Goal: Task Accomplishment & Management: Manage account settings

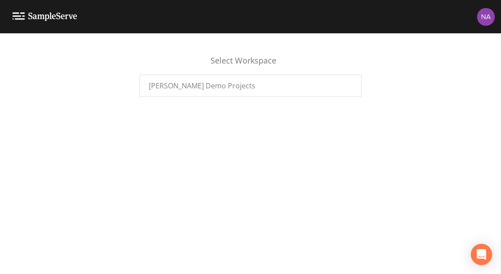
click at [480, 17] on img at bounding box center [486, 17] width 18 height 18
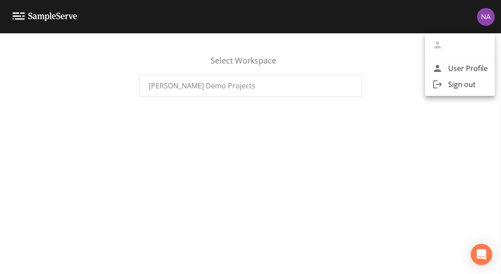
click at [480, 17] on div at bounding box center [250, 137] width 501 height 274
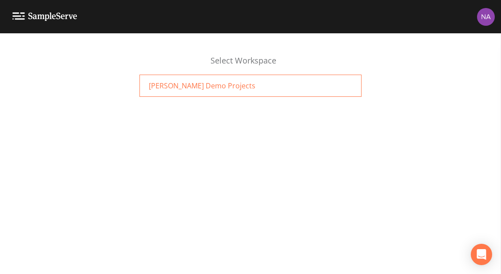
click at [251, 87] on div "[PERSON_NAME] Demo Projects" at bounding box center [251, 86] width 222 height 22
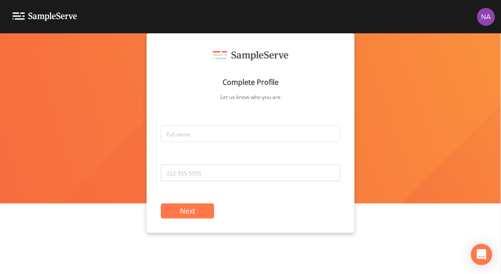
click at [279, 125] on div "Complete Profile Let us know who you are" at bounding box center [251, 88] width 180 height 74
click at [277, 128] on input "text" at bounding box center [251, 133] width 180 height 17
type input "Nathan Tafelsky"
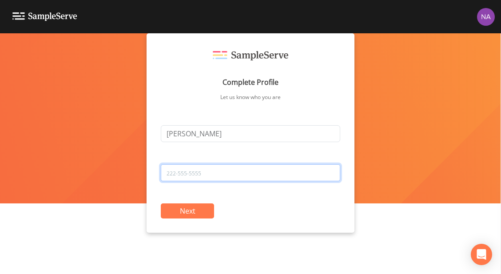
click at [230, 172] on input "tel" at bounding box center [251, 172] width 180 height 17
type input "2313424029"
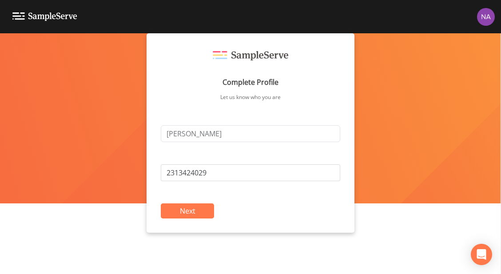
click at [181, 212] on button "Next" at bounding box center [187, 211] width 53 height 15
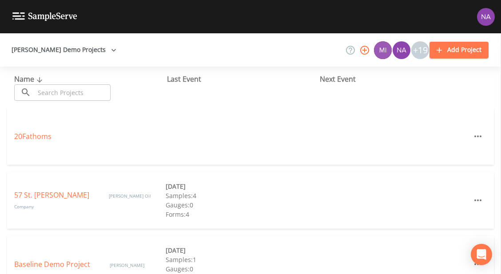
scroll to position [27, 0]
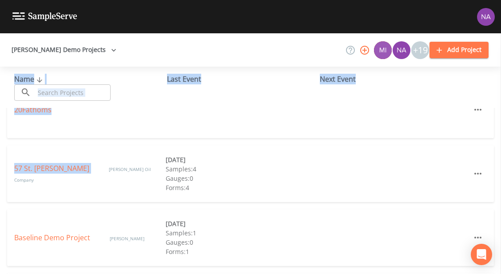
drag, startPoint x: 55, startPoint y: 176, endPoint x: 68, endPoint y: 76, distance: 100.8
click at [68, 76] on div "Name ​ ​ Last Event Next Event 20Fathoms 57 St. Johns Russell Oil Company 10/14…" at bounding box center [250, 144] width 501 height 208
click at [93, 96] on input "text" at bounding box center [73, 92] width 76 height 16
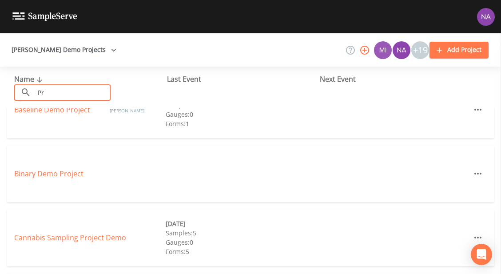
type input "P"
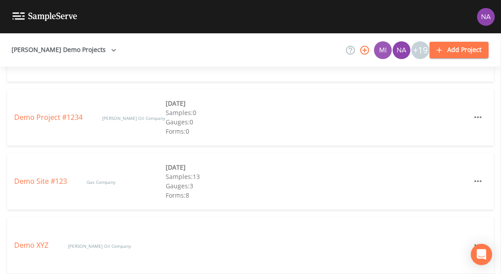
scroll to position [595, 0]
click at [45, 180] on link "Demo Site #123" at bounding box center [41, 181] width 55 height 10
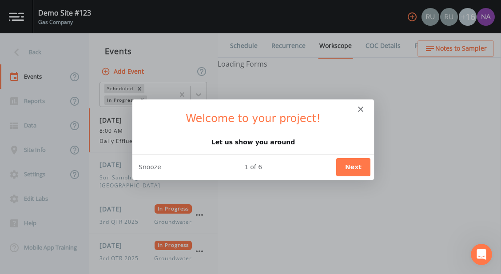
select select "092b3f94-5697-4c94-9891-da161916fdbb"
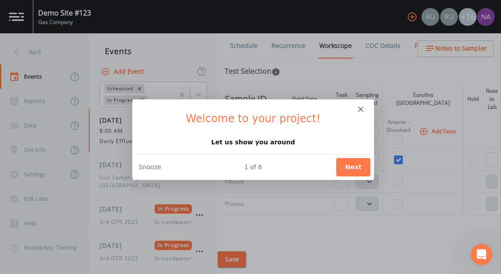
click at [359, 165] on button "Next" at bounding box center [353, 167] width 34 height 18
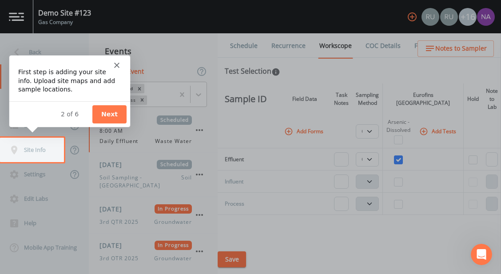
click at [122, 115] on button "Next" at bounding box center [109, 113] width 34 height 18
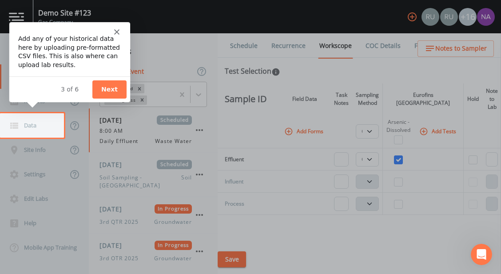
click at [105, 90] on button "Next" at bounding box center [109, 89] width 34 height 18
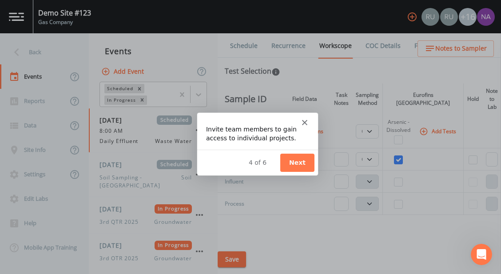
click at [299, 164] on button "Next" at bounding box center [297, 162] width 34 height 18
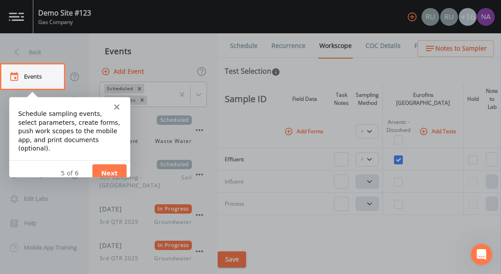
click at [112, 164] on button "Next" at bounding box center [109, 173] width 34 height 18
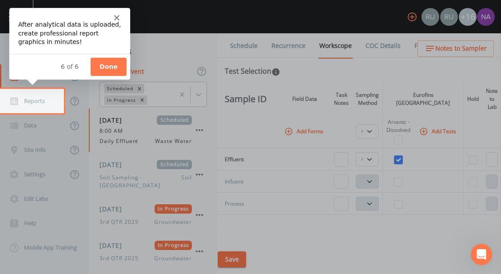
click at [119, 65] on button "Done" at bounding box center [108, 66] width 36 height 18
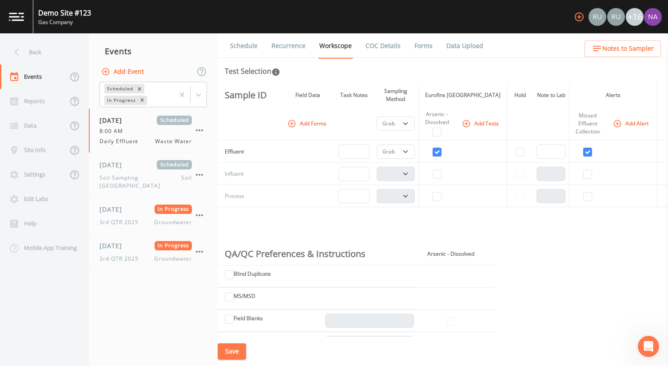
drag, startPoint x: 476, startPoint y: 0, endPoint x: 371, endPoint y: 235, distance: 258.0
click at [371, 235] on div "Sample ID Field Data Task Notes Sampling Method Eurofins Pittsburgh Hold Note t…" at bounding box center [443, 210] width 451 height 253
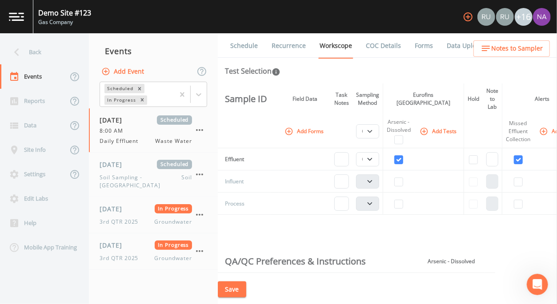
drag, startPoint x: 651, startPoint y: 1, endPoint x: 358, endPoint y: 238, distance: 376.9
click at [358, 238] on div "Sample ID Field Data Task Notes Sampling Method Eurofins Pittsburgh Hold Note t…" at bounding box center [387, 180] width 339 height 192
click at [20, 56] on icon at bounding box center [17, 52] width 16 height 16
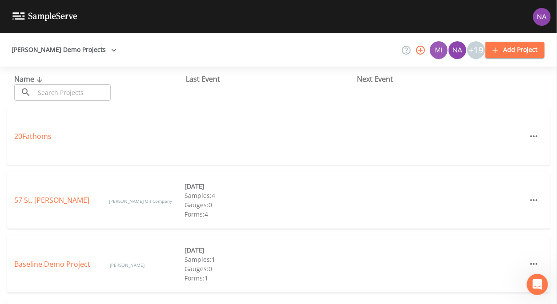
click at [109, 50] on icon "button" at bounding box center [113, 50] width 9 height 9
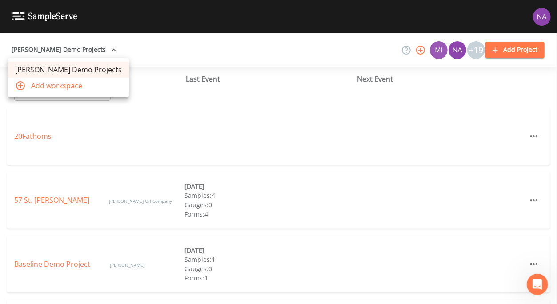
click at [130, 54] on div at bounding box center [278, 152] width 557 height 304
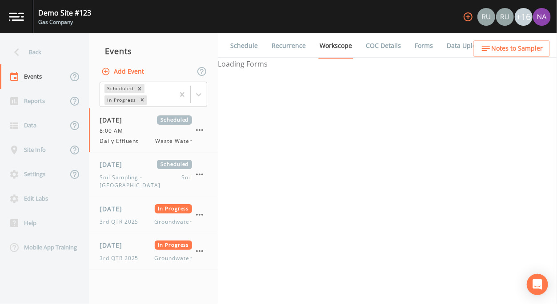
select select "092b3f94-5697-4c94-9891-da161916fdbb"
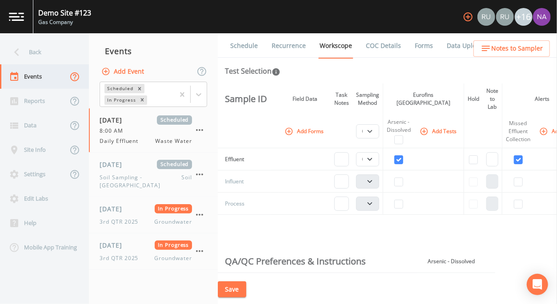
click at [72, 78] on icon at bounding box center [74, 76] width 9 height 9
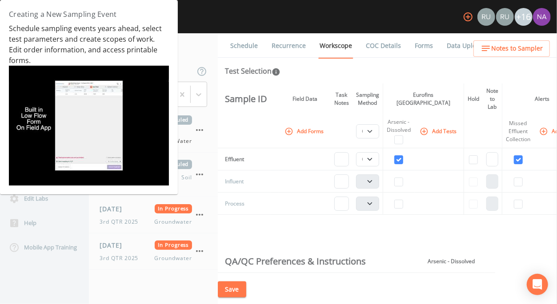
click at [92, 117] on img at bounding box center [89, 126] width 160 height 120
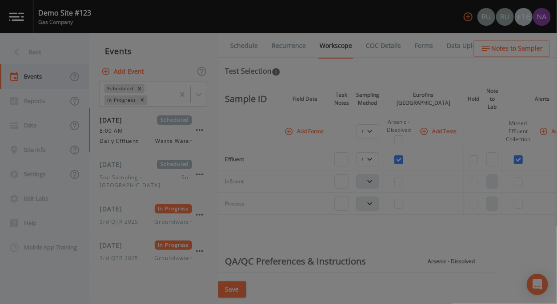
click at [527, 160] on div at bounding box center [278, 152] width 557 height 304
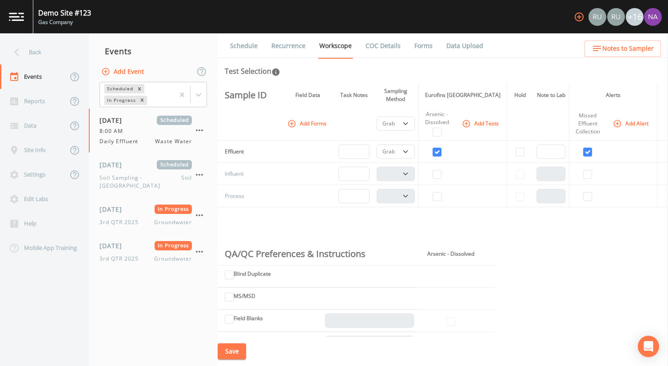
drag, startPoint x: 368, startPoint y: 4, endPoint x: 396, endPoint y: 224, distance: 221.3
click at [396, 224] on div "Sample ID Field Data Task Notes Sampling Method Eurofins Pittsburgh Hold Note t…" at bounding box center [443, 210] width 451 height 253
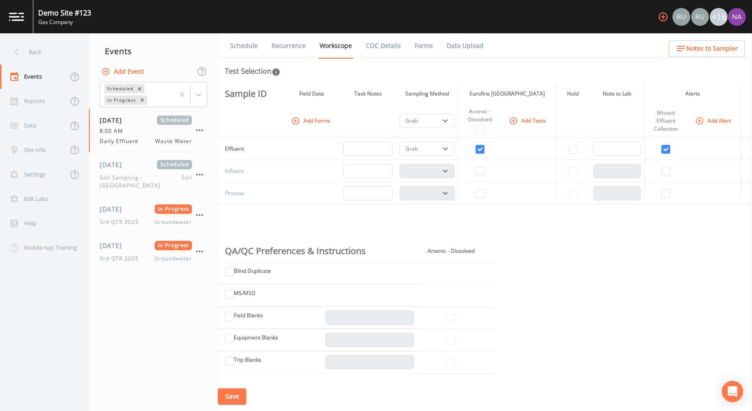
drag, startPoint x: 662, startPoint y: 1, endPoint x: 440, endPoint y: 218, distance: 309.8
click at [440, 218] on div "Sample ID Field Data Task Notes Sampling Method Eurofins Pittsburgh Hold Note t…" at bounding box center [485, 233] width 534 height 298
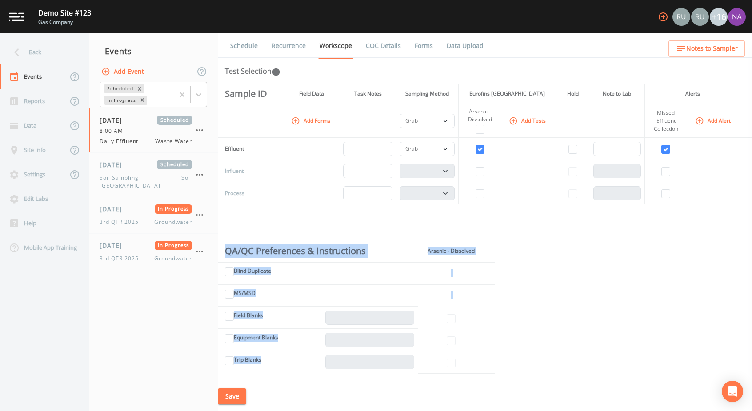
click at [440, 218] on div "Sample ID Field Data Task Notes Sampling Method Eurofins Pittsburgh Hold Note t…" at bounding box center [485, 233] width 534 height 298
click at [149, 128] on div "8:00 AM" at bounding box center [146, 131] width 92 height 8
select select "092b3f94-5697-4c94-9891-da161916fdbb"
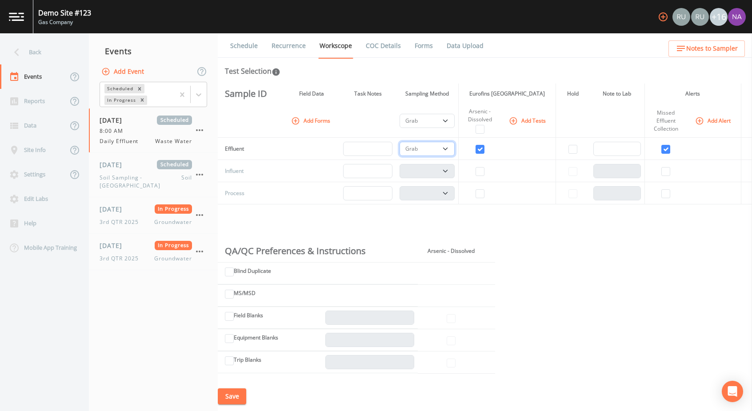
click at [445, 148] on select "Composite Grab" at bounding box center [426, 149] width 55 height 14
click at [240, 44] on link "Schedule" at bounding box center [244, 45] width 30 height 25
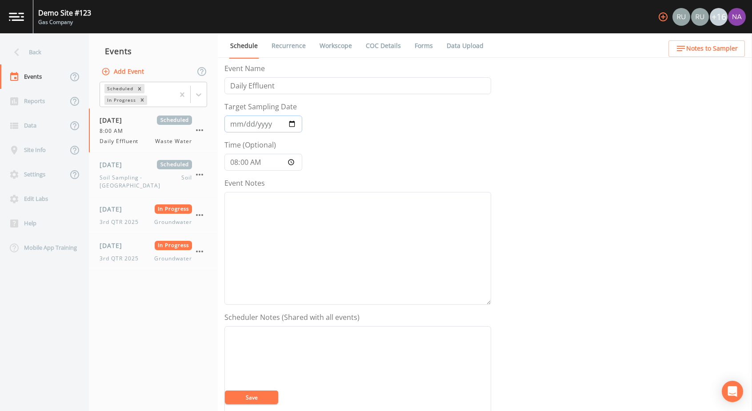
click at [292, 124] on input "2025-08-04" at bounding box center [263, 124] width 78 height 17
click at [290, 121] on input "2025-08-04" at bounding box center [263, 124] width 78 height 17
click at [335, 119] on form "Event Name Daily Effluent Target Sampling Date 2025-08-04 Time (Optional) 08:00…" at bounding box center [357, 309] width 267 height 493
click at [319, 84] on input "Daily Effluent" at bounding box center [357, 85] width 267 height 17
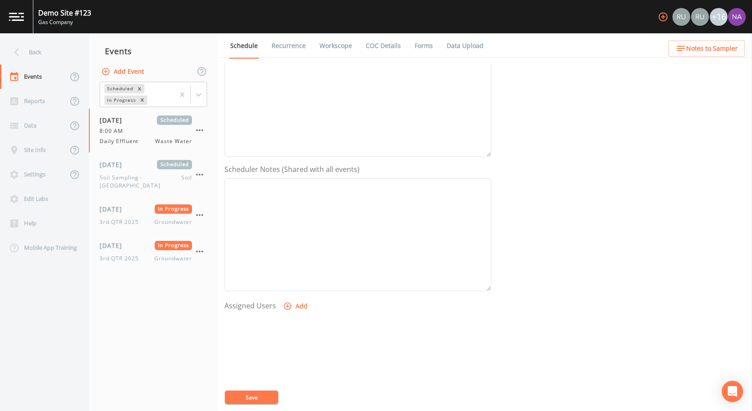
scroll to position [148, 0]
click at [304, 302] on button "Add" at bounding box center [296, 306] width 30 height 16
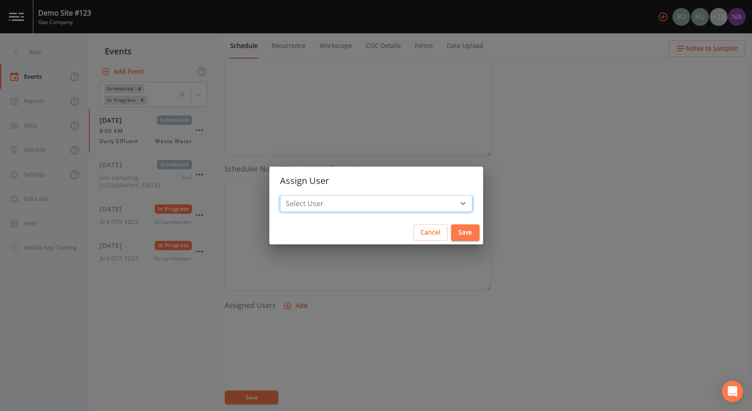
click at [399, 208] on select "Select User Russell Schindler Russell Schindler Joshua gere Paul Mike FRANKLIN …" at bounding box center [376, 203] width 192 height 17
select select "a1815803-97a2-48dc-83cd-7602e4effcc0"
click at [307, 195] on select "Select User Russell Schindler Russell Schindler Joshua gere Paul Mike FRANKLIN …" at bounding box center [376, 203] width 192 height 17
click at [451, 234] on button "Save" at bounding box center [465, 232] width 28 height 16
select select
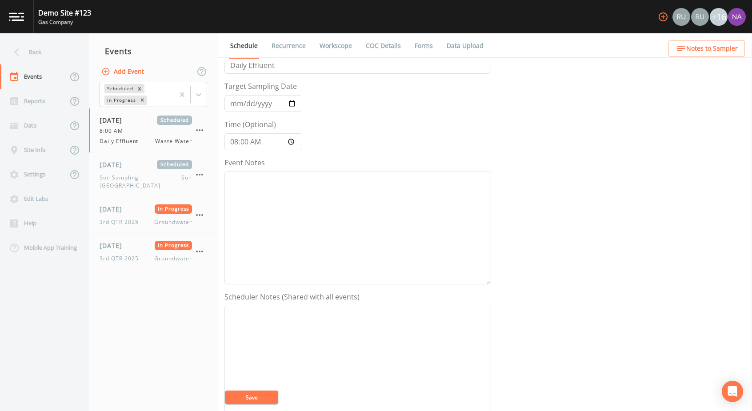
scroll to position [20, 0]
click at [275, 40] on link "Recurrence" at bounding box center [288, 45] width 37 height 25
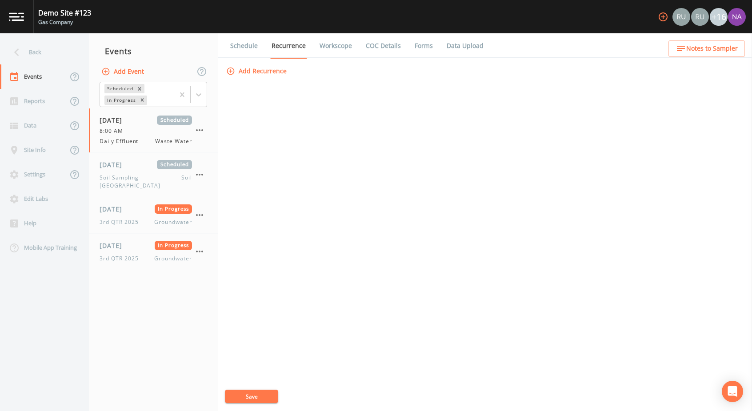
click at [267, 73] on button "Add Recurrence" at bounding box center [257, 71] width 66 height 16
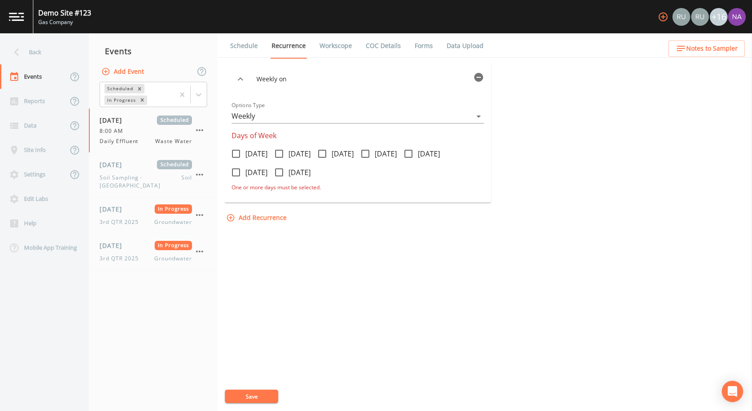
click at [236, 152] on icon at bounding box center [236, 153] width 11 height 11
click at [235, 152] on input "Monday" at bounding box center [231, 148] width 9 height 9
checkbox input "true"
click at [281, 155] on icon at bounding box center [279, 153] width 11 height 11
click at [279, 153] on input "Tuesday" at bounding box center [274, 148] width 9 height 9
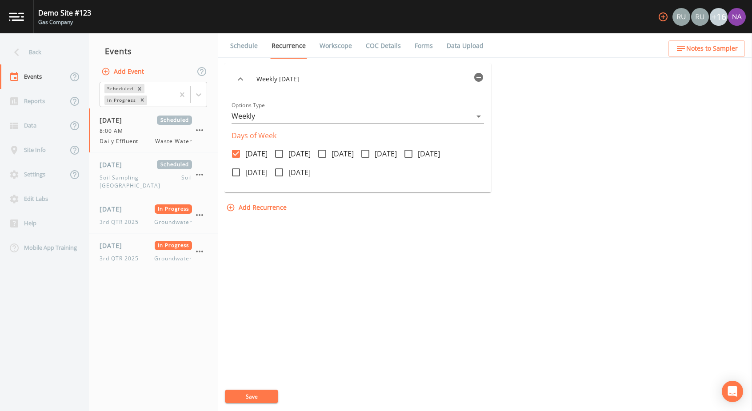
checkbox input "true"
click at [327, 156] on icon at bounding box center [322, 153] width 11 height 11
click at [322, 153] on input "Wednesday" at bounding box center [317, 148] width 9 height 9
checkbox input "true"
click at [371, 154] on icon at bounding box center [365, 153] width 11 height 11
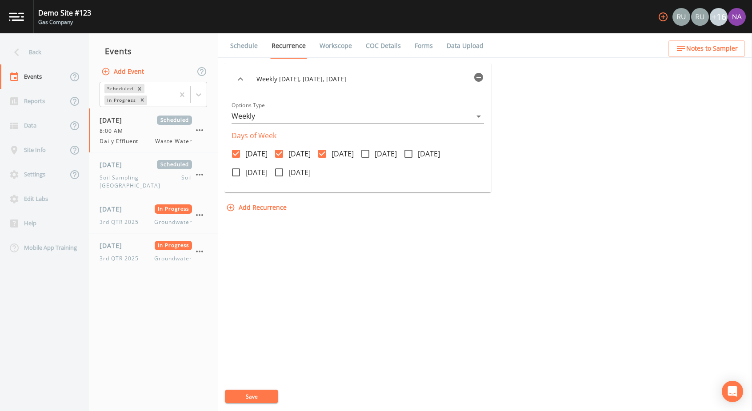
click at [365, 153] on input "Thursday" at bounding box center [360, 148] width 9 height 9
checkbox input "true"
click at [414, 153] on icon at bounding box center [408, 153] width 11 height 11
click at [408, 153] on input "Friday" at bounding box center [403, 148] width 9 height 9
checkbox input "true"
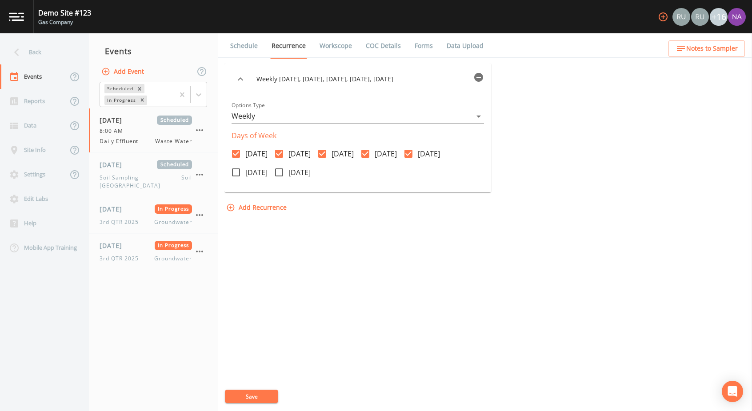
click at [234, 173] on icon at bounding box center [236, 172] width 11 height 11
click at [234, 172] on input "Saturday" at bounding box center [231, 167] width 9 height 9
checkbox input "true"
click at [288, 171] on span at bounding box center [279, 172] width 19 height 19
click at [279, 171] on input "Sunday" at bounding box center [274, 167] width 9 height 9
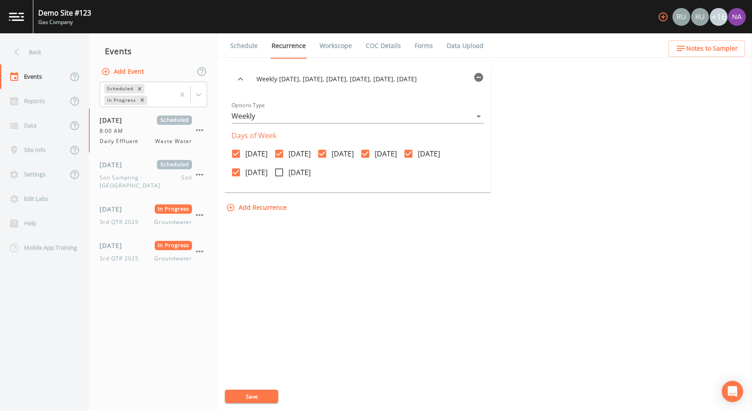
checkbox input "true"
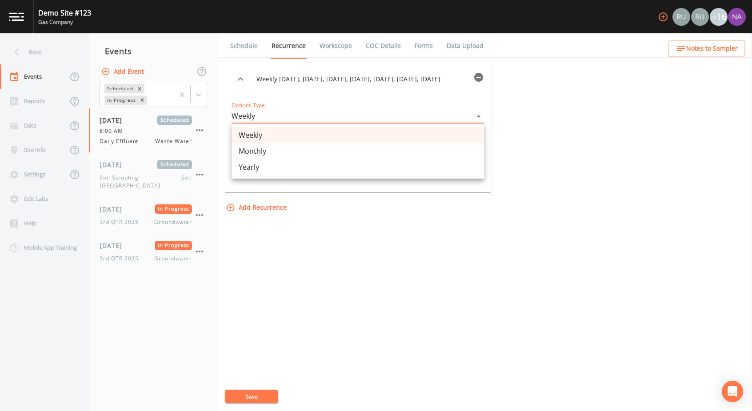
click at [278, 118] on body "Demo Site #123 Gas Company +16 Back Events Reports Data Site Info Settings Edit…" at bounding box center [376, 205] width 752 height 411
click at [556, 190] on div at bounding box center [376, 205] width 752 height 411
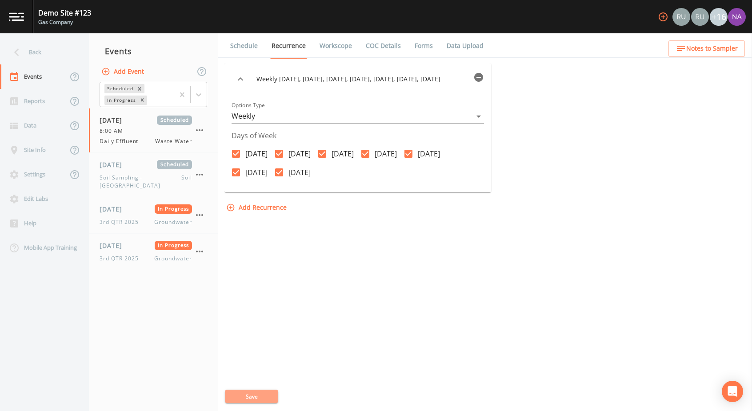
click at [258, 304] on button "Save" at bounding box center [251, 396] width 53 height 13
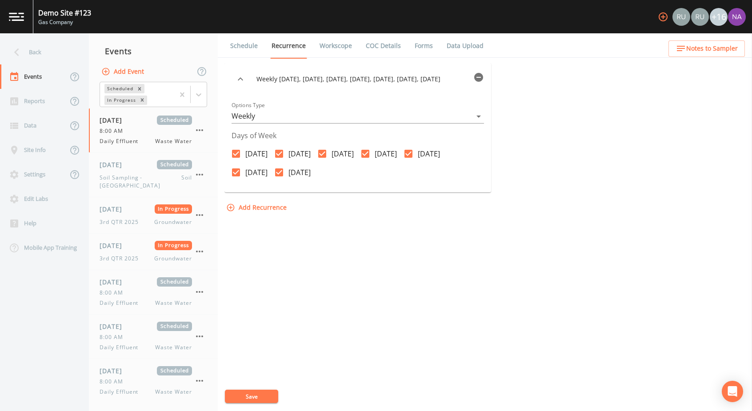
click at [324, 47] on link "Workscope" at bounding box center [335, 45] width 35 height 25
select select "092b3f94-5697-4c94-9891-da161916fdbb"
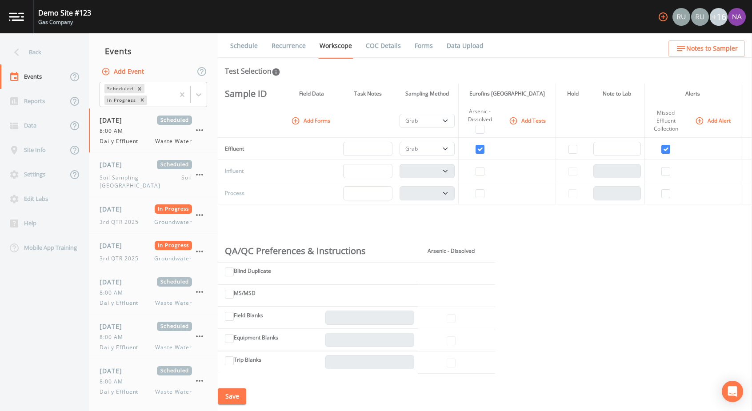
click at [248, 217] on div "Sample ID Field Data Task Notes Sampling Method Eurofins Pittsburgh Hold Note t…" at bounding box center [485, 233] width 534 height 298
click at [449, 119] on select "Composite Grab" at bounding box center [426, 121] width 55 height 14
click at [485, 229] on div "Sample ID Field Data Task Notes Sampling Method Eurofins Pittsburgh Hold Note t…" at bounding box center [485, 233] width 534 height 298
click at [312, 123] on button "Add Forms" at bounding box center [311, 120] width 44 height 15
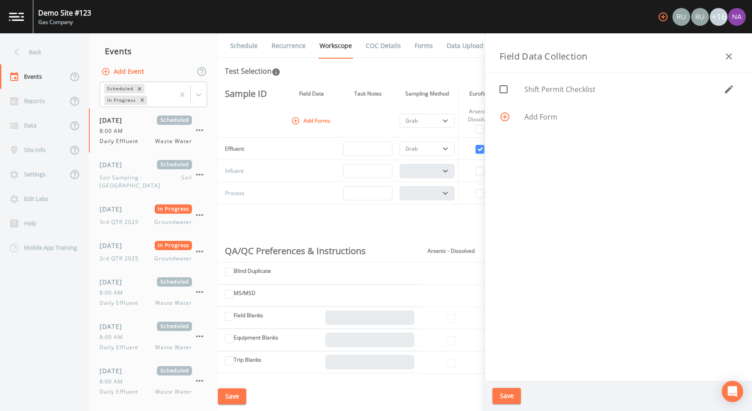
click at [556, 91] on button "button" at bounding box center [729, 89] width 18 height 18
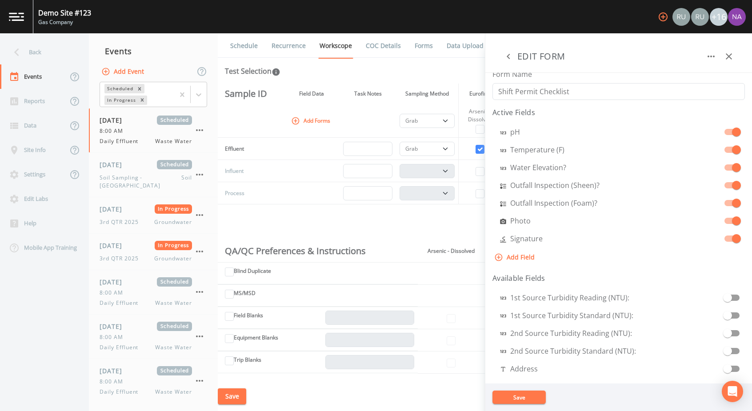
scroll to position [3, 0]
click at [523, 252] on button "Add Field" at bounding box center [515, 258] width 46 height 16
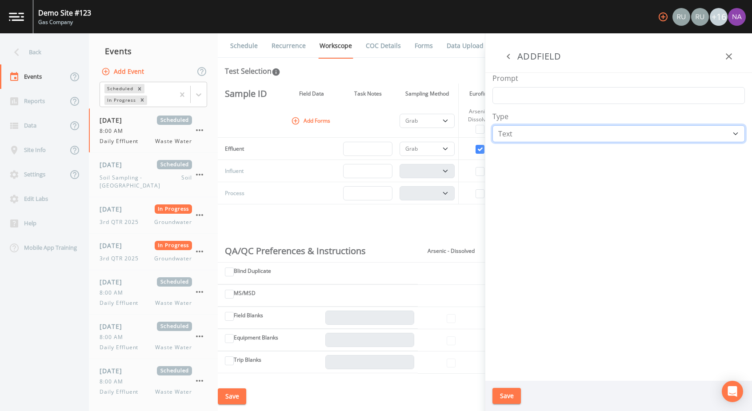
click at [541, 132] on select "Number Photo Select One Signature Text Timer" at bounding box center [618, 133] width 252 height 17
select select "DURATION"
click at [492, 125] on select "Number Photo Select One Signature Text Timer" at bounding box center [618, 133] width 252 height 17
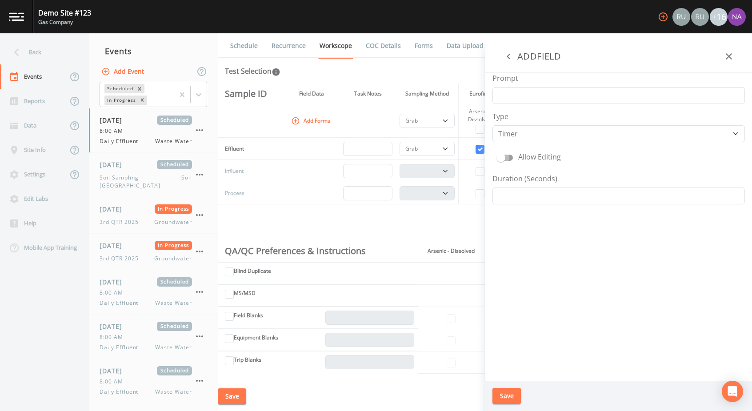
click at [499, 152] on input "Allow Editing" at bounding box center [500, 153] width 51 height 9
checkbox input "true"
click at [524, 198] on input "Duration (Seconds)" at bounding box center [618, 196] width 252 height 17
click at [556, 54] on icon "button" at bounding box center [729, 56] width 6 height 6
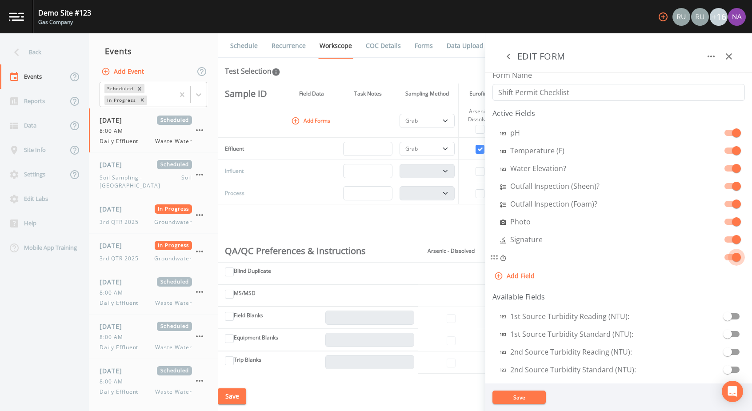
click at [556, 257] on span at bounding box center [736, 257] width 9 height 9
click at [556, 57] on icon "button" at bounding box center [728, 56] width 11 height 11
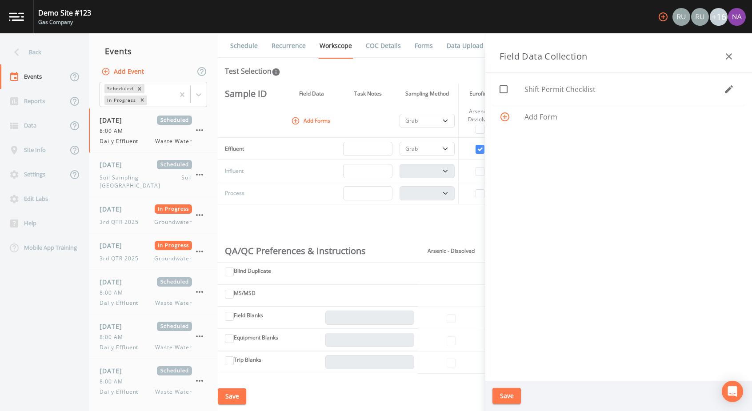
click at [556, 56] on icon "button" at bounding box center [728, 56] width 11 height 11
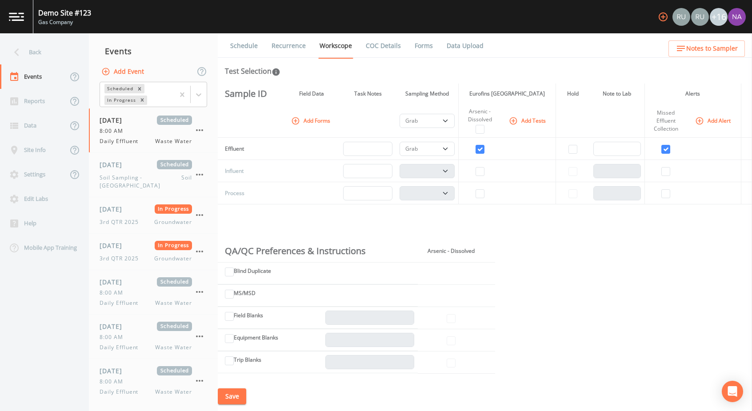
click at [314, 124] on button "Add Forms" at bounding box center [311, 120] width 44 height 15
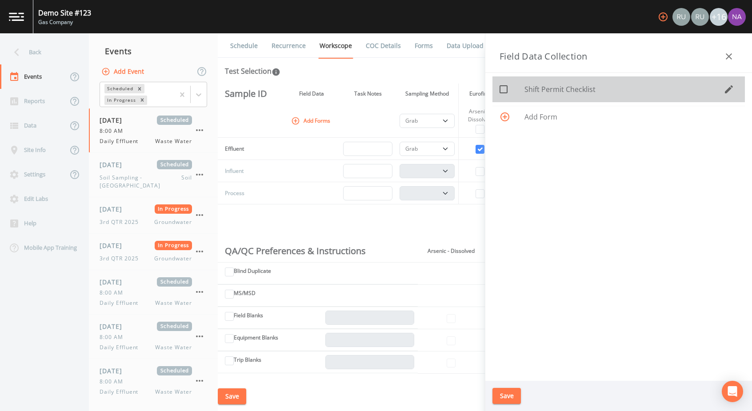
click at [505, 87] on icon at bounding box center [503, 89] width 11 height 11
checkbox input "true"
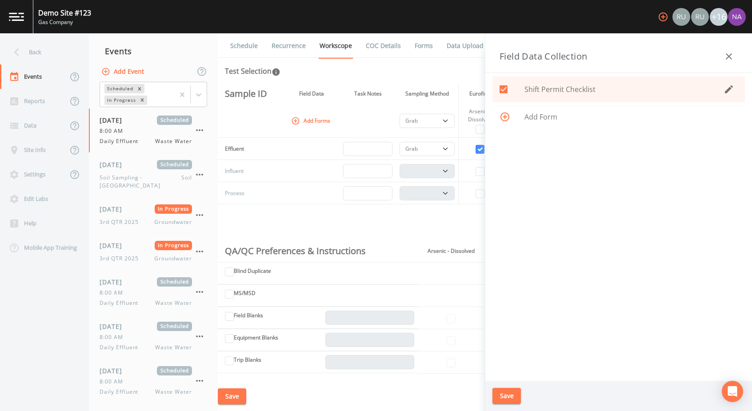
click at [499, 304] on button "Save" at bounding box center [506, 396] width 28 height 16
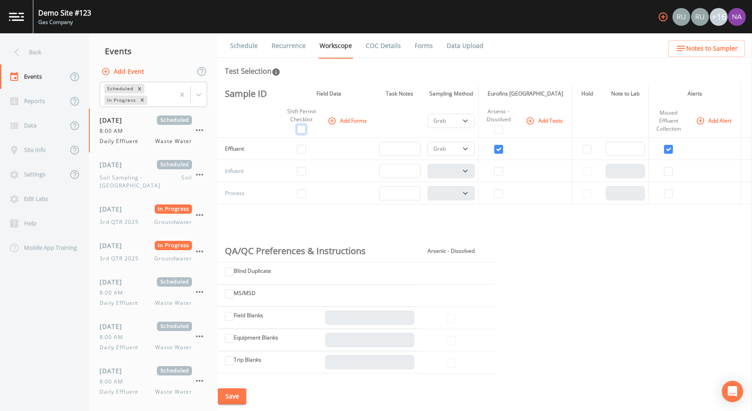
click at [299, 126] on input "checkbox" at bounding box center [301, 129] width 9 height 9
checkbox input "true"
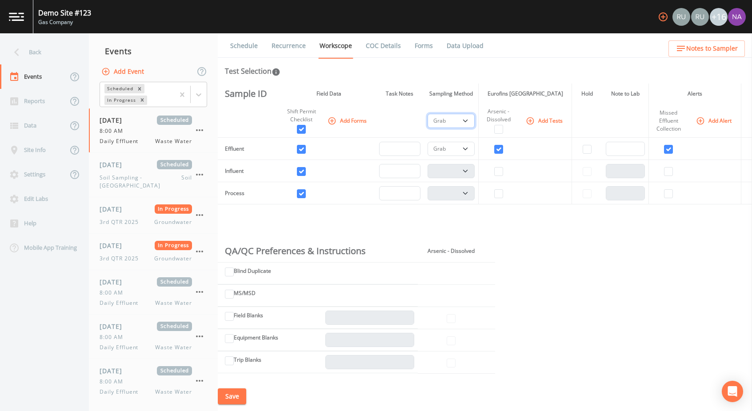
click at [462, 124] on select "Composite Grab" at bounding box center [451, 121] width 48 height 14
click at [463, 124] on select "Composite Grab" at bounding box center [451, 121] width 48 height 14
click at [427, 114] on select "Composite Grab" at bounding box center [451, 121] width 48 height 14
click at [465, 145] on select "Composite Grab" at bounding box center [451, 149] width 48 height 14
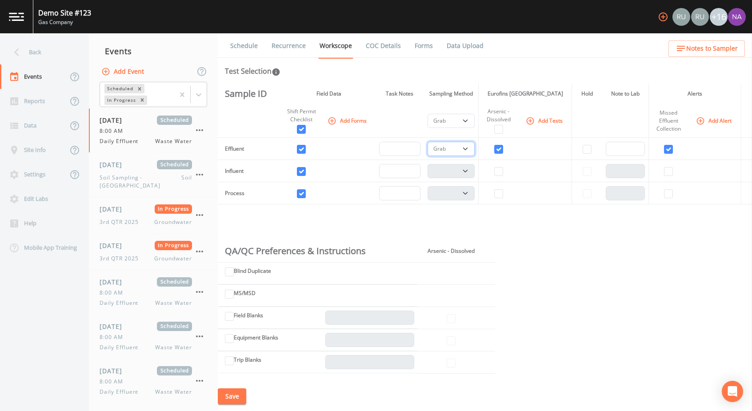
click at [463, 145] on select "Composite Grab" at bounding box center [451, 149] width 48 height 14
click at [497, 130] on input "checkbox" at bounding box center [498, 129] width 9 height 9
checkbox input "true"
select select
select select "b6a3c313-748b-4795-a028-792ad310bd60"
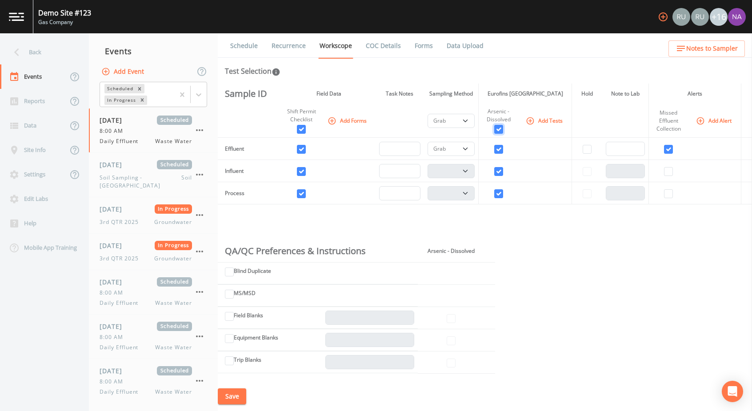
checkbox input "true"
select select "b6a3c313-748b-4795-a028-792ad310bd60"
checkbox input "true"
click at [464, 120] on select "Composite Grab" at bounding box center [451, 121] width 48 height 14
select select "092b3f94-5697-4c94-9891-da161916fdbb"
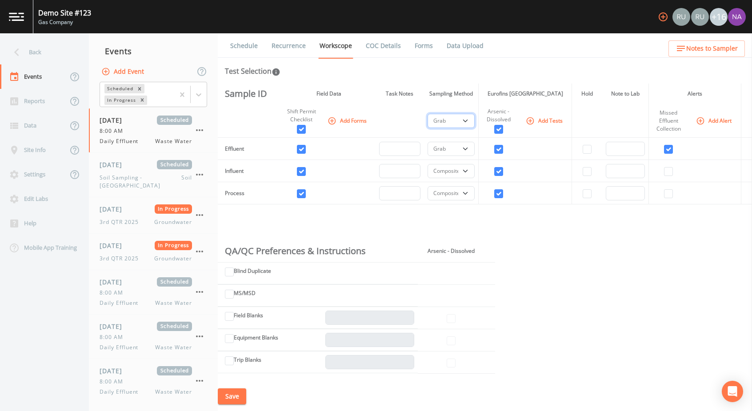
click at [427, 114] on select "Composite Grab" at bounding box center [451, 121] width 48 height 14
select select "092b3f94-5697-4c94-9891-da161916fdbb"
click at [469, 194] on select "Composite Grab" at bounding box center [451, 193] width 48 height 14
select select "b6a3c313-748b-4795-a028-792ad310bd60"
click at [427, 186] on select "Composite Grab" at bounding box center [451, 193] width 48 height 14
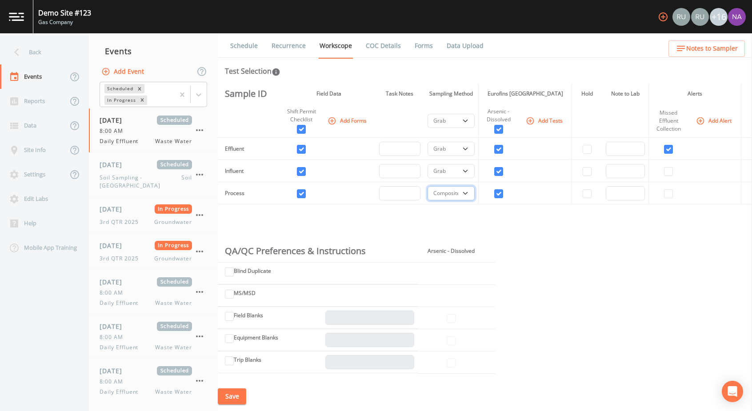
select select
click at [471, 218] on div "Sample ID Field Data Task Notes Sampling Method Eurofins Pittsburgh Hold Note t…" at bounding box center [485, 233] width 534 height 298
click at [529, 120] on icon "button" at bounding box center [530, 121] width 8 height 8
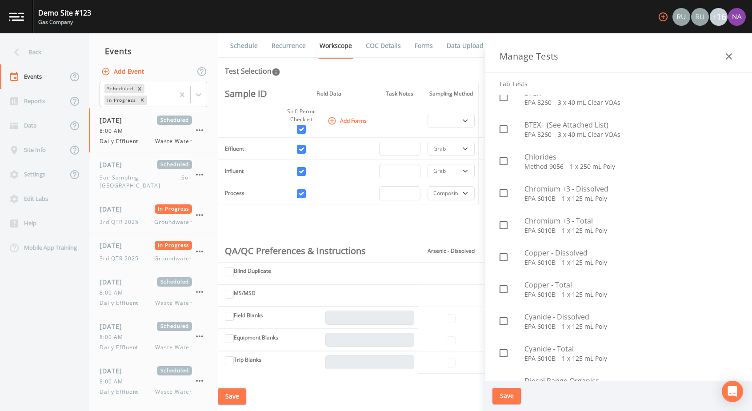
scroll to position [264, 0]
click at [556, 59] on icon "button" at bounding box center [728, 56] width 11 height 11
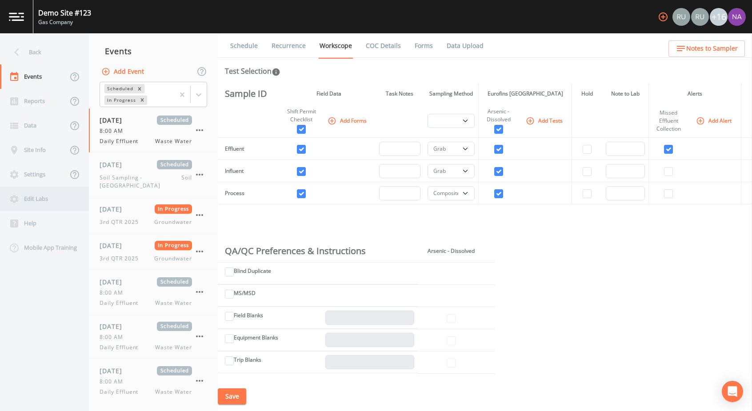
click at [43, 191] on div "Edit Labs" at bounding box center [40, 199] width 80 height 24
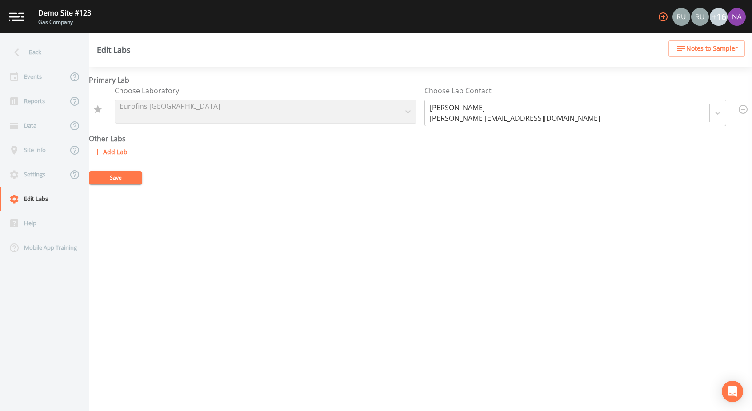
click at [120, 150] on button "Add Lab" at bounding box center [110, 152] width 42 height 16
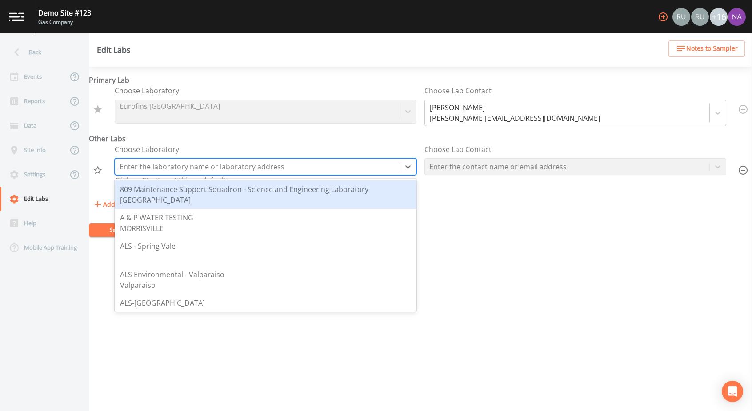
click at [383, 165] on div at bounding box center [257, 166] width 275 height 12
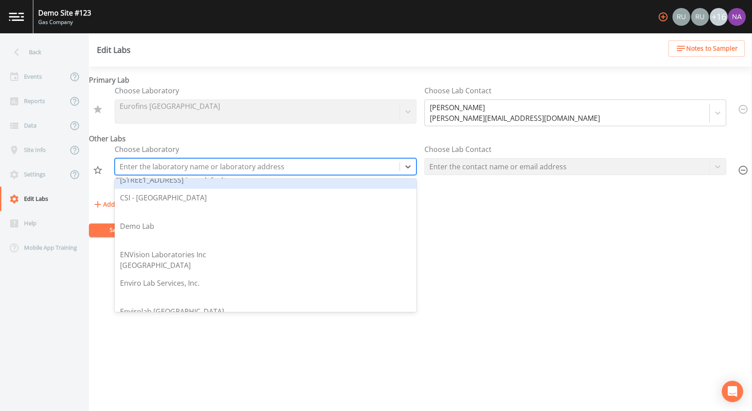
scroll to position [276, 0]
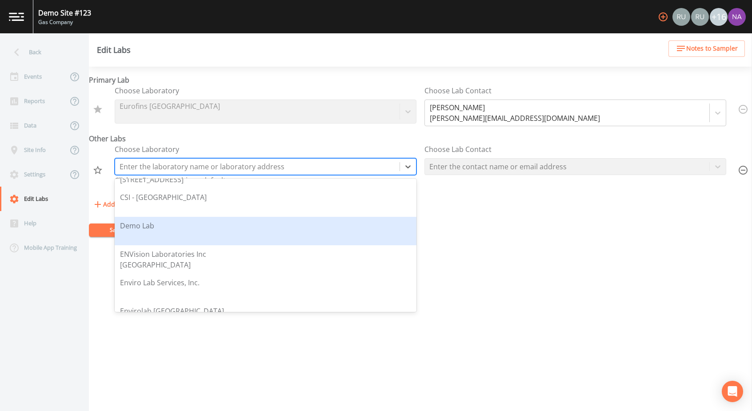
click at [319, 225] on div "Demo Lab" at bounding box center [265, 230] width 291 height 21
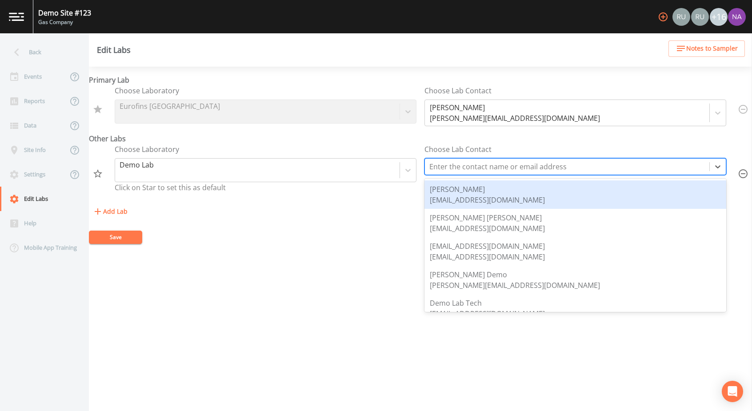
click at [526, 168] on div at bounding box center [566, 166] width 275 height 12
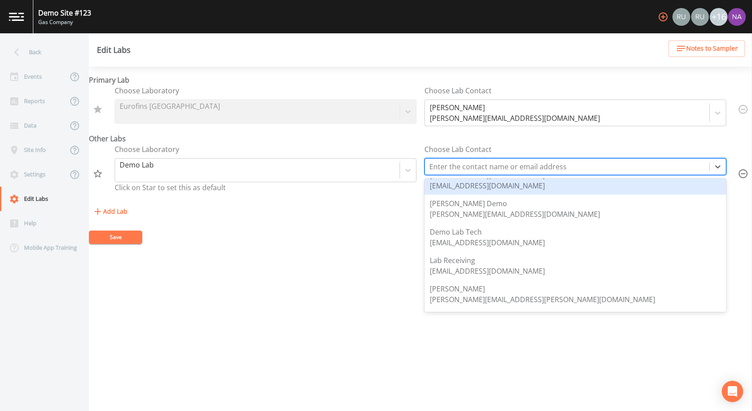
scroll to position [72, 0]
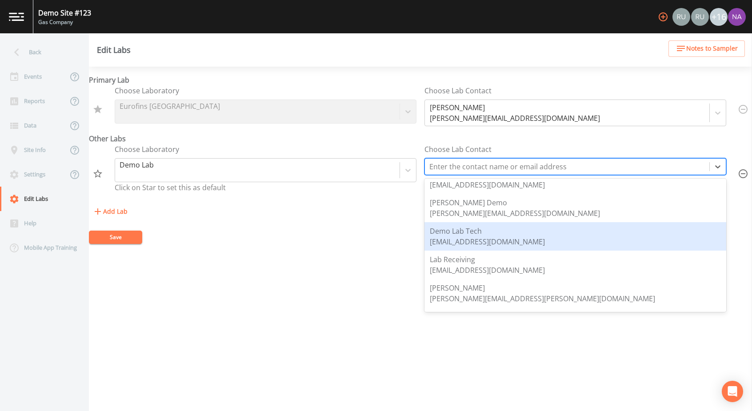
click at [485, 242] on div "jack@sampleserve.com" at bounding box center [487, 241] width 115 height 11
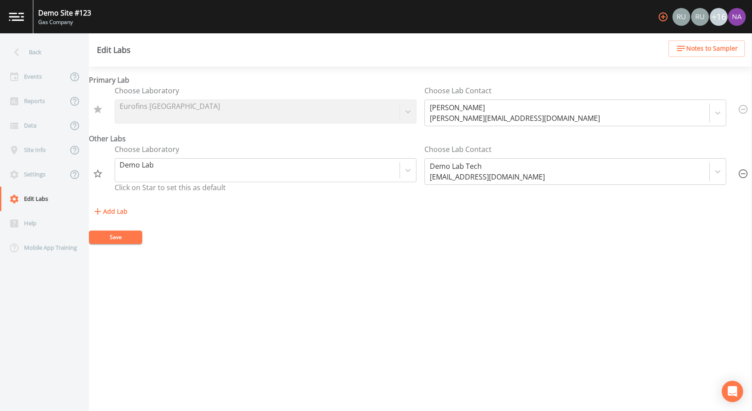
drag, startPoint x: 125, startPoint y: 232, endPoint x: 200, endPoint y: 243, distance: 75.8
click at [200, 243] on form "Primary Lab Choose Laboratory Eurofins Pittsburgh Choose Lab Contact Russell Sc…" at bounding box center [420, 159] width 663 height 169
click at [134, 235] on button "Save" at bounding box center [115, 237] width 53 height 13
click at [51, 77] on div "Events" at bounding box center [34, 76] width 68 height 24
select select "092b3f94-5697-4c94-9891-da161916fdbb"
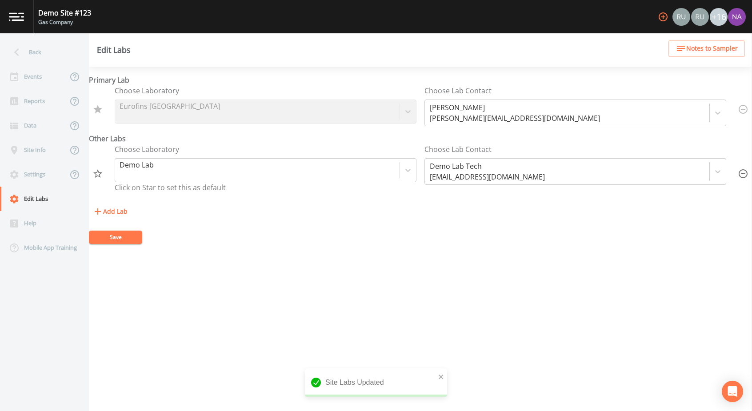
select select "092b3f94-5697-4c94-9891-da161916fdbb"
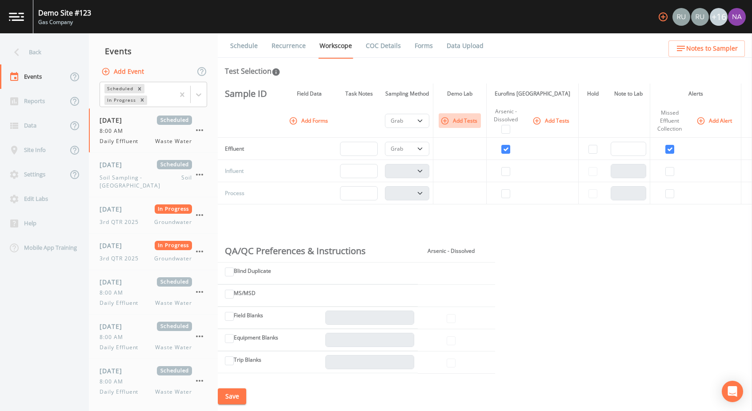
click at [451, 116] on button "Add Tests" at bounding box center [460, 120] width 42 height 15
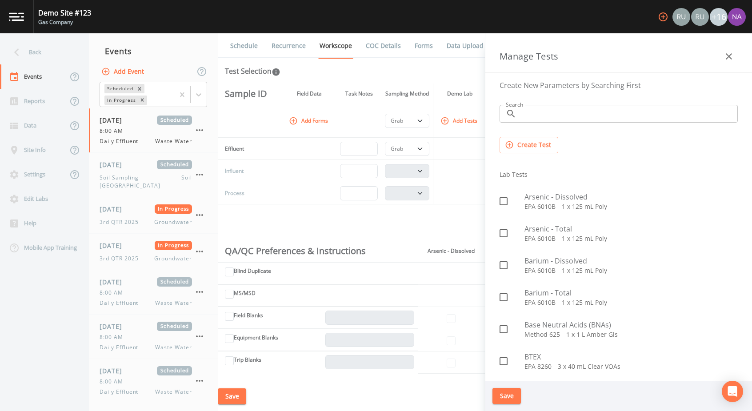
click at [556, 116] on input "Search" at bounding box center [629, 114] width 218 height 18
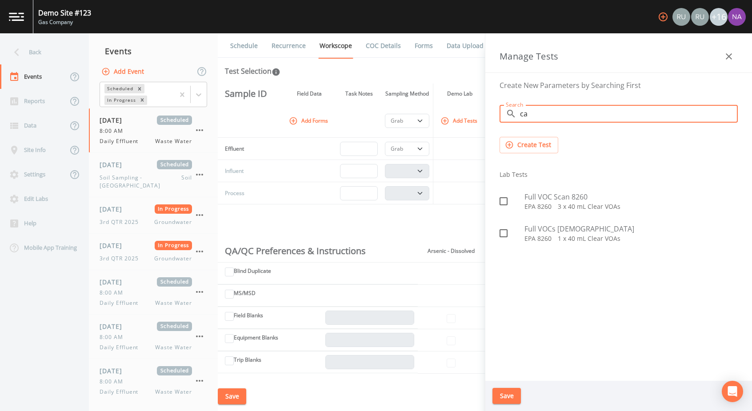
type input "c"
click at [556, 119] on input "thc" at bounding box center [629, 114] width 218 height 18
type input "t"
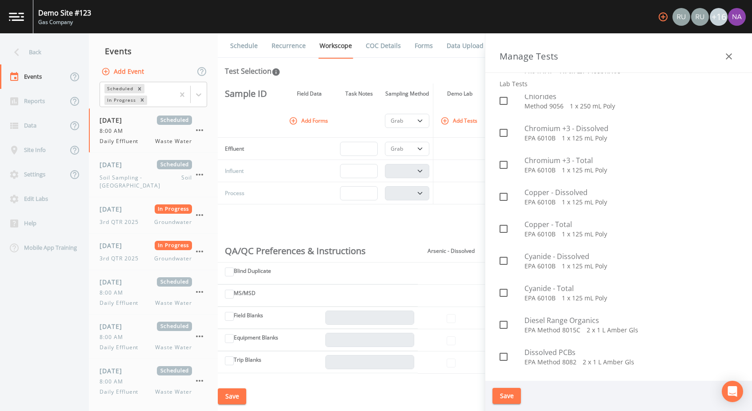
scroll to position [325, 0]
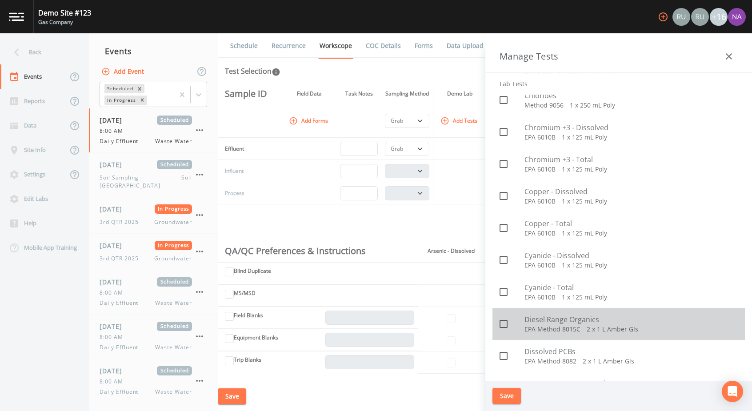
click at [556, 304] on span "Diesel Range Organics" at bounding box center [630, 319] width 213 height 11
checkbox input "true"
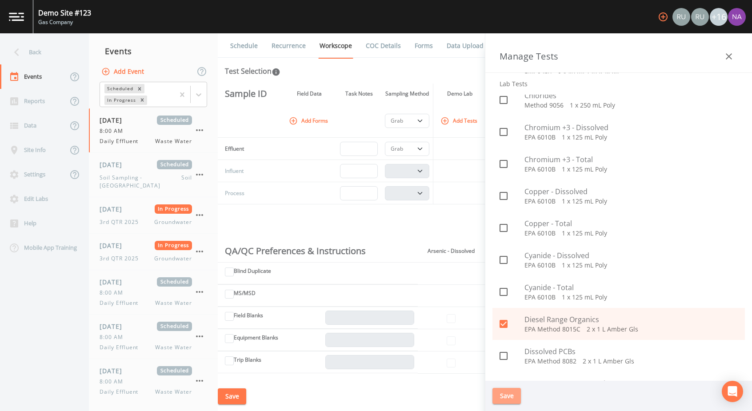
click at [503, 304] on button "Save" at bounding box center [506, 396] width 28 height 16
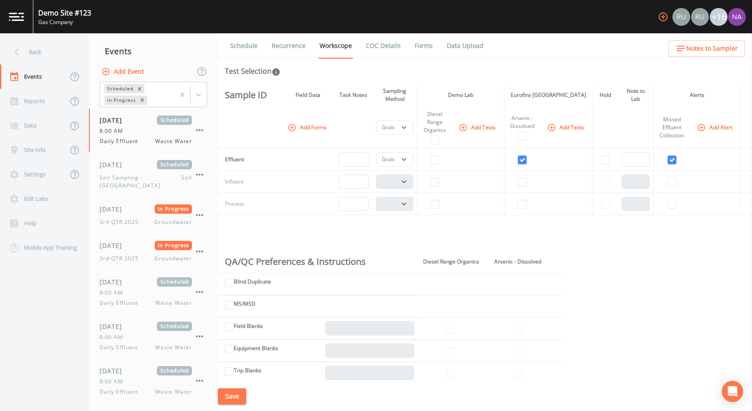
click at [556, 270] on div "Sample ID Field Data Task Notes Sampling Method Demo Lab Eurofins Pittsburgh Ho…" at bounding box center [485, 233] width 534 height 298
click at [437, 143] on input "checkbox" at bounding box center [434, 140] width 9 height 9
checkbox input "true"
select select
select select "b6a3c313-748b-4795-a028-792ad310bd60"
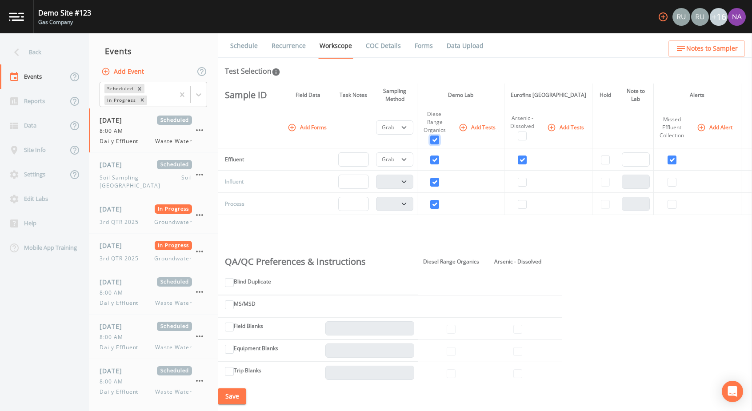
select select "b6a3c313-748b-4795-a028-792ad310bd60"
checkbox input "true"
click at [523, 132] on input "checkbox" at bounding box center [522, 136] width 9 height 9
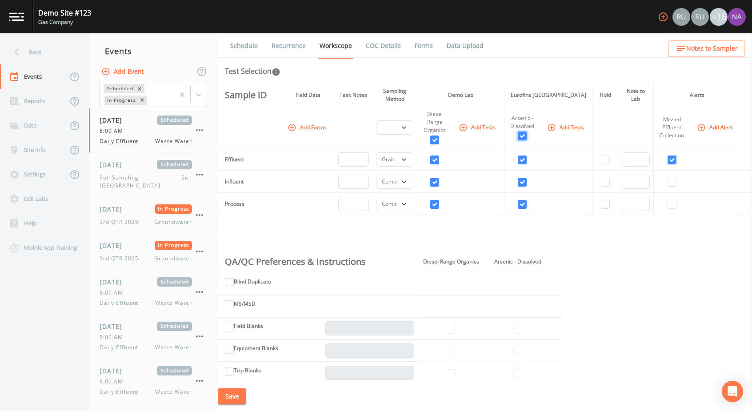
checkbox input "true"
click at [55, 200] on div "Edit Labs" at bounding box center [40, 199] width 80 height 24
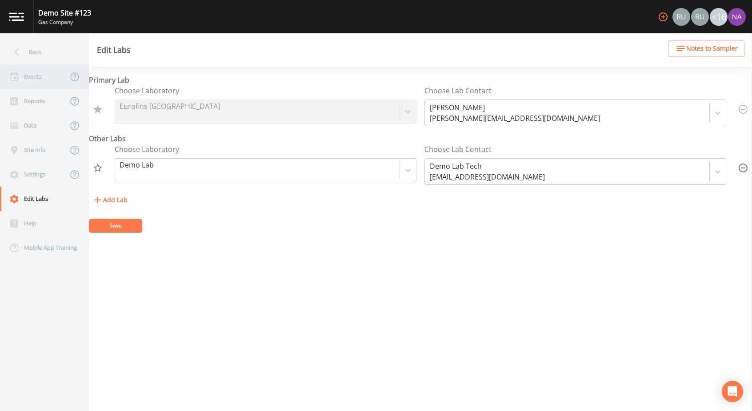
click at [19, 75] on icon at bounding box center [14, 77] width 11 height 11
select select "092b3f94-5697-4c94-9891-da161916fdbb"
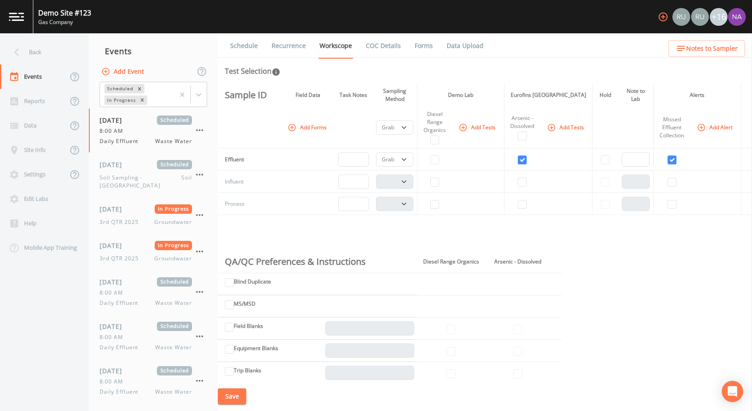
click at [460, 228] on div "Sample ID Field Data Task Notes Sampling Method Demo Lab Eurofins Pittsburgh Ho…" at bounding box center [485, 233] width 534 height 298
click at [556, 127] on button "Add Alert" at bounding box center [715, 127] width 41 height 15
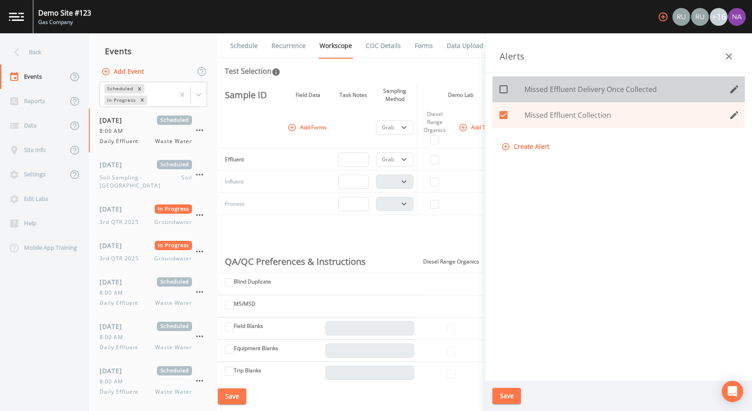
click at [556, 88] on span "Missed Effluent Delivery Once Collected" at bounding box center [623, 89] width 199 height 11
checkbox input "true"
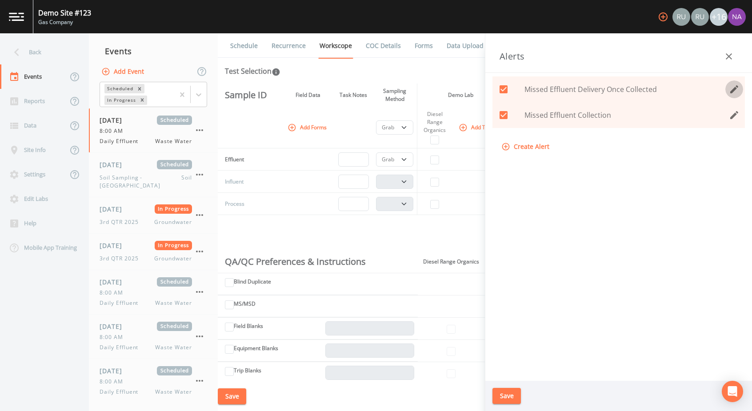
click at [556, 87] on icon "edit" at bounding box center [734, 89] width 8 height 8
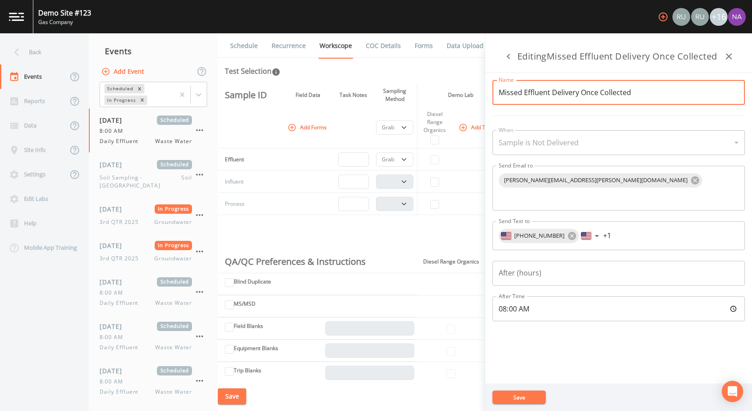
drag, startPoint x: 578, startPoint y: 105, endPoint x: 572, endPoint y: 104, distance: 6.3
click at [556, 104] on input "Missed Effluent Delivery Once Collected" at bounding box center [618, 92] width 252 height 25
drag, startPoint x: 550, startPoint y: 104, endPoint x: 667, endPoint y: 111, distance: 116.6
click at [556, 105] on input "Missed Effluent Delivery Once Collected" at bounding box center [618, 92] width 252 height 25
type input "Missed Effluent Lab Delivery"
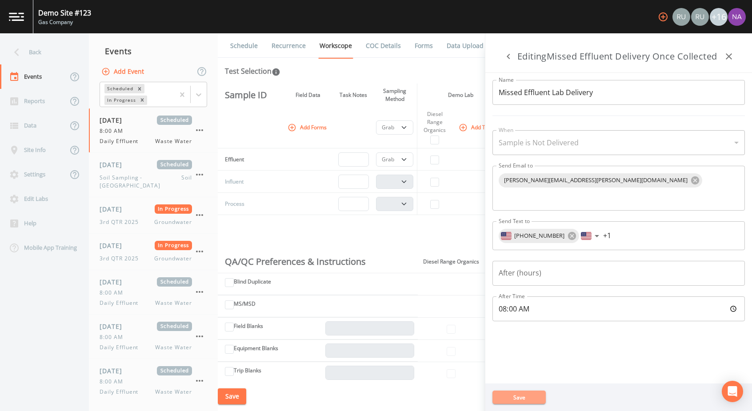
click at [516, 304] on button "Save" at bounding box center [518, 397] width 53 height 13
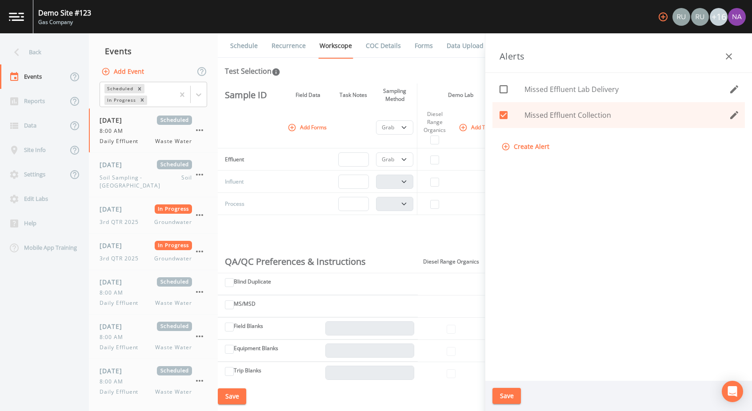
click at [506, 90] on icon at bounding box center [503, 89] width 11 height 11
checkbox input "true"
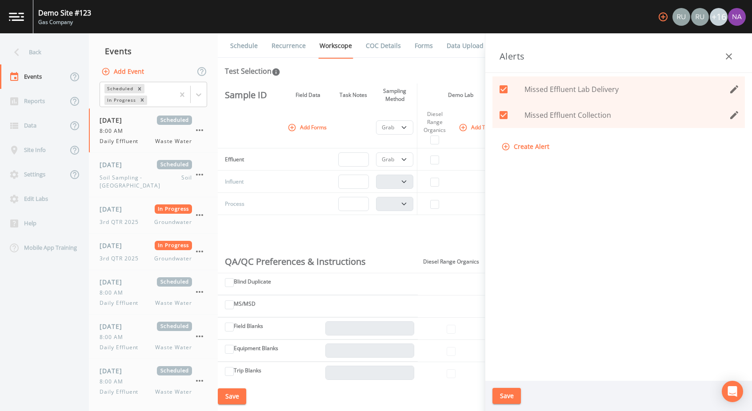
click at [505, 304] on button "Save" at bounding box center [506, 396] width 28 height 16
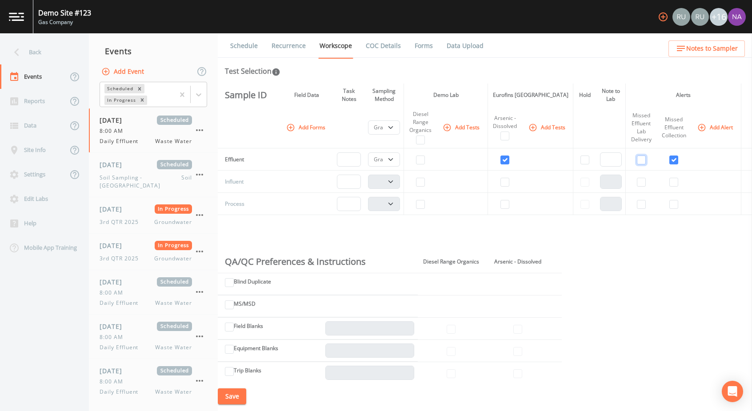
click at [556, 160] on input "checkbox" at bounding box center [641, 160] width 9 height 9
checkbox input "true"
click at [448, 124] on icon "button" at bounding box center [447, 127] width 9 height 9
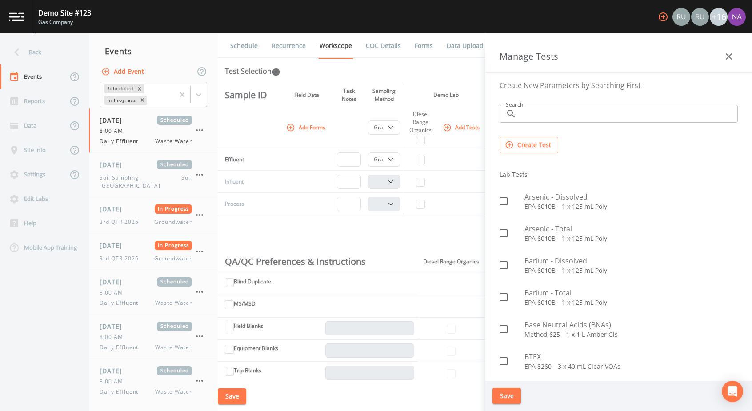
click at [556, 117] on input "Search" at bounding box center [629, 114] width 218 height 18
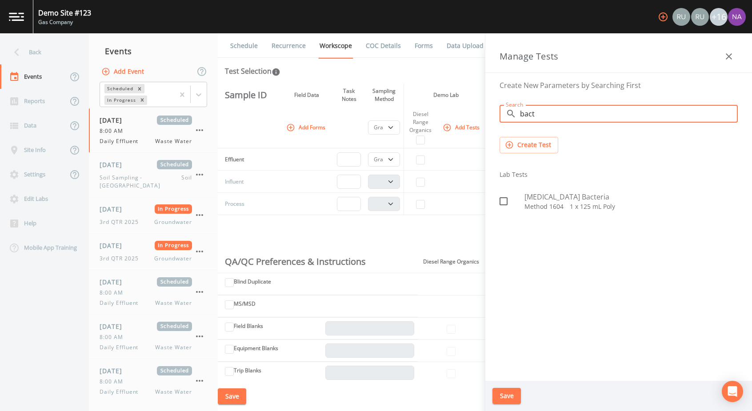
type input "bact"
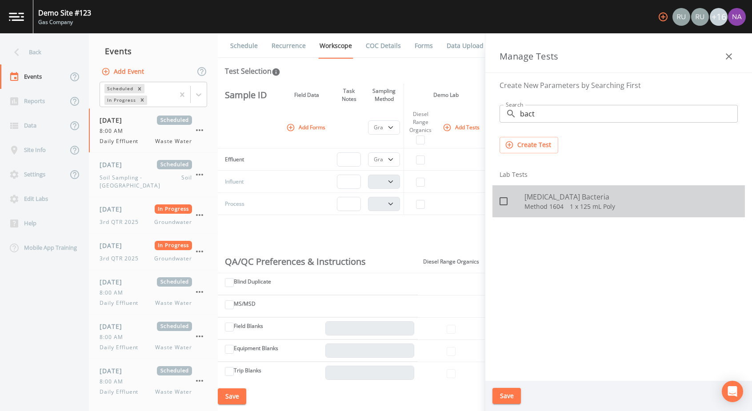
click at [556, 200] on span "E-Coli Bacteria" at bounding box center [630, 197] width 213 height 11
checkbox input "true"
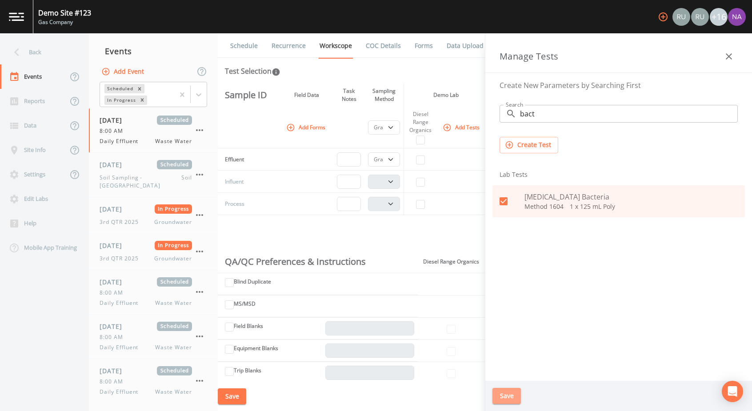
click at [502, 304] on button "Save" at bounding box center [506, 396] width 28 height 16
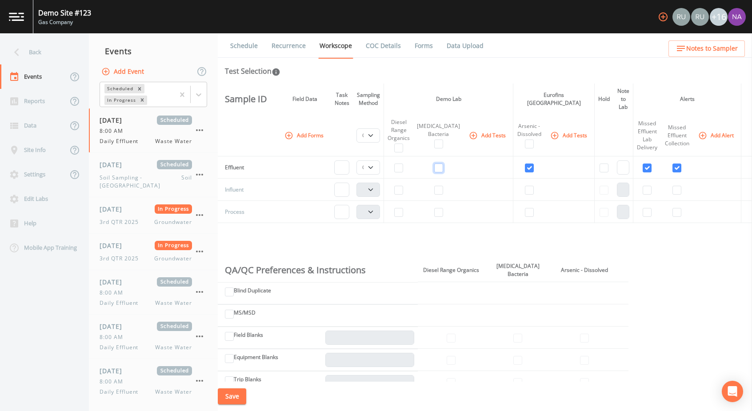
click at [440, 164] on input "checkbox" at bounding box center [438, 168] width 9 height 9
checkbox input "true"
click at [242, 304] on button "Save" at bounding box center [232, 396] width 28 height 16
click at [556, 131] on icon "button" at bounding box center [702, 135] width 9 height 9
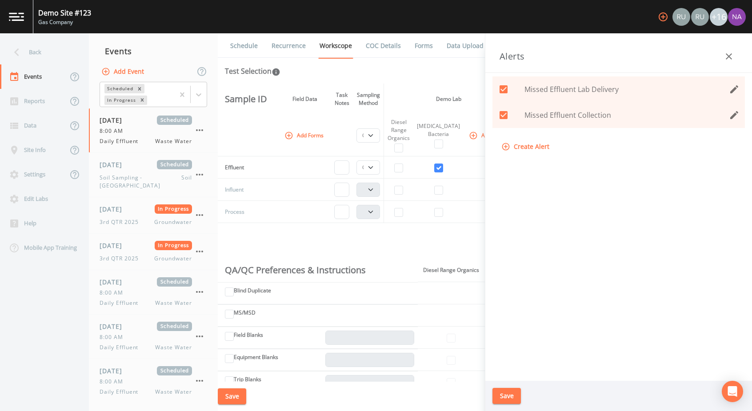
click at [556, 116] on icon "edit" at bounding box center [734, 115] width 11 height 11
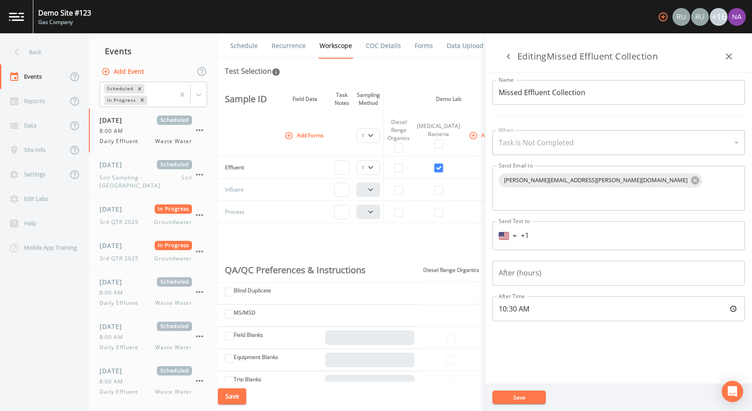
click at [556, 148] on div "Task is Not Completed" at bounding box center [618, 142] width 252 height 25
click at [556, 92] on input "Missed Effluent Collection" at bounding box center [618, 92] width 252 height 25
click at [556, 128] on div "Name Missed Effluent Collection Name When Task is Not Completed task_not_comple…" at bounding box center [618, 228] width 267 height 311
click at [556, 143] on div "Task is Not Completed" at bounding box center [618, 142] width 252 height 25
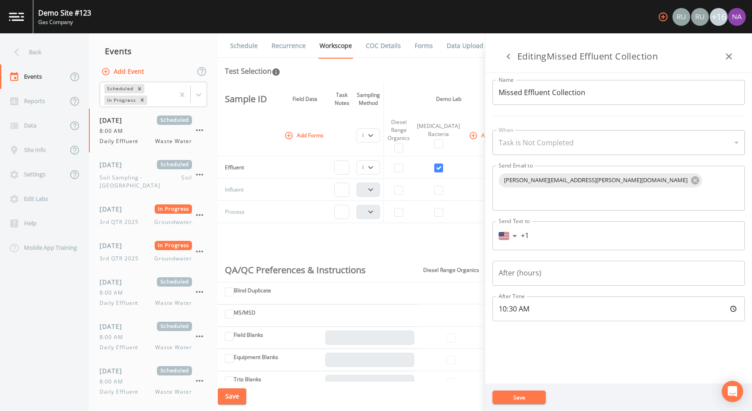
click at [556, 143] on div "Task is Not Completed" at bounding box center [618, 142] width 252 height 25
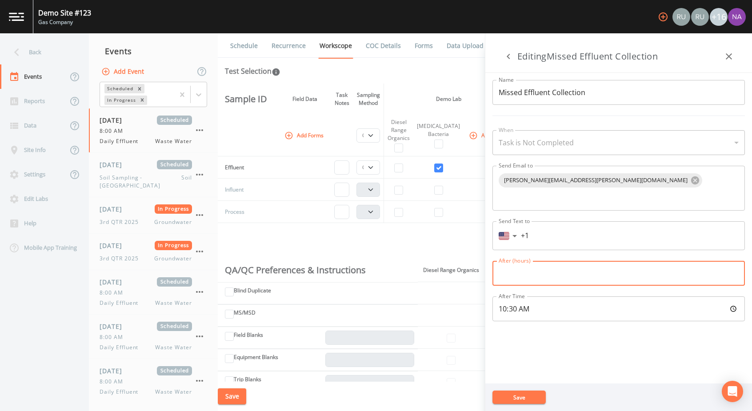
click at [556, 264] on input "After (hours)" at bounding box center [618, 273] width 252 height 25
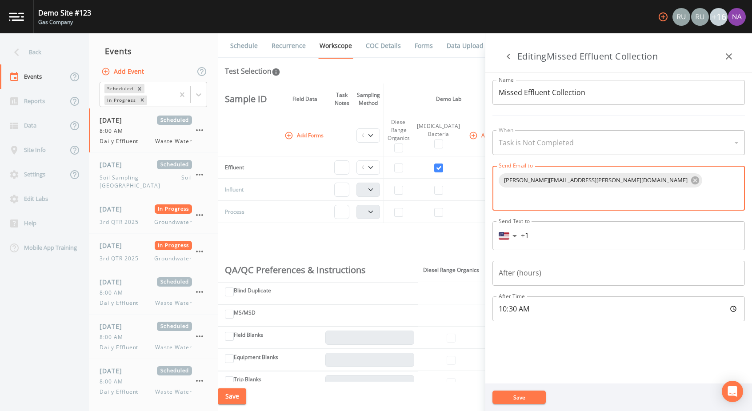
click at [556, 189] on input "text" at bounding box center [619, 196] width 240 height 14
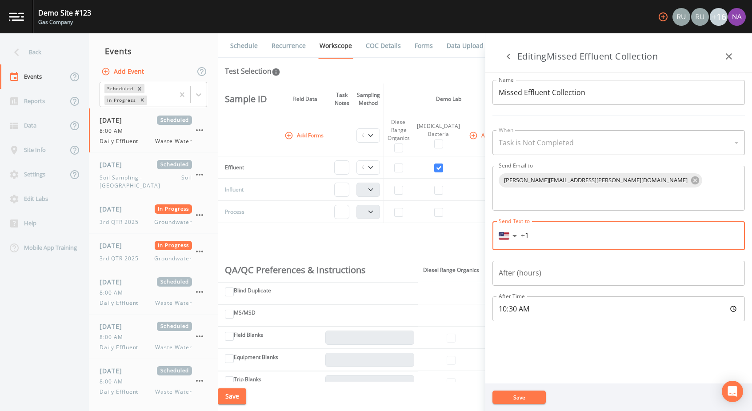
click at [556, 229] on input "+1" at bounding box center [630, 236] width 218 height 14
click at [556, 304] on div "Name Missed Effluent Collection Name When Task is Not Completed task_not_comple…" at bounding box center [618, 228] width 267 height 311
click at [556, 229] on input "+1" at bounding box center [630, 236] width 218 height 14
click at [556, 58] on icon "button" at bounding box center [729, 56] width 6 height 6
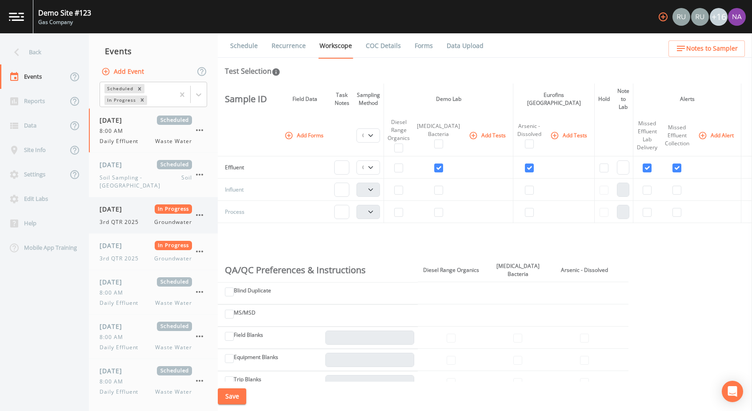
click at [164, 204] on span "In Progress" at bounding box center [174, 208] width 38 height 9
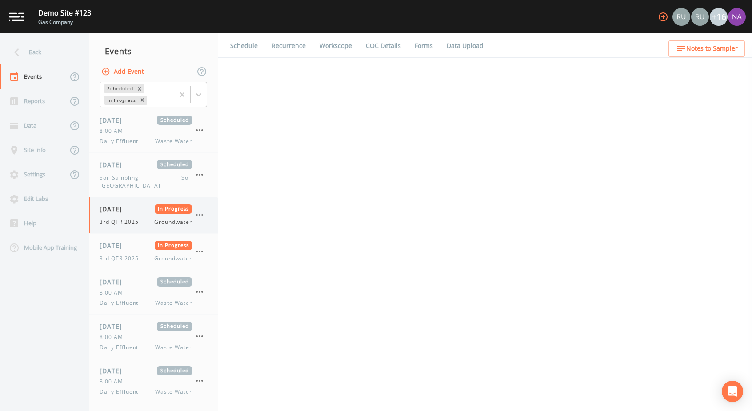
select select "4f082be6-97a7-4f70-a81f-c26a4e896ad7"
select select "132d7689-3bb8-465b-98a9-744e7d509d8d"
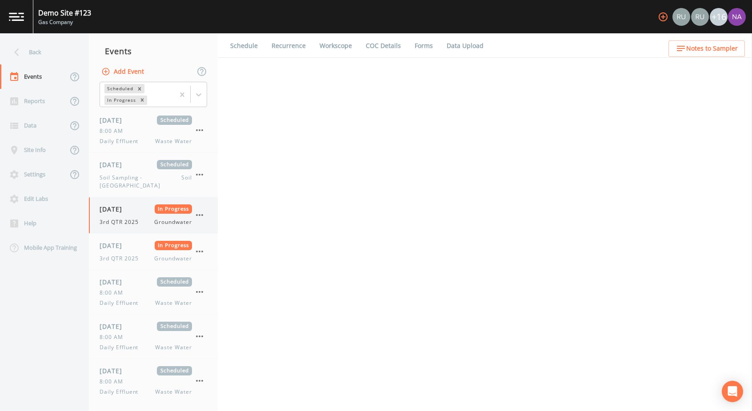
select select "4f082be6-97a7-4f70-a81f-c26a4e896ad7"
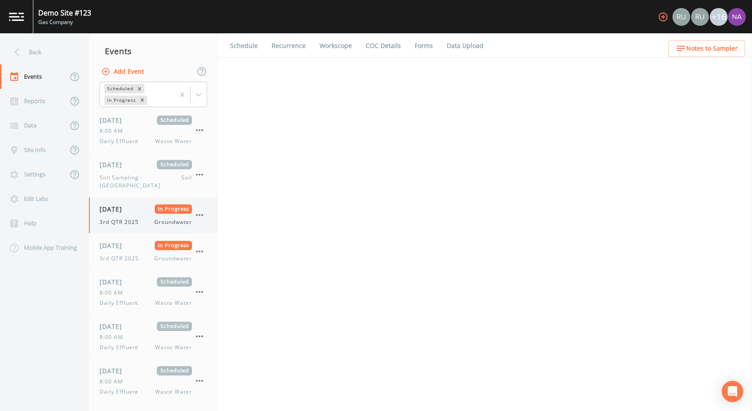
select select "f6e9a99d-ad13-4bf6-a076-14206ca6584d"
select select "3b3f0eae-cf37-4a0d-b923-8cf53140fe1f"
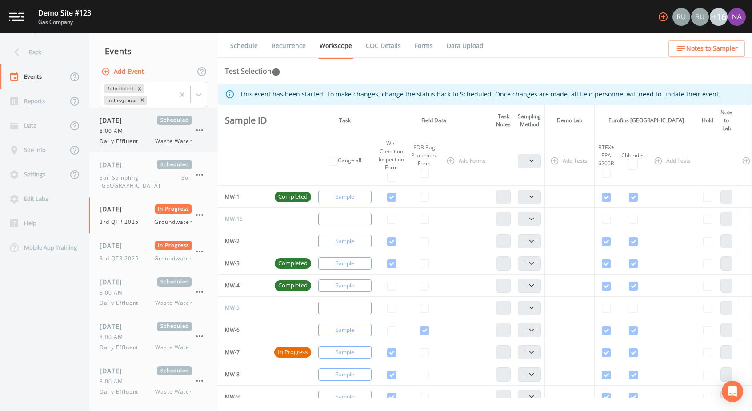
click at [120, 122] on span "08/04/2025" at bounding box center [114, 120] width 29 height 9
select select "092b3f94-5697-4c94-9891-da161916fdbb"
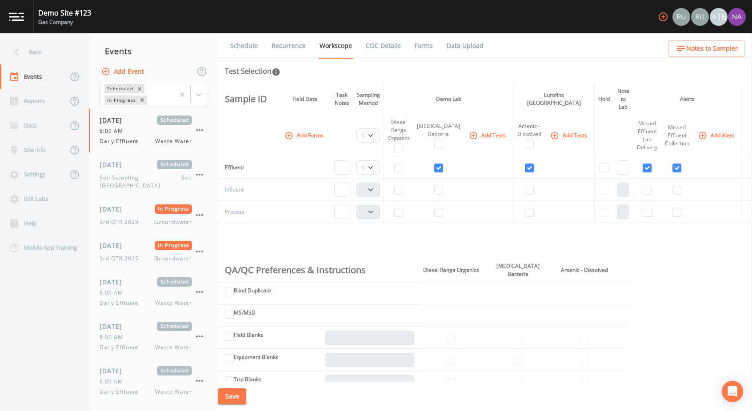
click at [556, 124] on th "Missed Effluent Collection" at bounding box center [677, 136] width 32 height 42
click at [556, 132] on icon "button" at bounding box center [703, 136] width 8 height 8
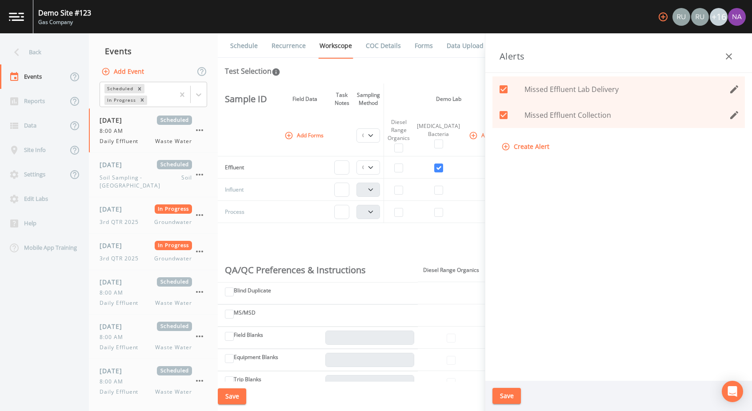
click at [556, 113] on icon "edit" at bounding box center [734, 115] width 8 height 8
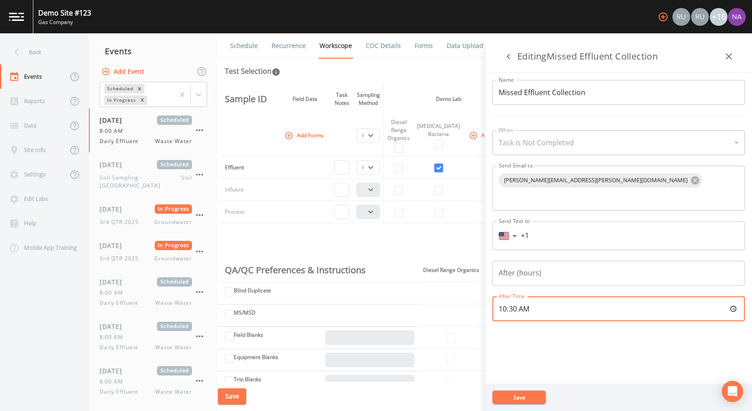
click at [556, 296] on input "10:30:00" at bounding box center [618, 308] width 252 height 25
click at [556, 304] on div "Name Missed Effluent Collection Name When Task is Not Completed task_not_comple…" at bounding box center [618, 228] width 267 height 311
click at [556, 189] on div "russell.schindler@gmail.com" at bounding box center [618, 188] width 252 height 45
click at [556, 189] on input "text" at bounding box center [619, 196] width 240 height 14
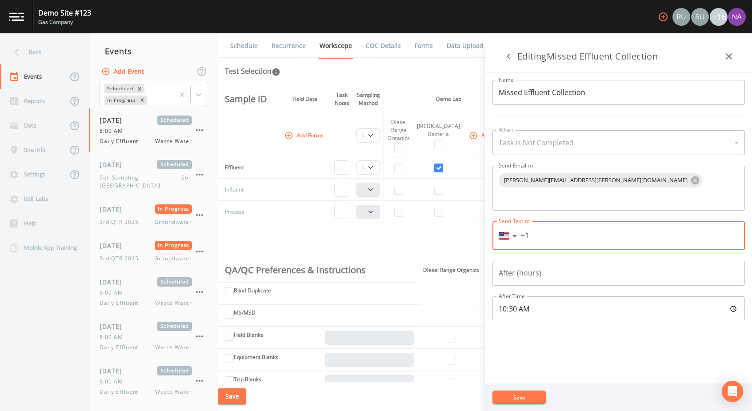
click at [556, 229] on input "+1" at bounding box center [630, 236] width 218 height 14
type input "+1 (231) 342-4029"
click at [492, 304] on button "Save" at bounding box center [518, 397] width 53 height 13
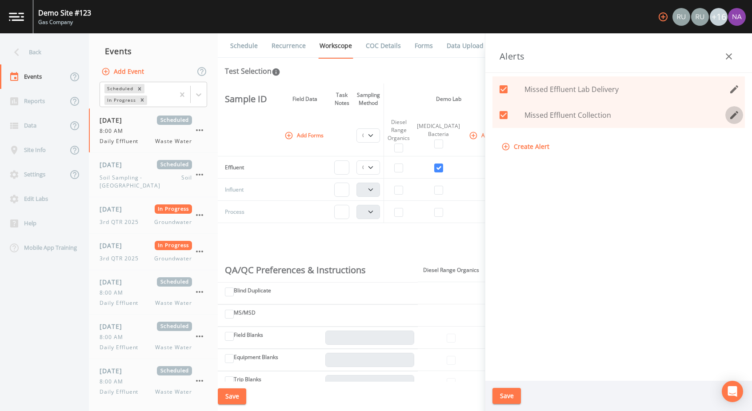
click at [556, 110] on icon "edit" at bounding box center [734, 115] width 11 height 11
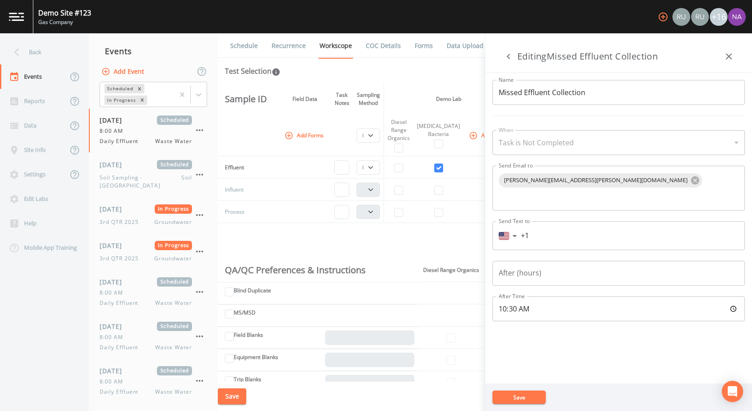
click at [556, 238] on div "Name Missed Effluent Collection Name When Task is Not Completed task_not_comple…" at bounding box center [618, 228] width 267 height 311
click at [556, 229] on div "​ us ​ +1" at bounding box center [618, 235] width 252 height 29
click at [556, 229] on input "+1" at bounding box center [630, 236] width 218 height 14
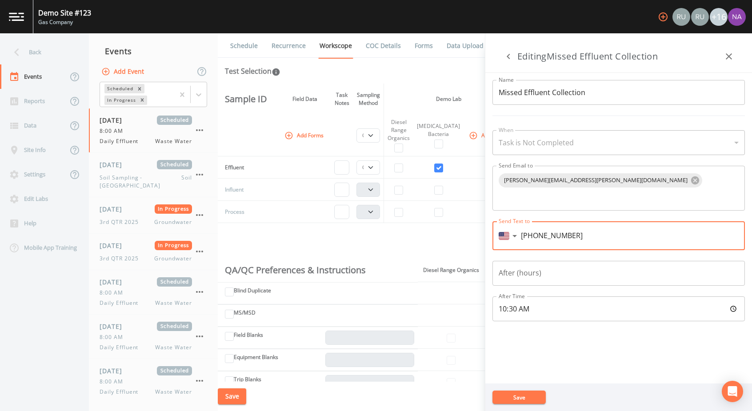
type input "+1 (231) 342-4029"
click at [492, 304] on button "Save" at bounding box center [518, 397] width 53 height 13
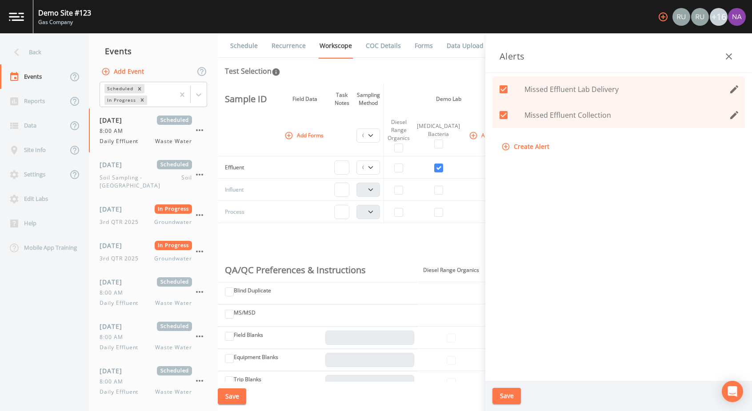
click at [556, 115] on icon "edit" at bounding box center [734, 115] width 8 height 8
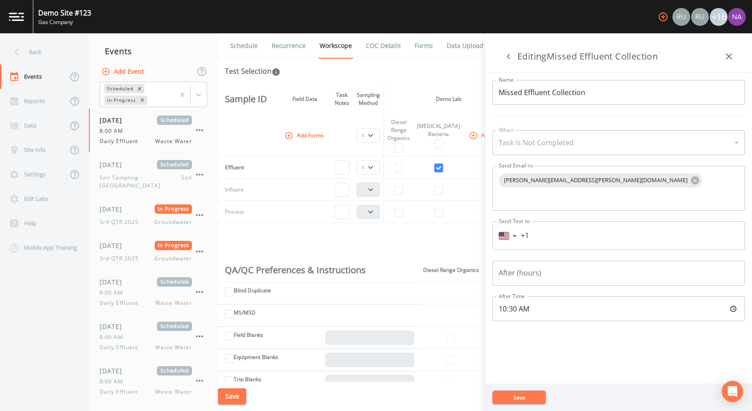
click at [556, 229] on input "+1" at bounding box center [630, 236] width 218 height 14
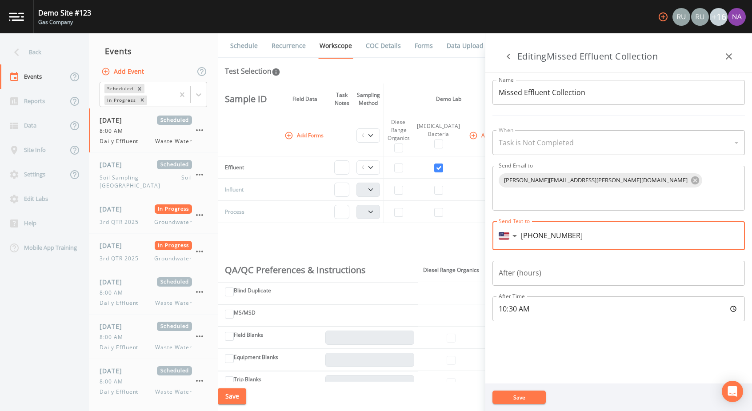
type input "+1"
click at [530, 304] on button "Save" at bounding box center [518, 397] width 53 height 13
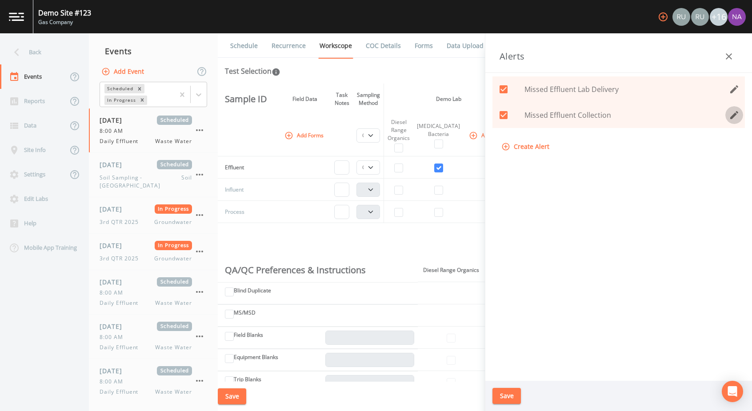
click at [556, 118] on icon "edit" at bounding box center [734, 115] width 11 height 11
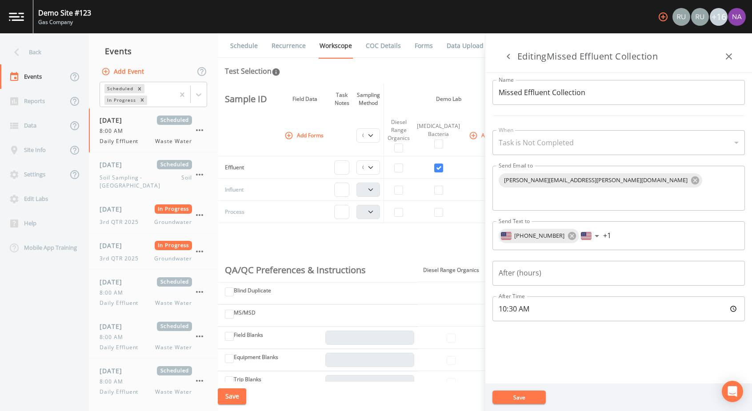
click at [556, 229] on input "+1" at bounding box center [671, 236] width 136 height 14
click at [556, 224] on body "Demo Site #123 Gas Company +16 Back Events Reports Data Site Info Settings Edit…" at bounding box center [376, 205] width 752 height 411
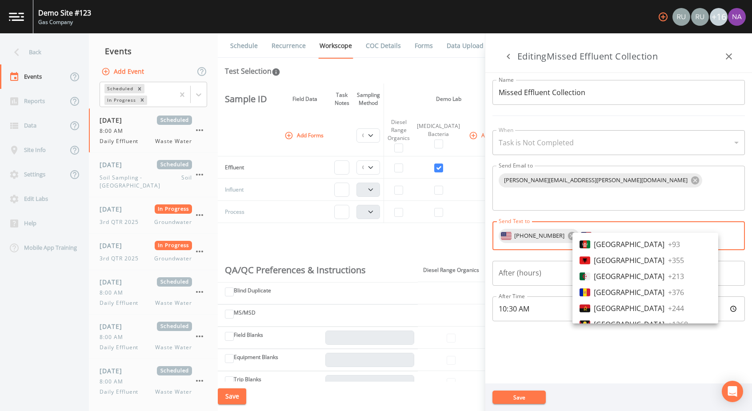
scroll to position [3261, 0]
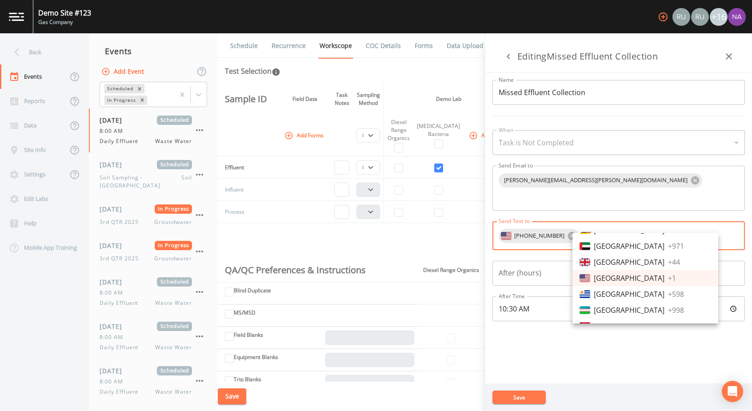
click at [556, 222] on div at bounding box center [376, 205] width 752 height 411
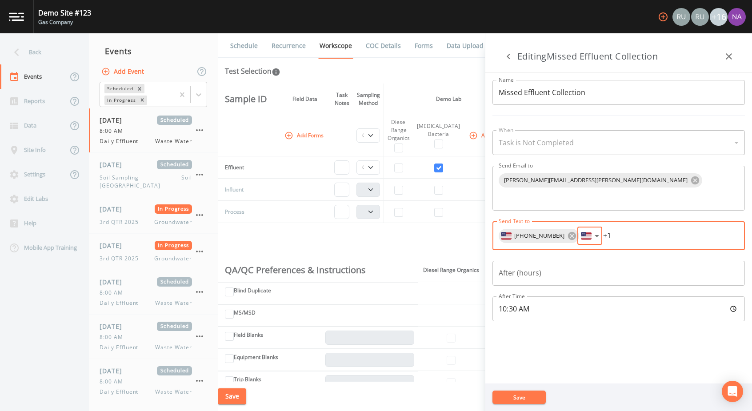
click at [556, 229] on input "+1" at bounding box center [671, 236] width 136 height 14
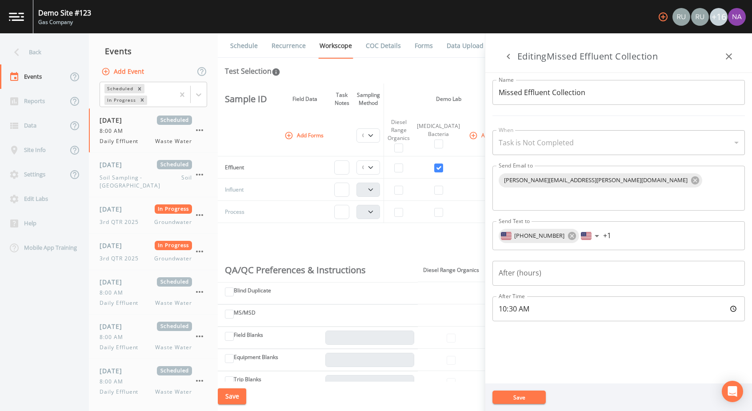
click at [556, 227] on div "+1 (231) 342-4029 ​ us ​ +1" at bounding box center [618, 235] width 252 height 29
click at [556, 232] on icon at bounding box center [572, 236] width 8 height 8
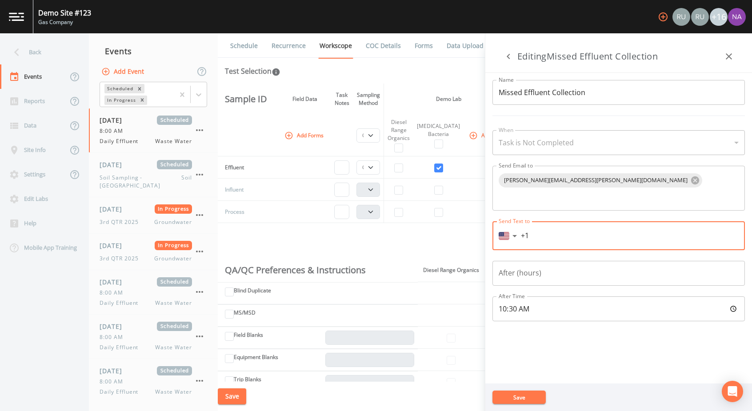
click at [523, 304] on button "Save" at bounding box center [518, 397] width 53 height 13
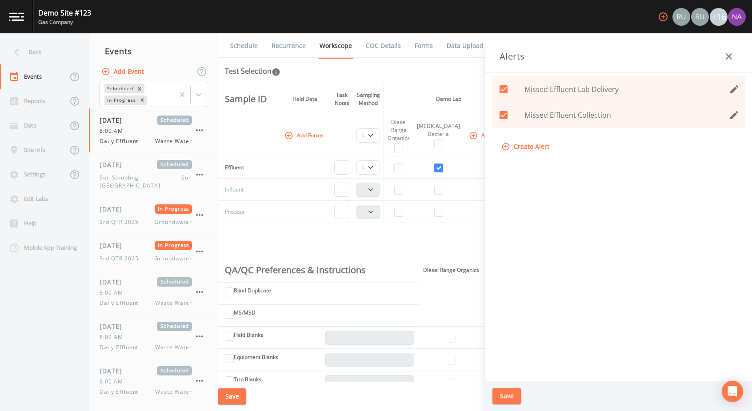
click at [556, 280] on div "Missed Effluent Lab Delivery Missed Effluent Collection Create Alert" at bounding box center [618, 227] width 267 height 308
click at [556, 90] on icon "edit" at bounding box center [734, 89] width 11 height 11
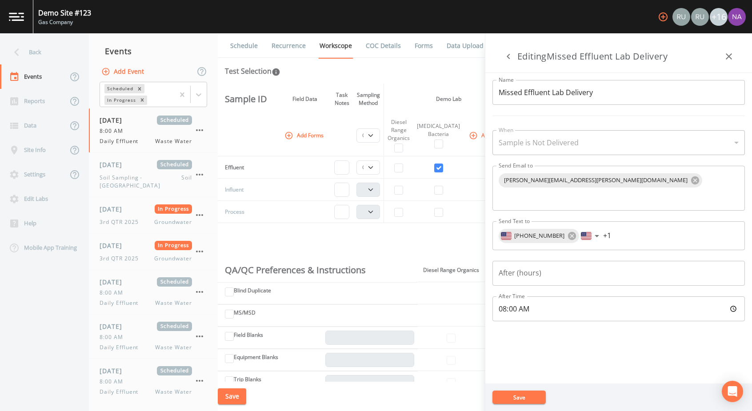
click at [556, 296] on input "08:00:00" at bounding box center [618, 308] width 252 height 25
type input "13:00"
click at [556, 304] on div "Name Missed Effluent Lab Delivery Name When Sample is Not Delivered sample_not_…" at bounding box center [618, 228] width 267 height 311
click at [532, 304] on button "Save" at bounding box center [518, 397] width 53 height 13
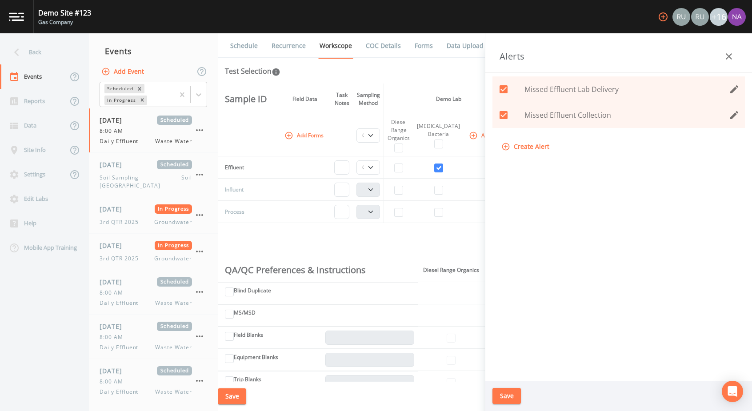
click at [556, 92] on icon "edit" at bounding box center [734, 89] width 8 height 8
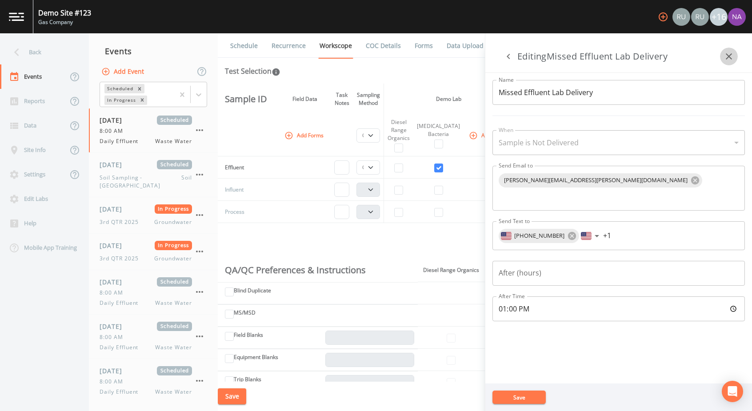
click at [556, 57] on icon "button" at bounding box center [729, 56] width 6 height 6
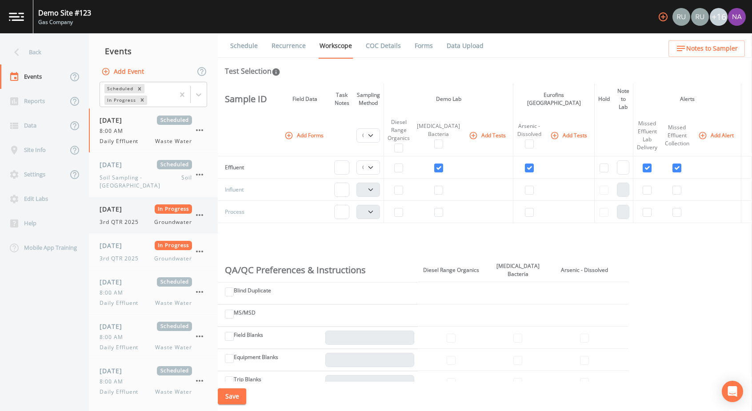
click at [165, 197] on div "08/11/2025 In Progress 3rd QTR 2025 Groundwater" at bounding box center [153, 215] width 129 height 36
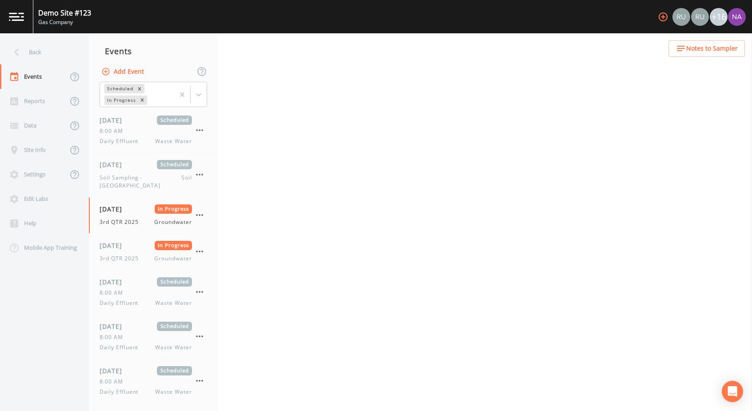
select select "4f082be6-97a7-4f70-a81f-c26a4e896ad7"
select select "132d7689-3bb8-465b-98a9-744e7d509d8d"
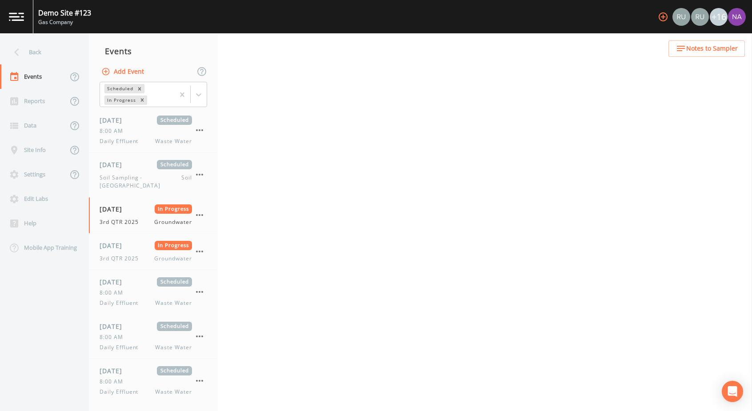
select select "4f082be6-97a7-4f70-a81f-c26a4e896ad7"
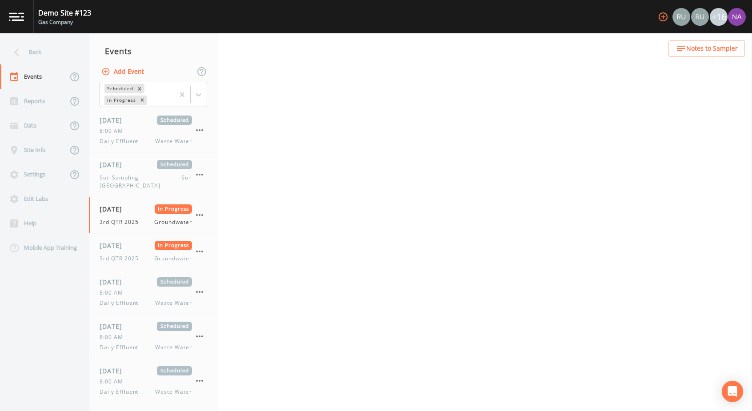
select select "f6e9a99d-ad13-4bf6-a076-14206ca6584d"
select select "3b3f0eae-cf37-4a0d-b923-8cf53140fe1f"
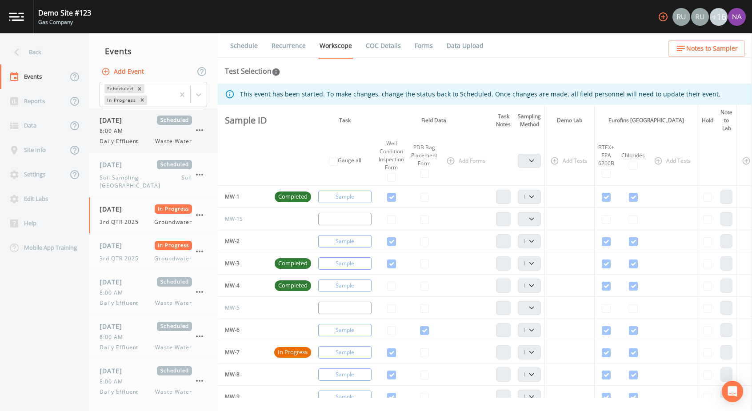
click at [172, 117] on span "Scheduled" at bounding box center [174, 120] width 35 height 9
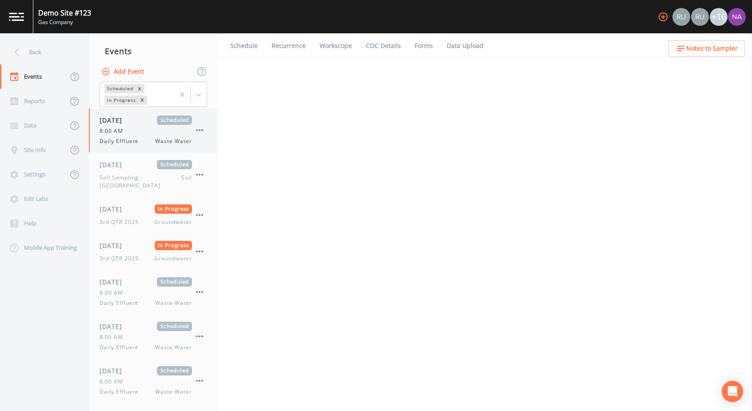
select select "092b3f94-5697-4c94-9891-da161916fdbb"
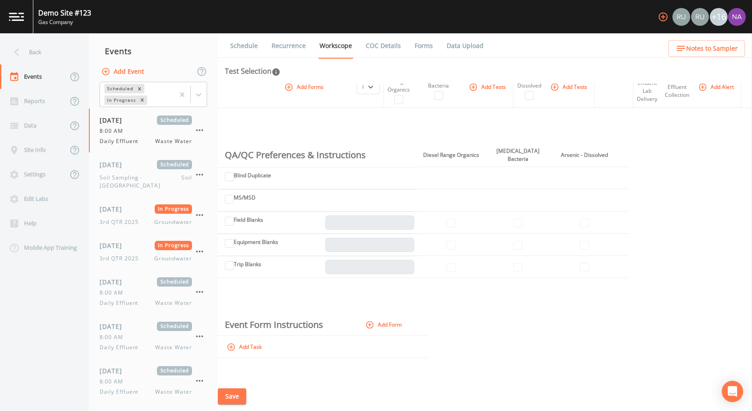
scroll to position [117, 0]
click at [233, 215] on input "Field Blanks" at bounding box center [229, 219] width 9 height 9
checkbox input "true"
type input "1"
click at [234, 215] on input "Field Blanks" at bounding box center [229, 219] width 9 height 9
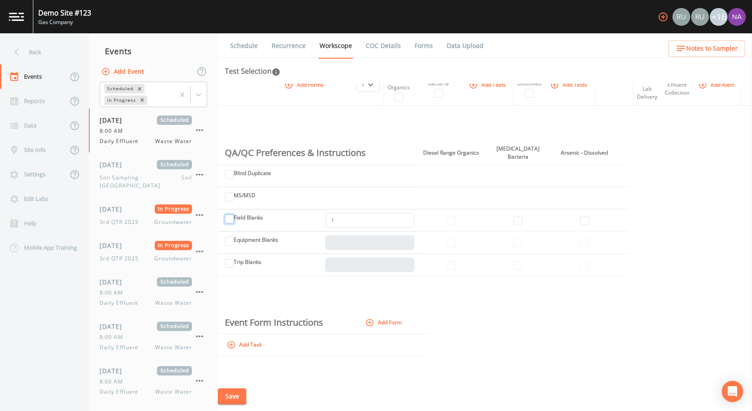
checkbox input "false"
click at [246, 169] on div "Blind Duplicate" at bounding box center [248, 176] width 46 height 14
click at [231, 170] on input "Blind Duplicate" at bounding box center [229, 174] width 9 height 9
checkbox input "true"
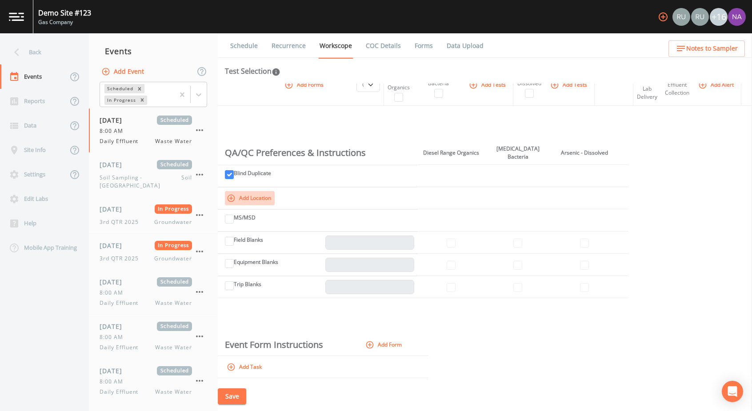
click at [268, 191] on button "Add Location" at bounding box center [250, 198] width 50 height 14
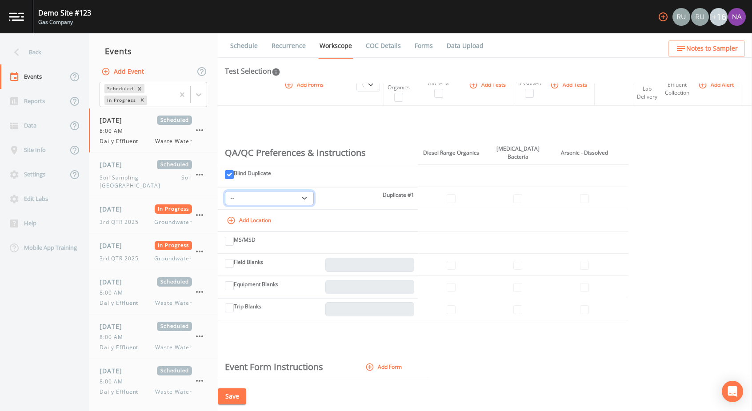
click at [305, 191] on select "-- Effluent" at bounding box center [269, 198] width 89 height 14
select select "4e3bf83b-94ef-4f8e-9ae1-99497c3e212a"
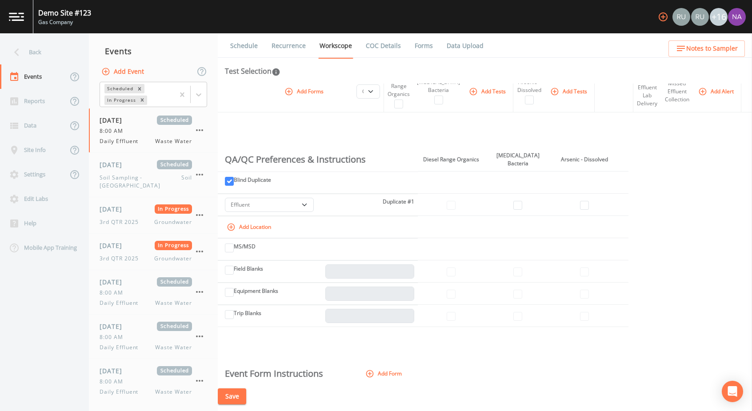
scroll to position [0, 0]
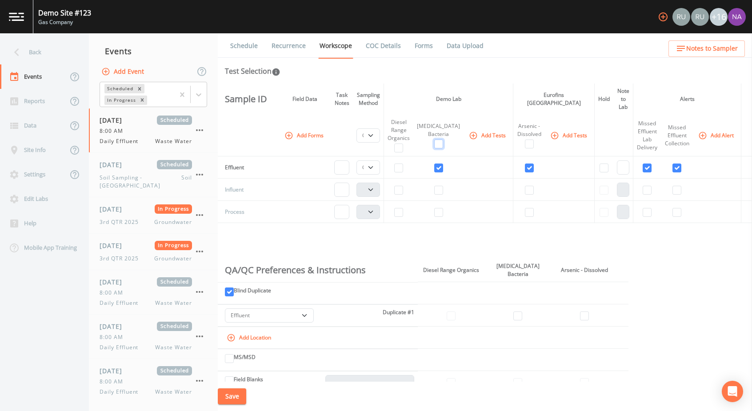
click at [441, 140] on input "checkbox" at bounding box center [438, 144] width 9 height 9
checkbox input "true"
select select
select select "b6a3c313-748b-4795-a028-792ad310bd60"
checkbox input "true"
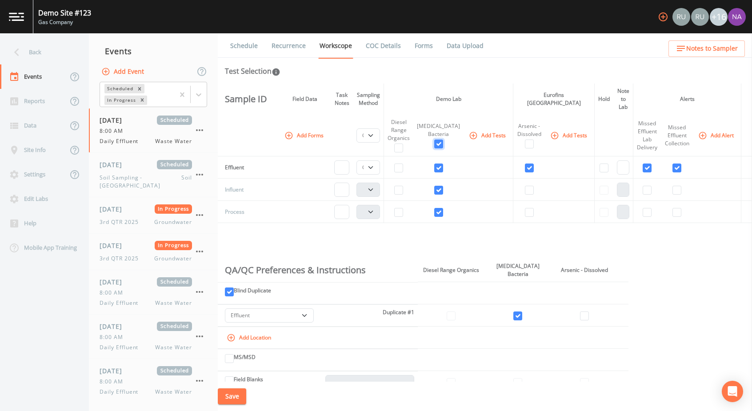
select select "b6a3c313-748b-4795-a028-792ad310bd60"
checkbox input "true"
click at [525, 140] on input "checkbox" at bounding box center [529, 144] width 9 height 9
checkbox input "true"
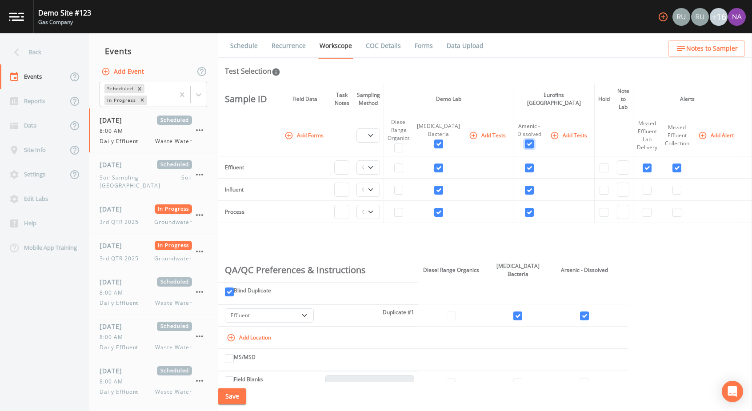
checkbox input "true"
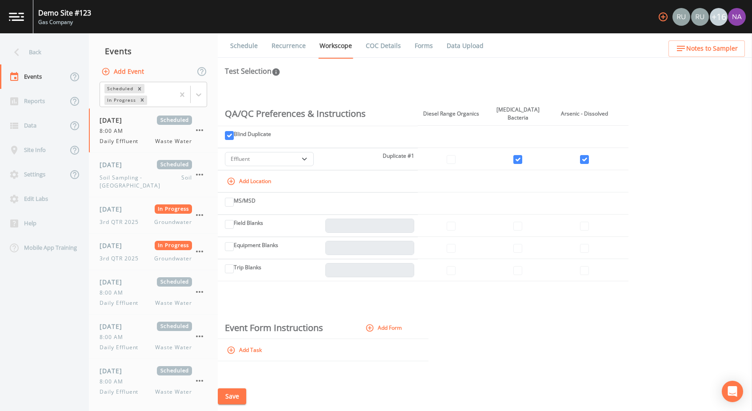
scroll to position [162, 0]
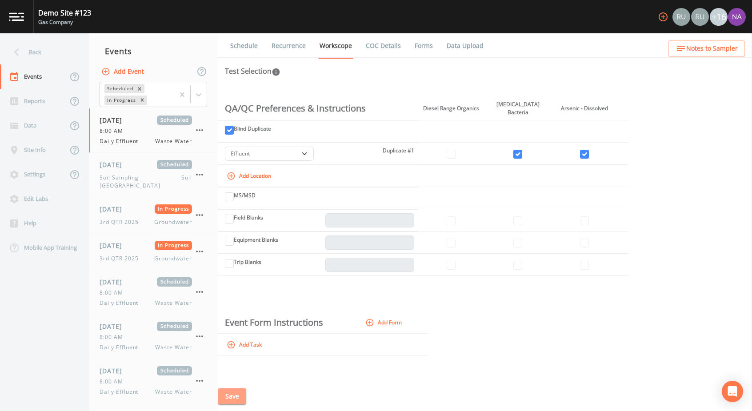
click at [239, 304] on button "Save" at bounding box center [232, 396] width 28 height 16
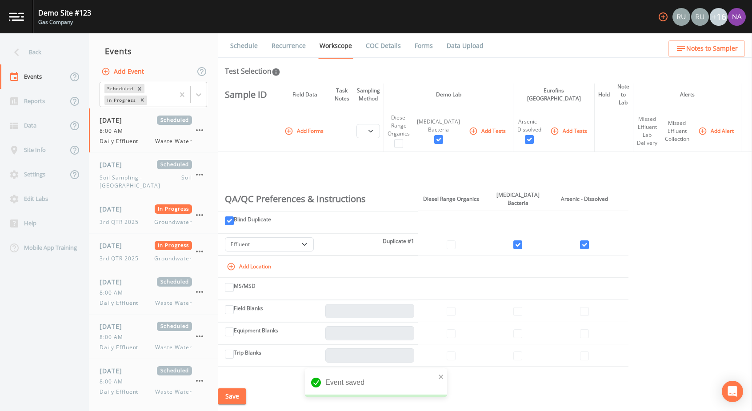
scroll to position [72, 0]
click at [293, 236] on select "-- Effluent Influent Process" at bounding box center [269, 243] width 89 height 14
click at [408, 232] on td "-- Effluent Influent Process Duplicate #1" at bounding box center [318, 243] width 200 height 22
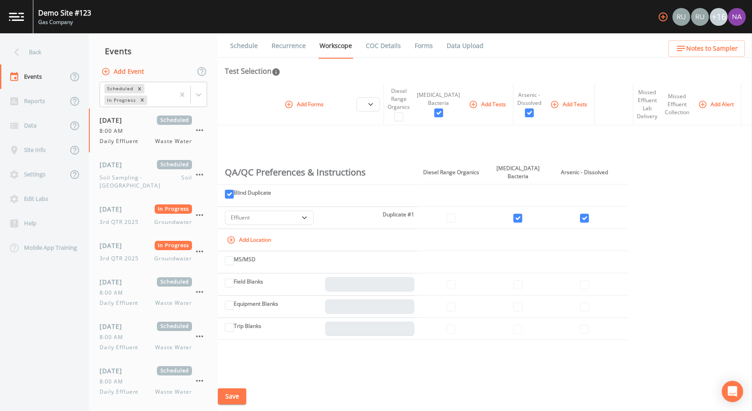
scroll to position [103, 0]
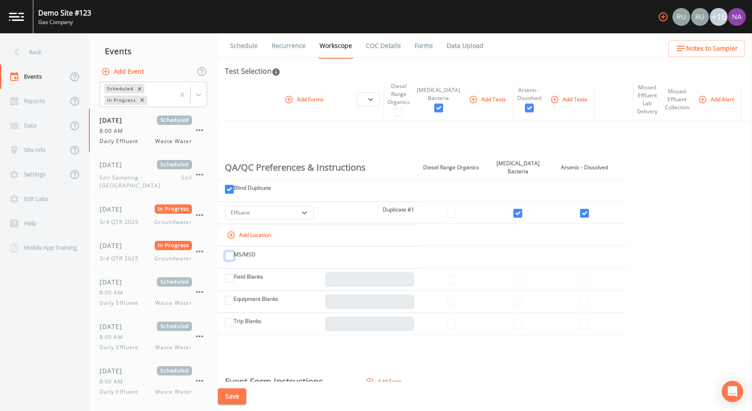
click at [232, 251] on input "MS/MSD" at bounding box center [229, 255] width 9 height 9
checkbox input "true"
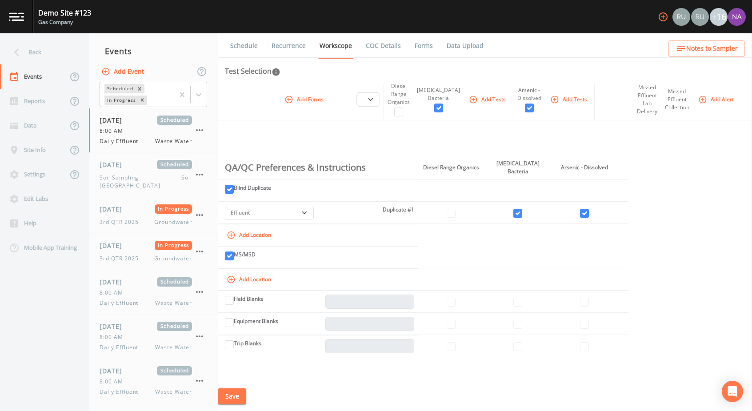
click at [269, 272] on button "Add Location" at bounding box center [250, 279] width 50 height 14
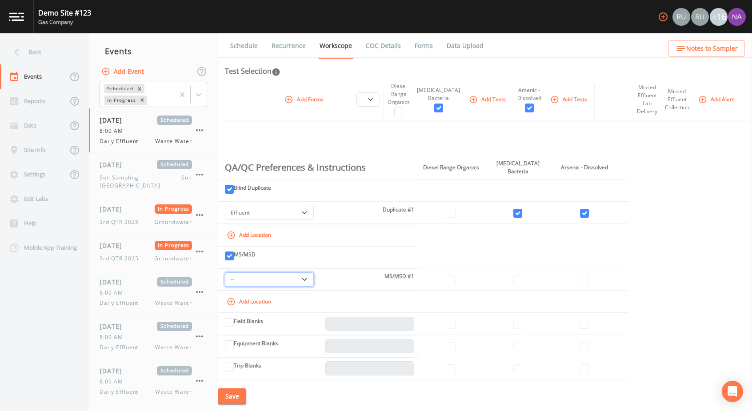
click at [314, 272] on select "-- Effluent Influent Process" at bounding box center [269, 279] width 89 height 14
select select "4e3bf83b-94ef-4f8e-9ae1-99497c3e212a"
click at [521, 218] on input "checkbox" at bounding box center [517, 213] width 9 height 9
checkbox input "true"
click at [556, 224] on td at bounding box center [584, 213] width 67 height 22
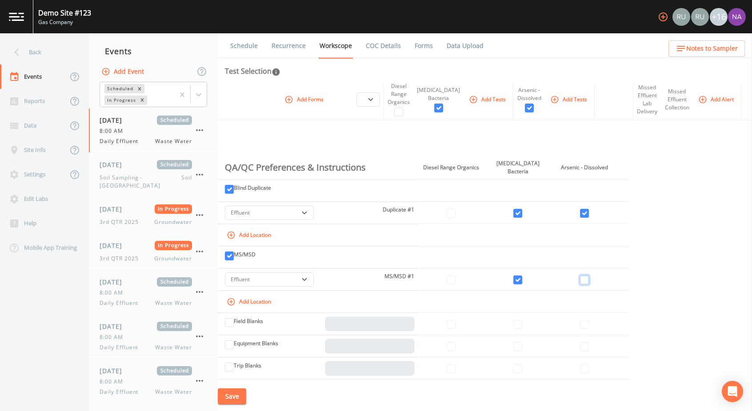
click at [556, 218] on input "checkbox" at bounding box center [584, 213] width 9 height 9
click at [556, 224] on td at bounding box center [584, 213] width 67 height 22
click at [556, 218] on input "checkbox" at bounding box center [584, 213] width 9 height 9
checkbox input "false"
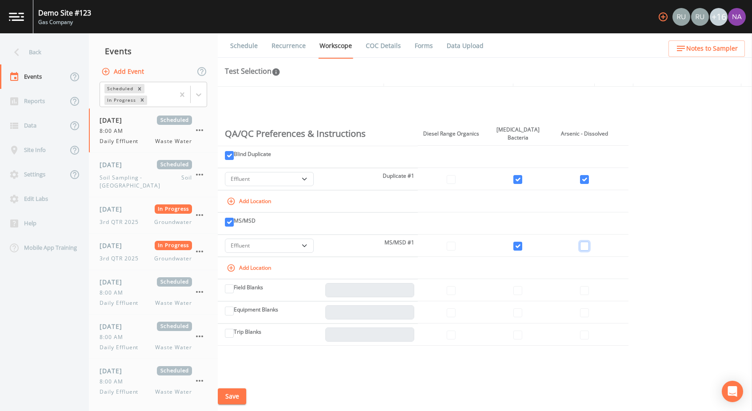
scroll to position [137, 0]
click at [234, 283] on input "Field Blanks" at bounding box center [229, 287] width 9 height 9
checkbox input "true"
type input "1"
click at [520, 285] on input "checkbox" at bounding box center [517, 289] width 9 height 9
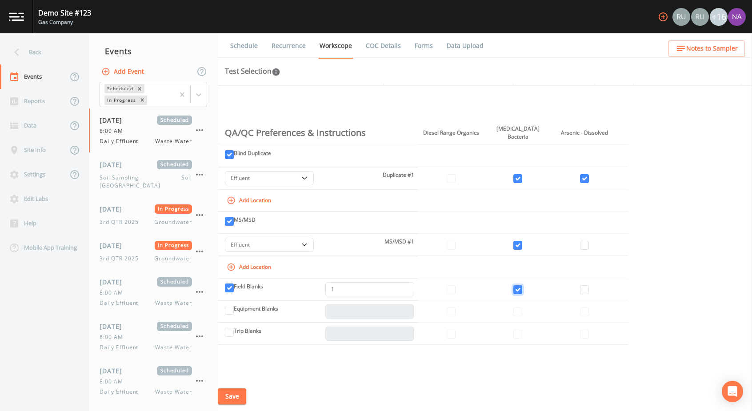
checkbox input "true"
click at [303, 171] on select "-- Effluent Influent Process" at bounding box center [269, 178] width 89 height 14
click at [279, 195] on td "Add Location" at bounding box center [318, 200] width 200 height 22
click at [264, 193] on button "Add Location" at bounding box center [250, 200] width 50 height 14
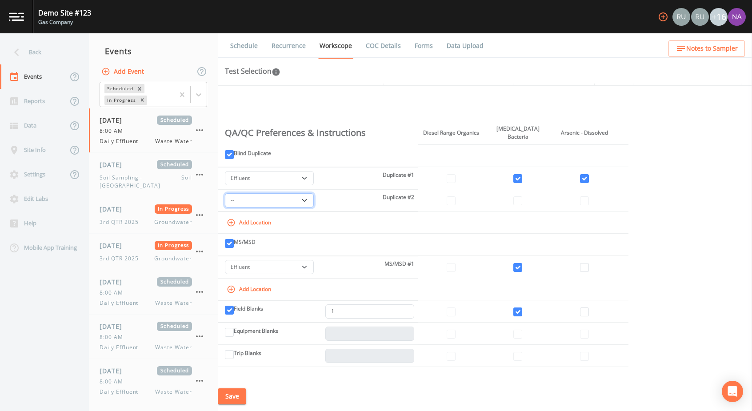
click at [303, 193] on select "-- Influent Process" at bounding box center [269, 200] width 89 height 14
click at [308, 193] on select "-- Influent Process" at bounding box center [269, 200] width 89 height 14
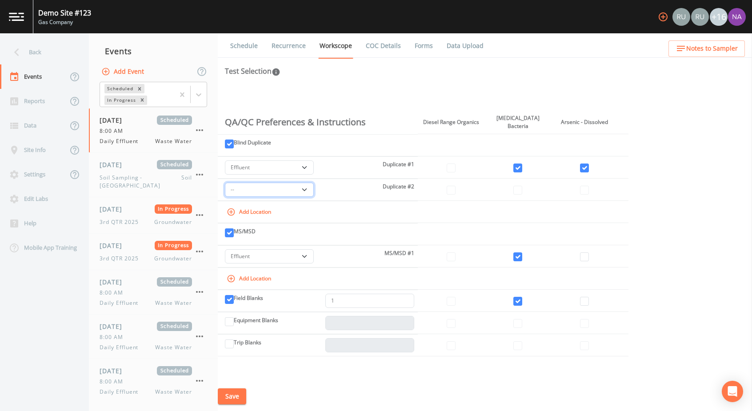
scroll to position [148, 0]
click at [373, 294] on input "1" at bounding box center [369, 301] width 89 height 14
click at [409, 294] on input "2" at bounding box center [369, 301] width 89 height 14
type input "1"
click at [409, 295] on input "1" at bounding box center [369, 301] width 89 height 14
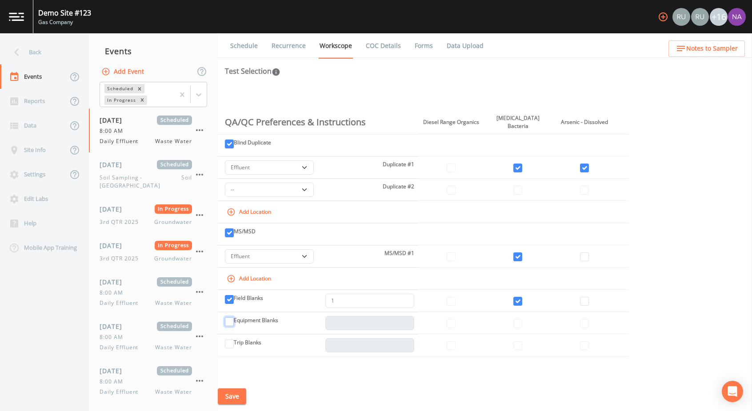
click at [234, 304] on input "Equipment Blanks" at bounding box center [229, 321] width 9 height 9
checkbox input "true"
type input "1"
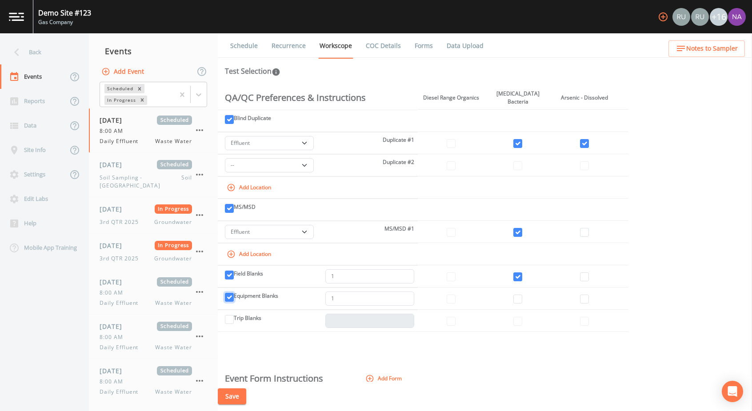
scroll to position [173, 0]
click at [232, 304] on input "Trip Blanks" at bounding box center [229, 318] width 9 height 9
checkbox input "true"
type input "1"
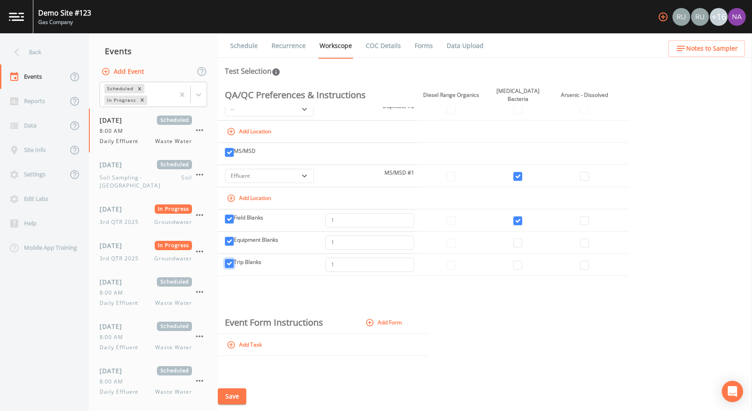
scroll to position [0, 0]
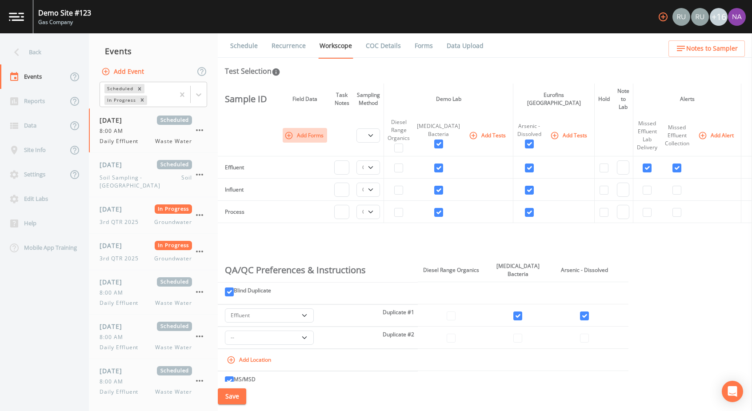
click at [299, 128] on button "Add Forms" at bounding box center [305, 135] width 44 height 15
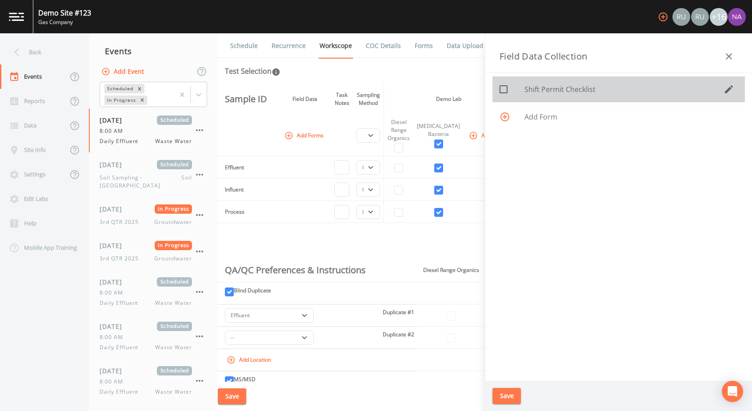
click at [504, 88] on icon at bounding box center [503, 89] width 11 height 11
checkbox input "true"
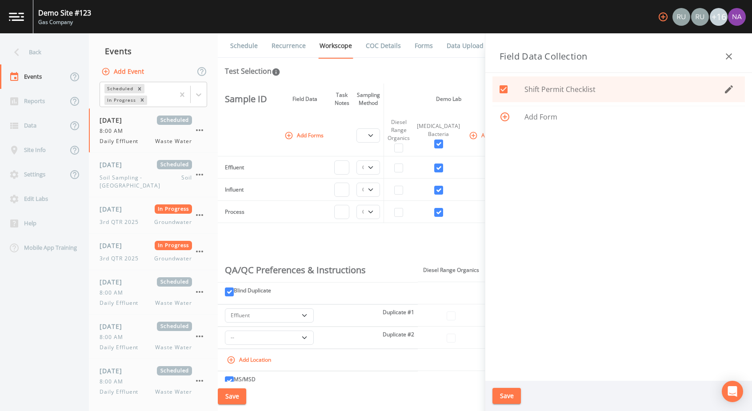
click at [503, 304] on button "Save" at bounding box center [506, 396] width 28 height 16
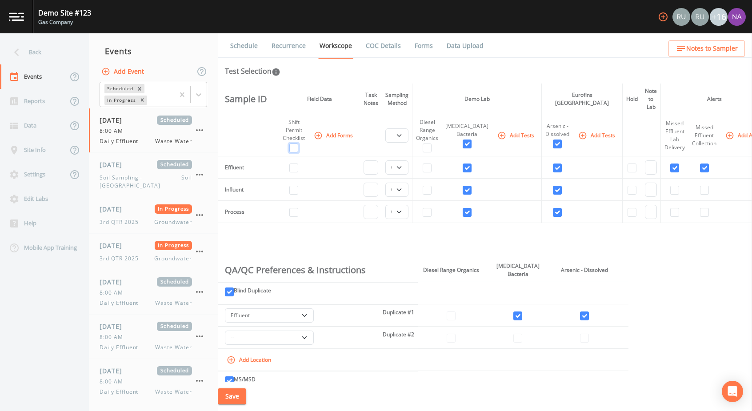
click at [297, 146] on input "checkbox" at bounding box center [293, 148] width 9 height 9
checkbox input "true"
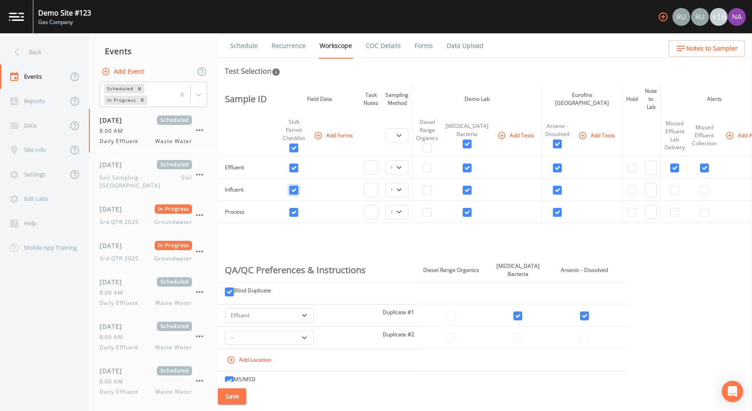
click at [298, 192] on input "checkbox" at bounding box center [293, 190] width 9 height 9
checkbox input "false"
click at [298, 213] on input "checkbox" at bounding box center [293, 212] width 9 height 9
checkbox input "false"
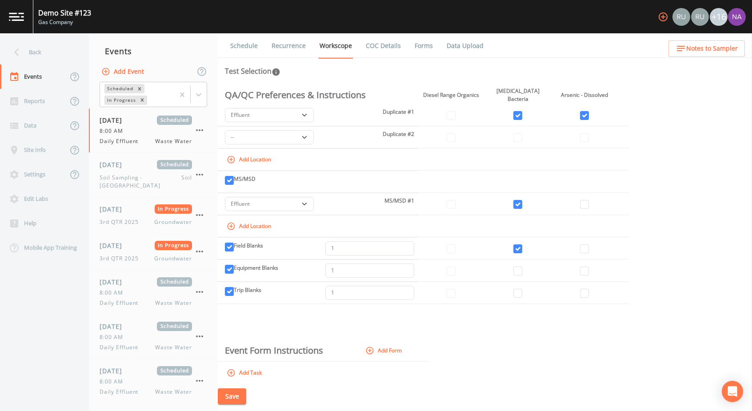
scroll to position [239, 0]
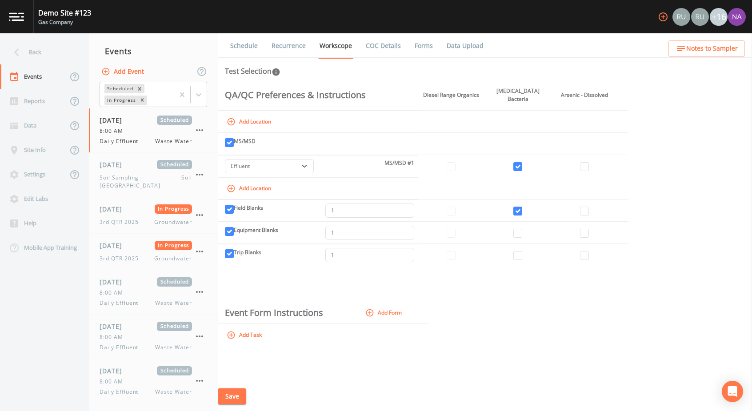
click at [372, 304] on icon "button" at bounding box center [370, 313] width 8 height 8
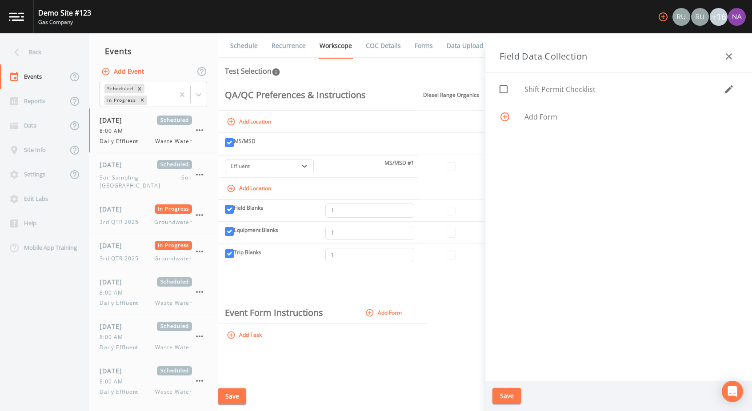
click at [556, 124] on div "Add Form" at bounding box center [618, 116] width 252 height 21
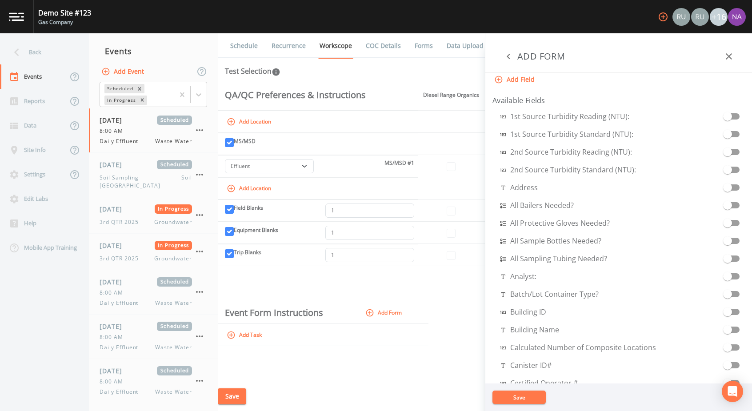
scroll to position [0, 0]
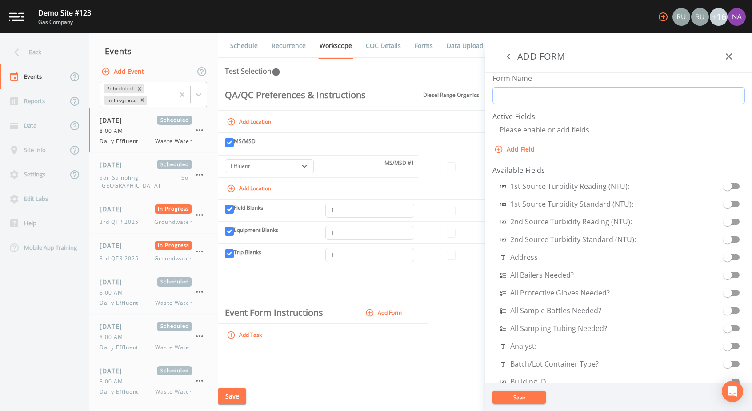
click at [556, 100] on input "Form Name" at bounding box center [618, 95] width 252 height 17
type input "Tailgate Safety Meeting"
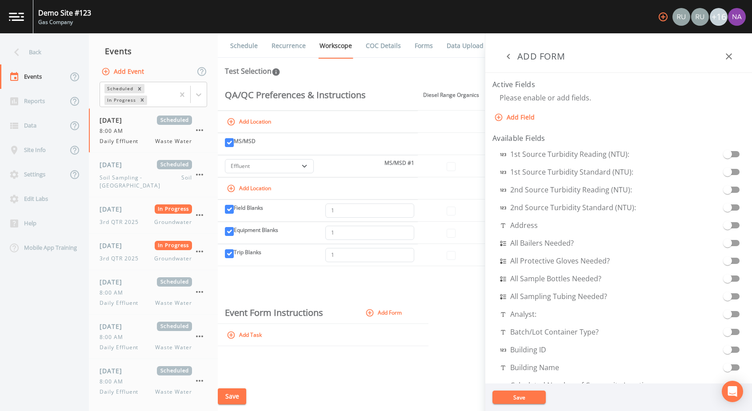
scroll to position [37, 0]
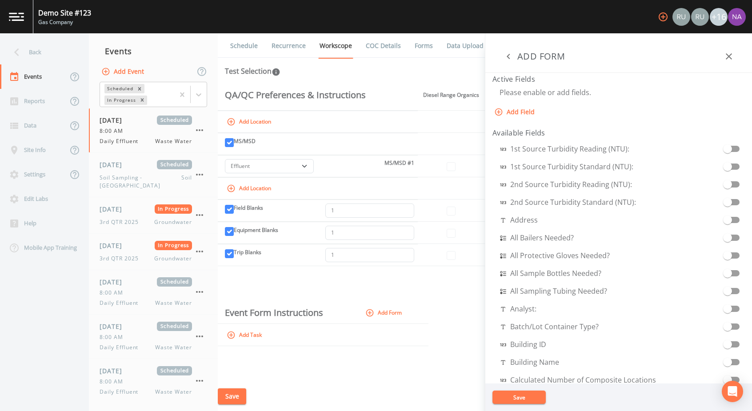
click at [529, 105] on button "Add Field" at bounding box center [515, 112] width 46 height 16
select select "STRING"
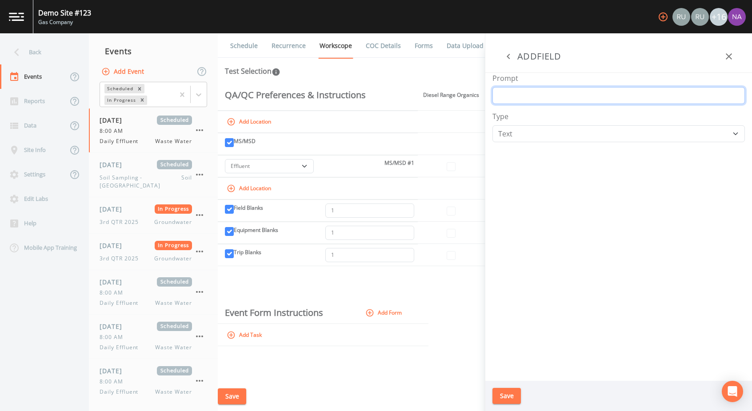
click at [533, 101] on input "Prompt" at bounding box center [618, 95] width 252 height 17
type input "Attendance"
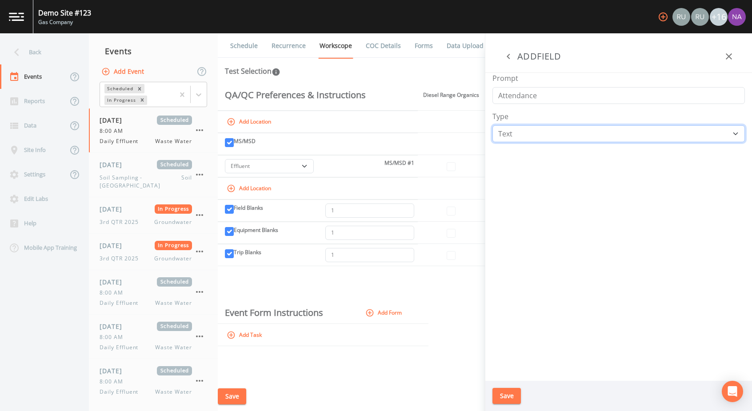
click at [535, 128] on select "Number Photo Select One Signature Text Timer" at bounding box center [618, 133] width 252 height 17
select select "SIGNATURE"
click at [492, 125] on select "Number Photo Select One Signature Text Timer" at bounding box center [618, 133] width 252 height 17
click at [505, 304] on button "Save" at bounding box center [506, 396] width 28 height 16
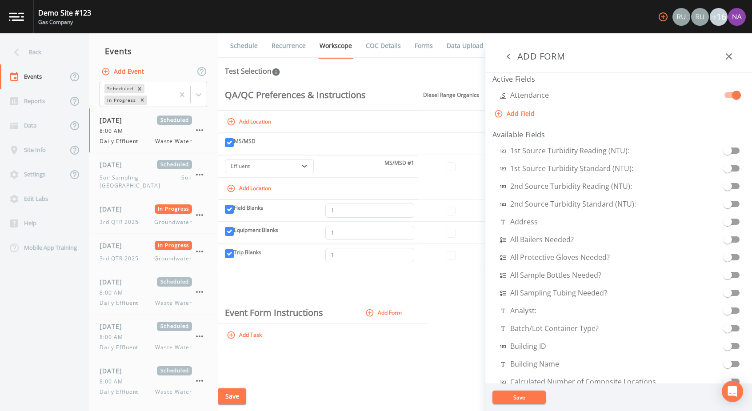
click at [527, 304] on button "Save" at bounding box center [518, 397] width 53 height 13
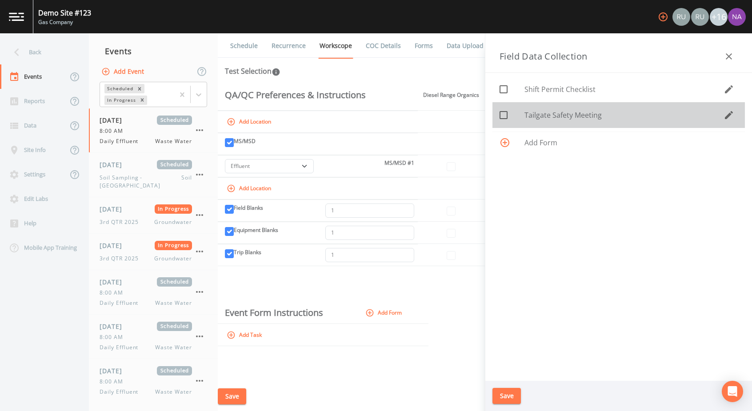
click at [505, 114] on icon at bounding box center [503, 115] width 11 height 11
checkbox input "true"
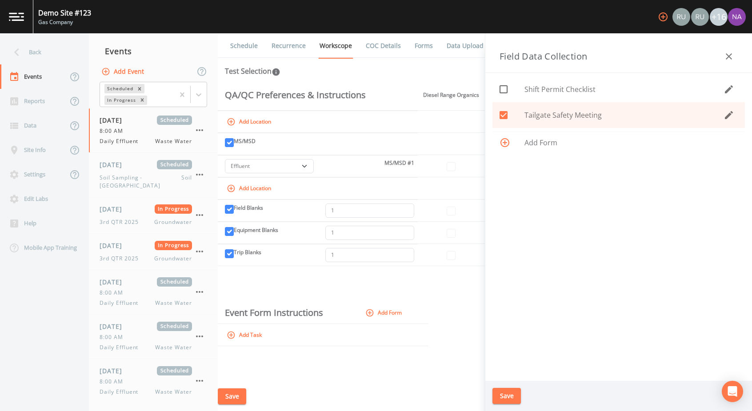
click at [509, 304] on button "Save" at bounding box center [506, 396] width 28 height 16
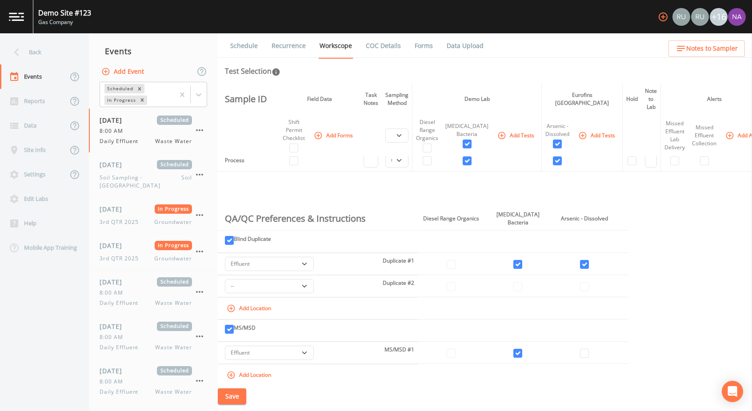
scroll to position [239, 0]
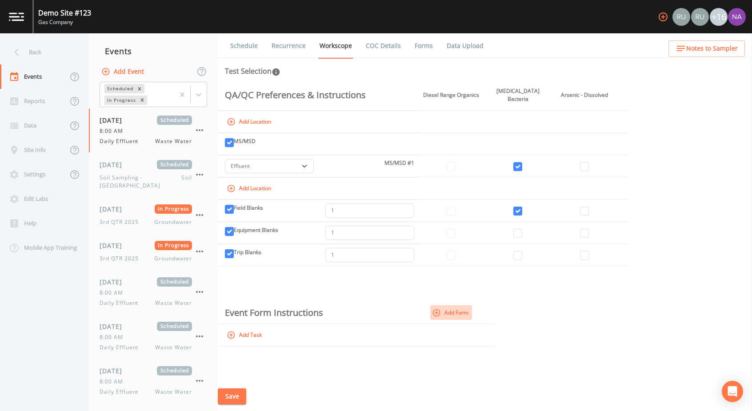
click at [452, 304] on button "Add Form" at bounding box center [451, 312] width 42 height 15
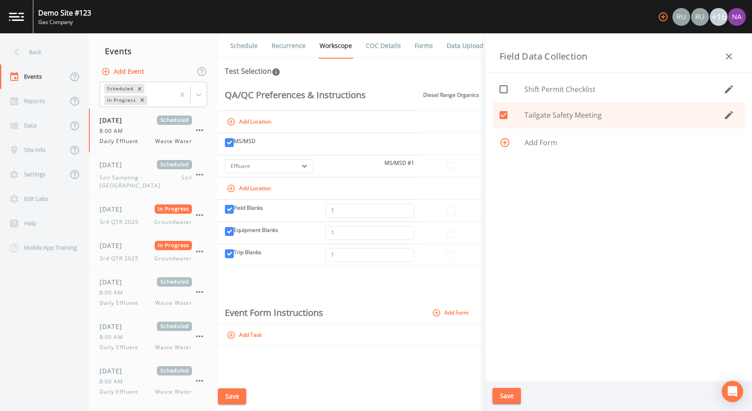
click at [556, 136] on div "Add Form" at bounding box center [618, 142] width 252 height 21
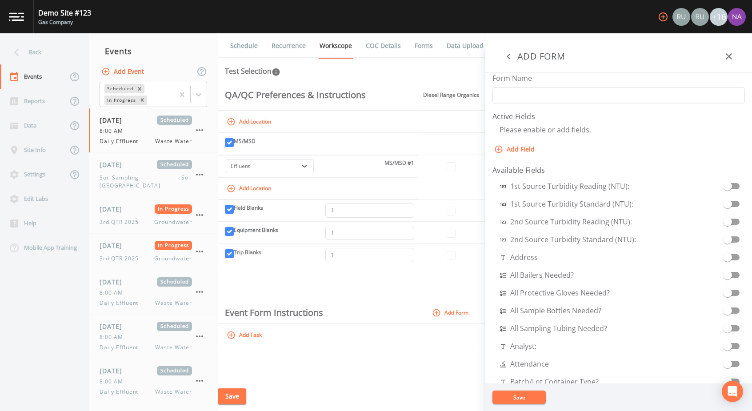
click at [514, 58] on button "button" at bounding box center [508, 57] width 18 height 18
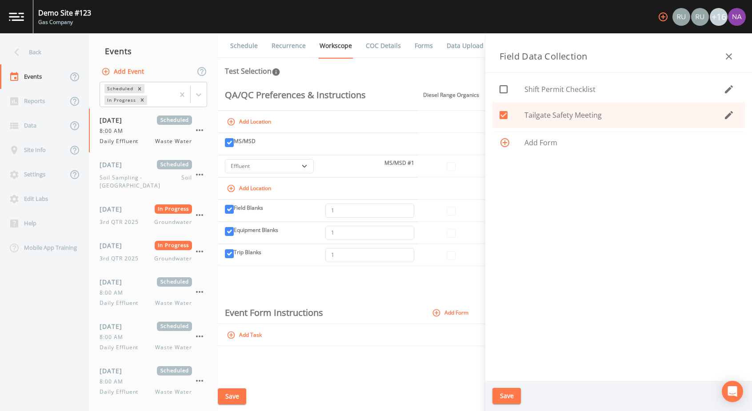
click at [556, 113] on button "button" at bounding box center [729, 115] width 18 height 18
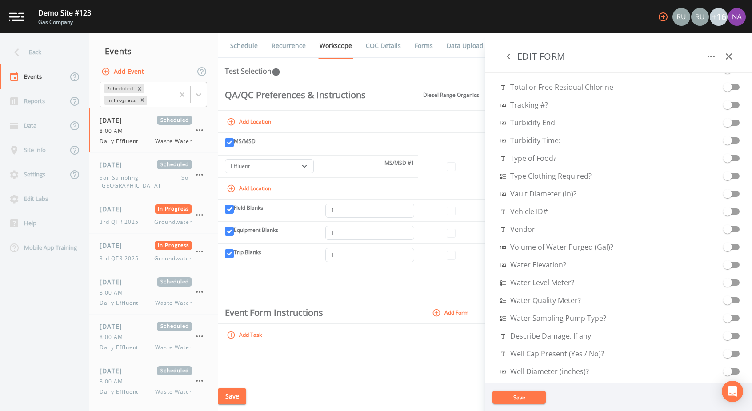
scroll to position [3075, 0]
click at [556, 174] on input "checkbox" at bounding box center [727, 172] width 51 height 9
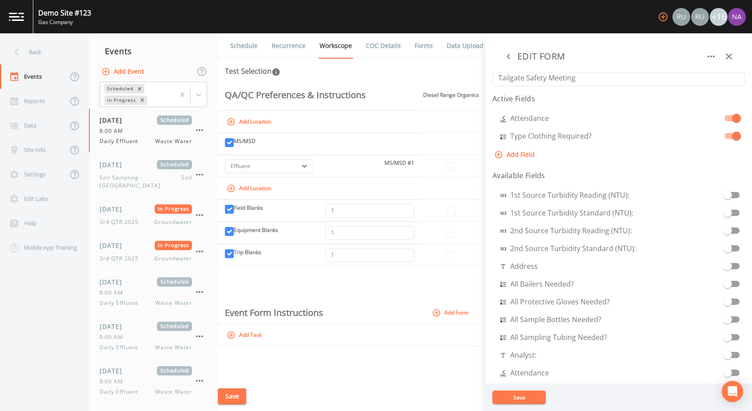
scroll to position [0, 0]
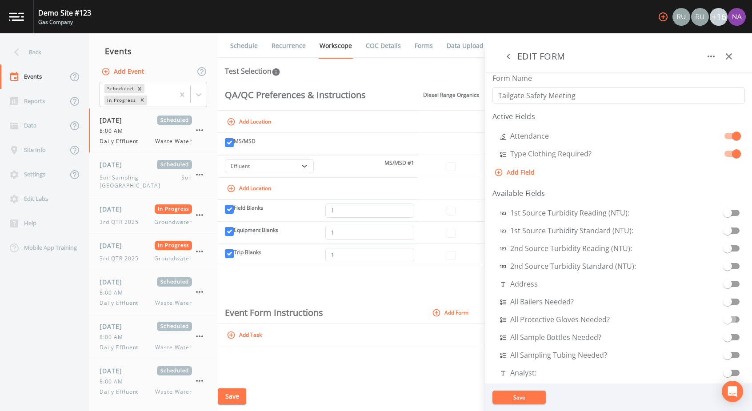
click at [556, 304] on input "checkbox" at bounding box center [727, 315] width 51 height 9
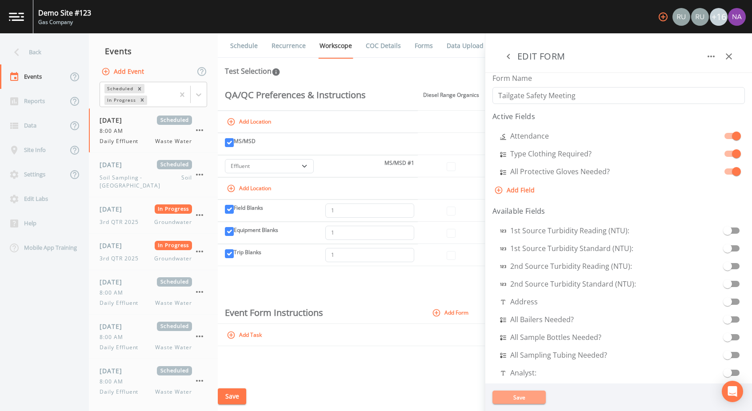
click at [505, 304] on button "Save" at bounding box center [518, 397] width 53 height 13
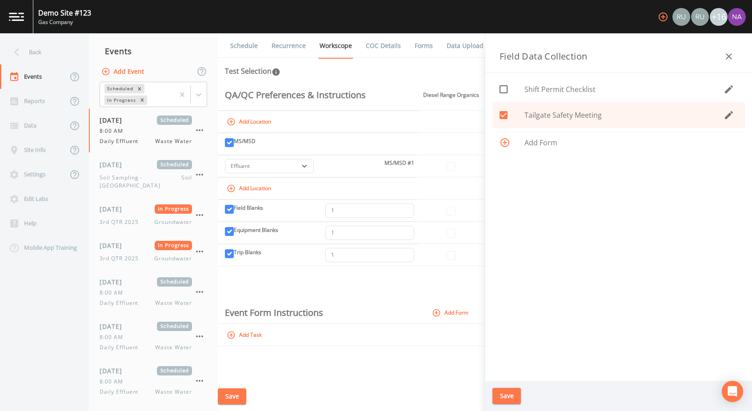
click at [499, 304] on button "Save" at bounding box center [506, 396] width 28 height 16
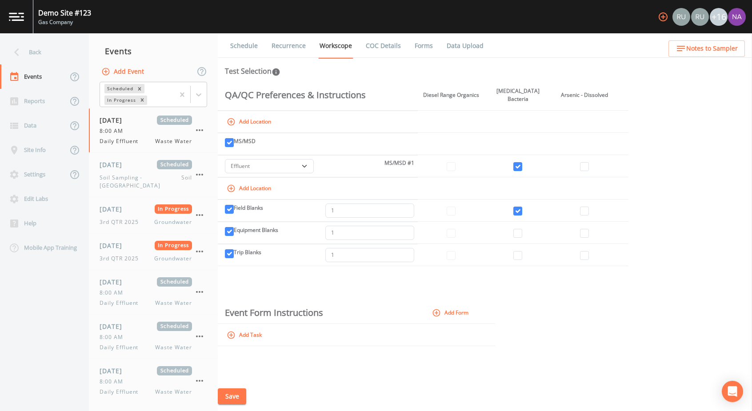
drag, startPoint x: 447, startPoint y: 308, endPoint x: 278, endPoint y: 319, distance: 168.8
click at [278, 304] on tr "Event Form Instructions Add Form" at bounding box center [356, 313] width 277 height 22
click at [247, 304] on button "Add Task" at bounding box center [245, 334] width 40 height 15
click at [337, 304] on input "text" at bounding box center [286, 336] width 123 height 14
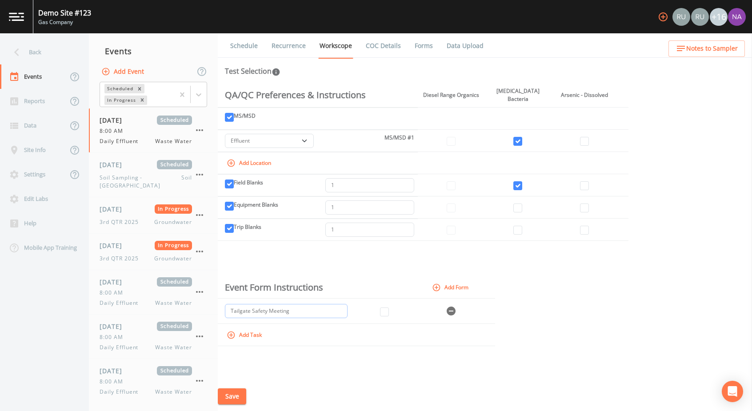
type input "Tailgate Safety Meeting"
click at [389, 304] on input "checkbox" at bounding box center [384, 311] width 9 height 9
checkbox input "true"
click at [456, 286] on button "Add Form" at bounding box center [451, 287] width 42 height 15
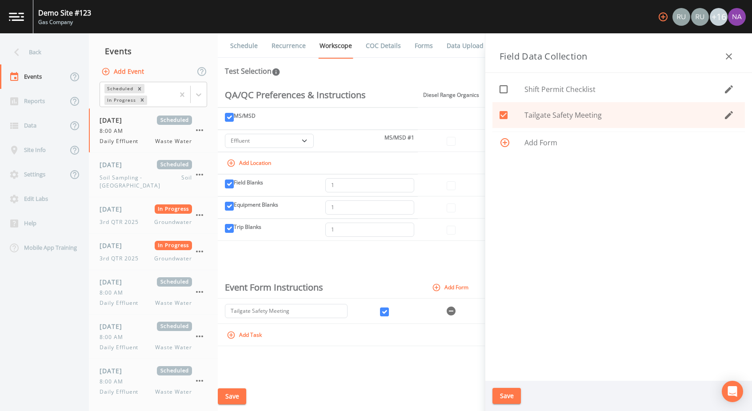
click at [500, 304] on button "Save" at bounding box center [506, 396] width 28 height 16
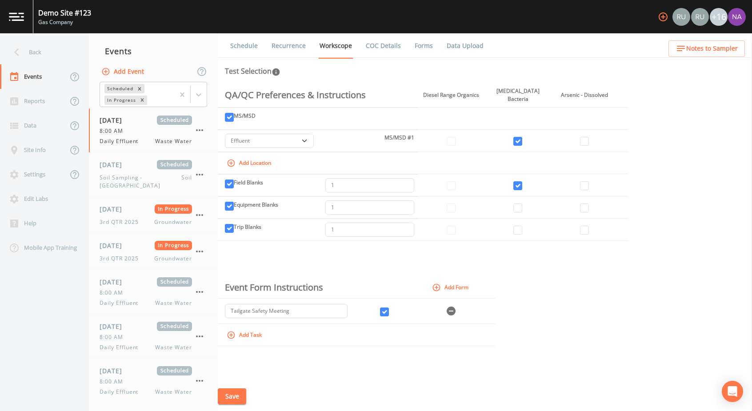
click at [243, 304] on button "Save" at bounding box center [232, 396] width 28 height 16
click at [465, 281] on button "Add Form" at bounding box center [451, 287] width 42 height 15
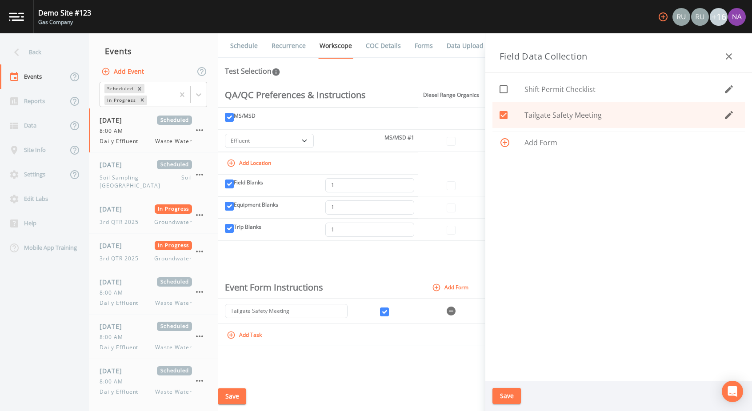
click at [556, 147] on span "Add Form" at bounding box center [630, 142] width 213 height 11
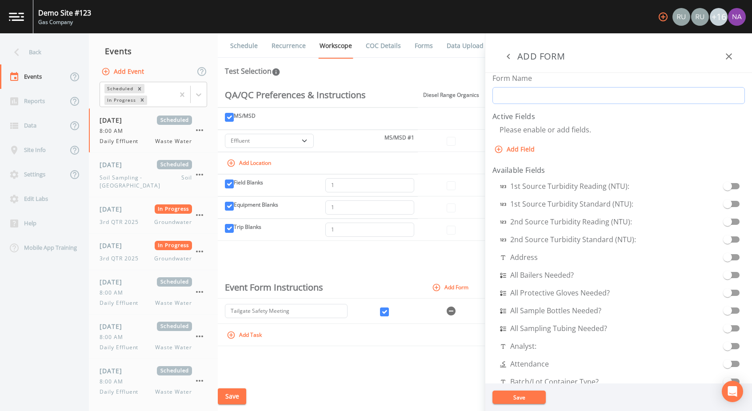
click at [556, 100] on input "Form Name" at bounding box center [618, 95] width 252 height 17
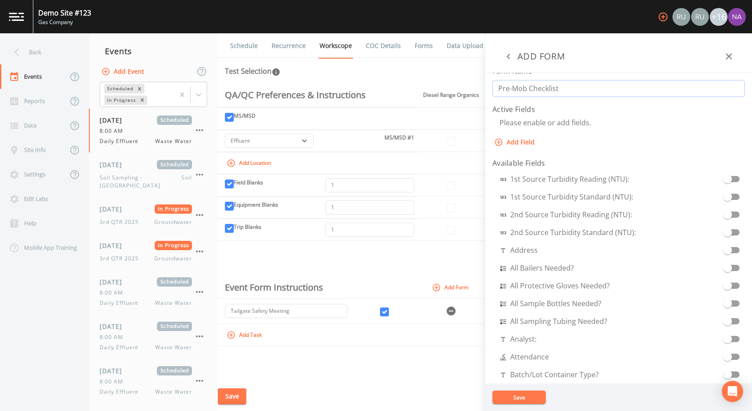
scroll to position [12, 0]
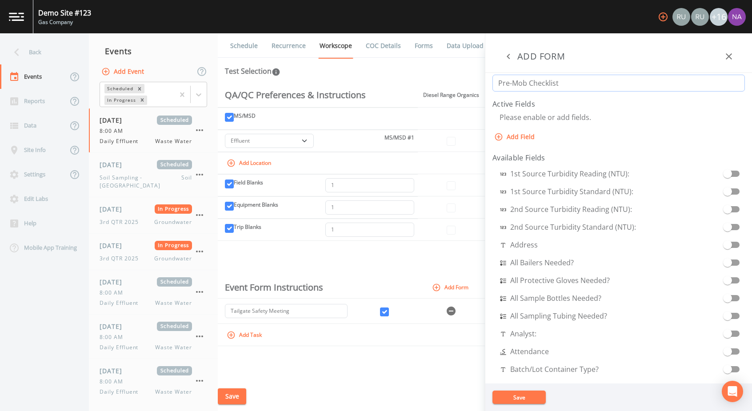
type input "Pre-Mob Checklist"
click at [556, 266] on span at bounding box center [727, 262] width 17 height 17
click at [556, 263] on input "checkbox" at bounding box center [727, 260] width 51 height 9
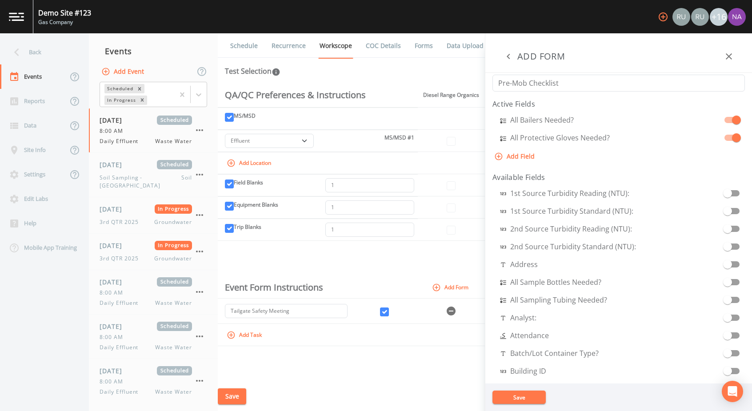
click at [556, 282] on span at bounding box center [727, 282] width 9 height 9
click at [556, 297] on input "checkbox" at bounding box center [727, 295] width 51 height 9
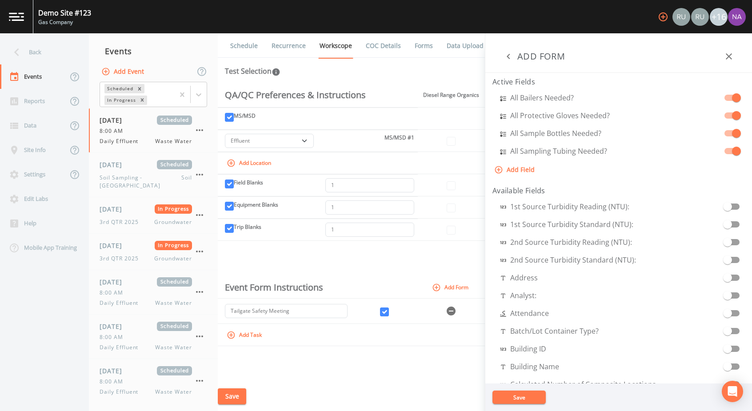
scroll to position [34, 0]
click at [556, 153] on aside "ADD FORM Form Name Pre-Mob Checklist Active Fields All Bailers Needed? All Prot…" at bounding box center [618, 222] width 267 height 378
select select "SELECT_ONE"
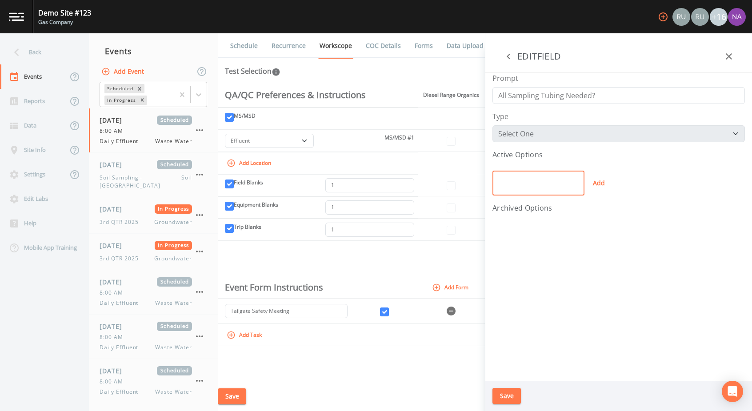
click at [549, 180] on input "text" at bounding box center [538, 183] width 92 height 25
click at [556, 178] on button "Add" at bounding box center [598, 183] width 28 height 25
click at [556, 187] on button "Add" at bounding box center [598, 186] width 28 height 25
click at [556, 185] on input "text" at bounding box center [538, 186] width 92 height 25
type input "1/4""
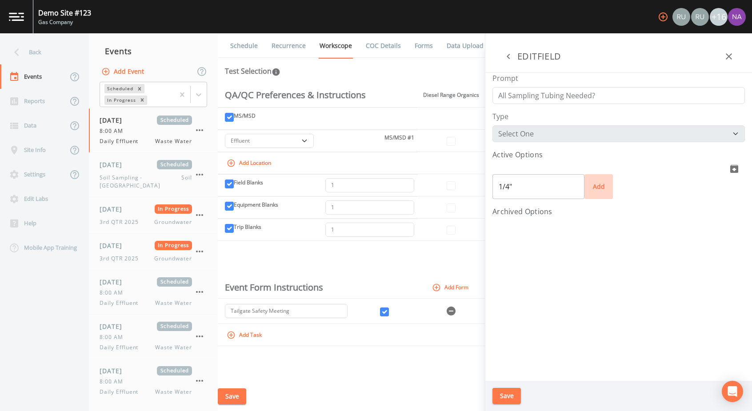
click at [556, 184] on button "Add" at bounding box center [598, 186] width 28 height 25
click at [547, 201] on input "text" at bounding box center [538, 200] width 92 height 25
type input "1/8""
click at [556, 204] on button "Add" at bounding box center [598, 200] width 28 height 25
click at [553, 217] on input "text" at bounding box center [538, 215] width 92 height 25
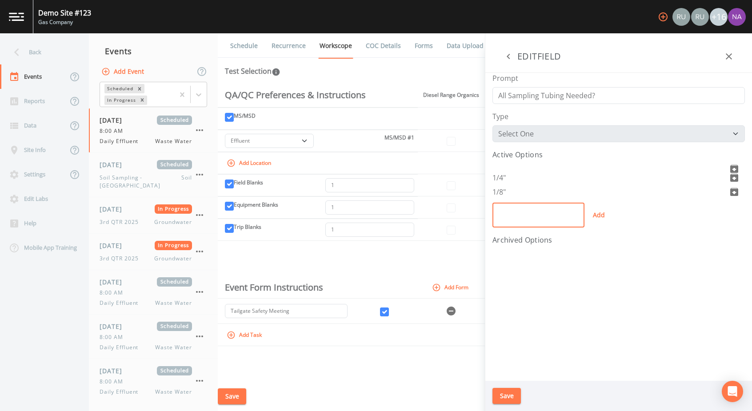
click at [508, 304] on button "Save" at bounding box center [506, 396] width 28 height 16
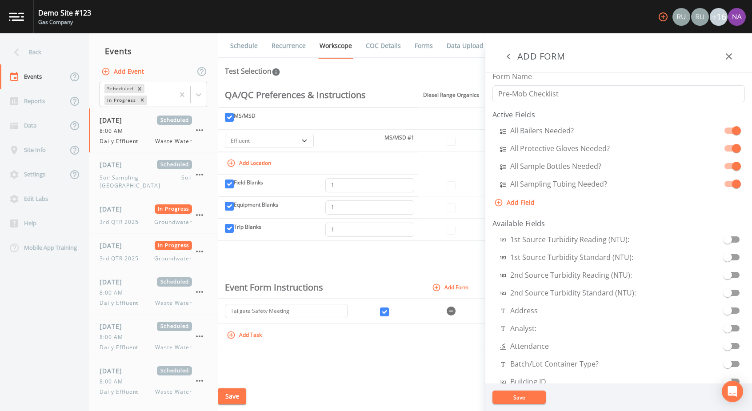
scroll to position [0, 0]
click at [556, 187] on aside "ADD FORM Form Name Pre-Mob Checklist Active Fields All Bailers Needed? All Prot…" at bounding box center [618, 222] width 267 height 378
select select "SELECT_ONE"
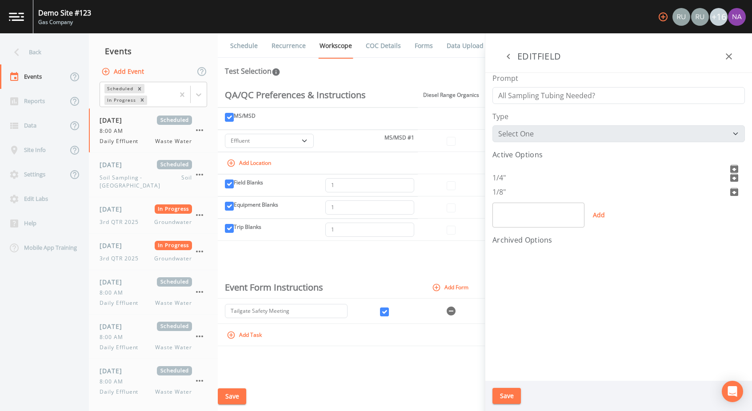
click at [556, 168] on li at bounding box center [618, 169] width 252 height 4
click at [556, 164] on icon "deactivate" at bounding box center [734, 169] width 11 height 11
click at [556, 186] on icon "deactivate" at bounding box center [734, 188] width 8 height 8
click at [556, 241] on icon "re-activate" at bounding box center [734, 242] width 8 height 8
click at [556, 242] on icon "re-activate" at bounding box center [734, 247] width 11 height 11
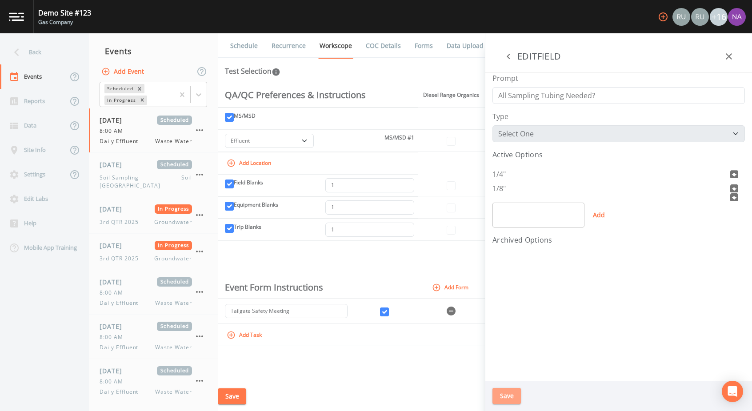
click at [505, 304] on button "Save" at bounding box center [506, 396] width 28 height 16
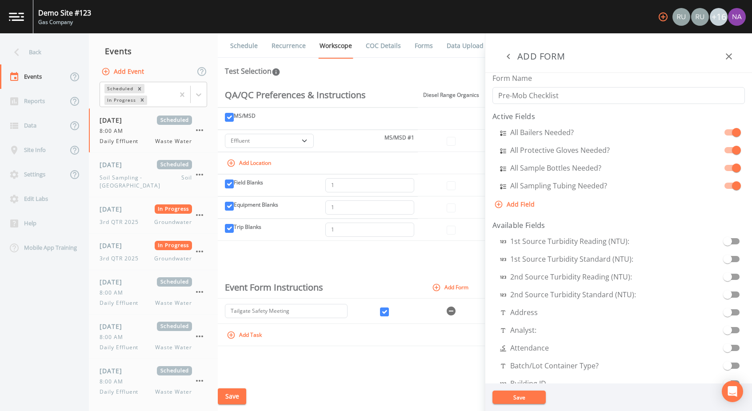
click at [523, 304] on button "Save" at bounding box center [518, 397] width 53 height 13
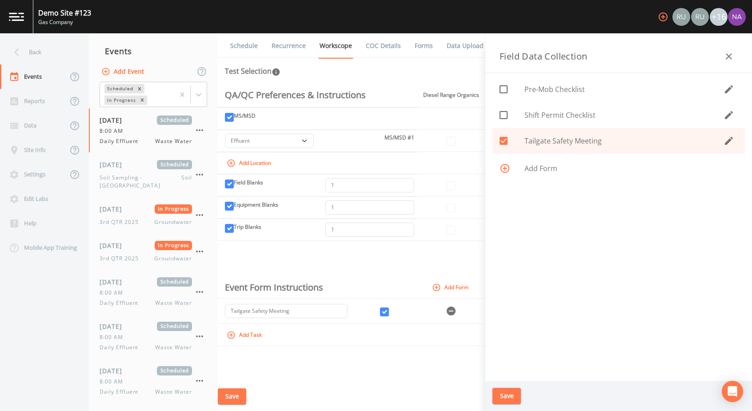
click at [503, 85] on input "checkbox" at bounding box center [498, 84] width 9 height 9
checkbox input "true"
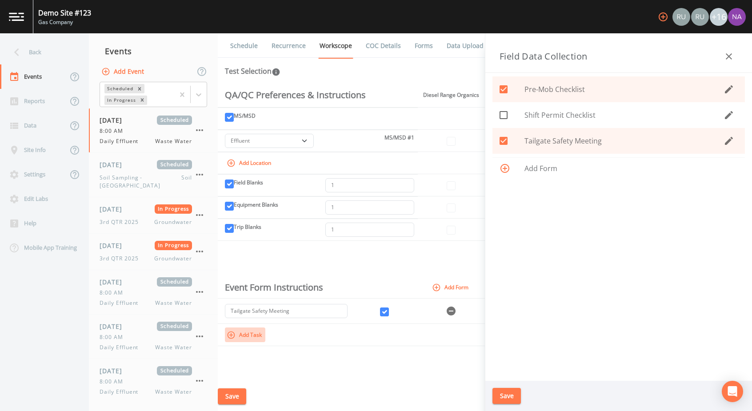
click at [249, 304] on button "Add Task" at bounding box center [245, 334] width 40 height 15
click at [316, 304] on input "text" at bounding box center [286, 336] width 123 height 14
type input "Pre-Mob Checklist"
click at [399, 304] on td at bounding box center [384, 360] width 67 height 22
click at [455, 285] on button "Add Form" at bounding box center [451, 286] width 42 height 15
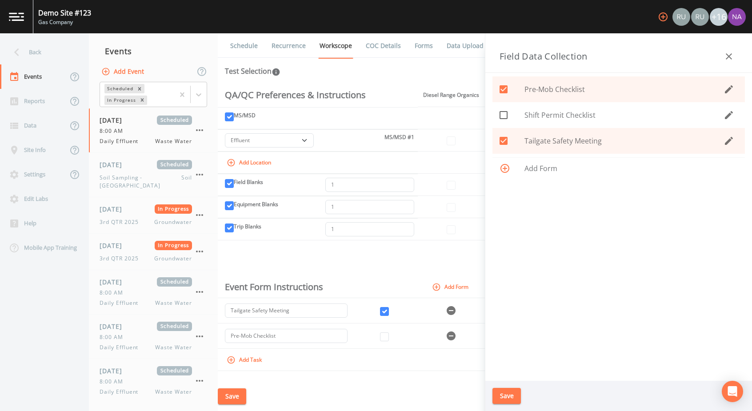
click at [503, 304] on button "Save" at bounding box center [506, 396] width 28 height 16
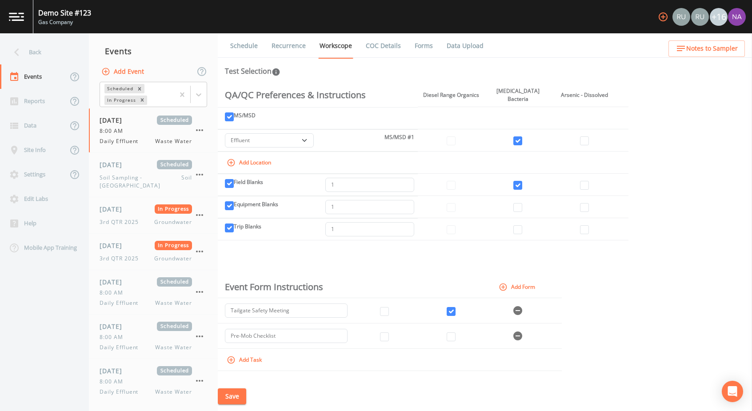
click at [520, 289] on button "Add Form" at bounding box center [518, 286] width 42 height 15
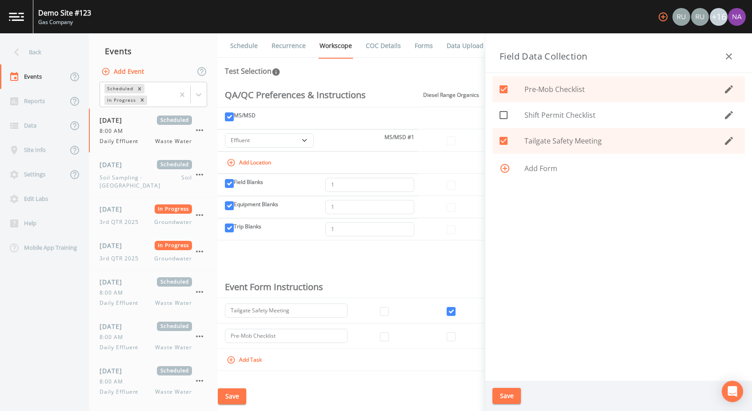
click at [507, 304] on button "Save" at bounding box center [506, 396] width 28 height 16
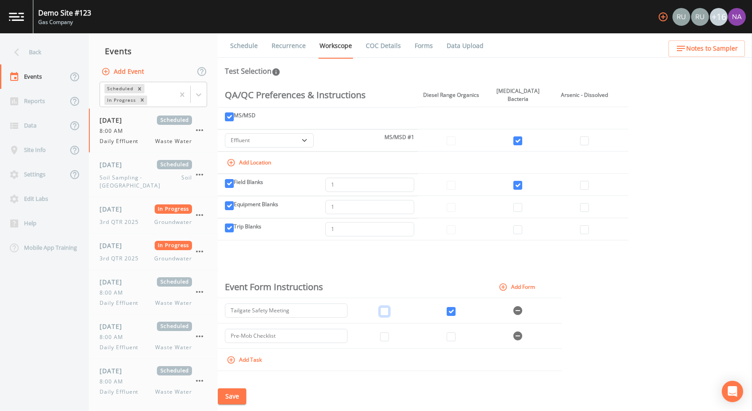
click at [387, 304] on input "checkbox" at bounding box center [384, 311] width 9 height 9
checkbox input "true"
click at [384, 304] on td at bounding box center [384, 335] width 67 height 25
click at [385, 304] on input "checkbox" at bounding box center [384, 336] width 9 height 9
checkbox input "true"
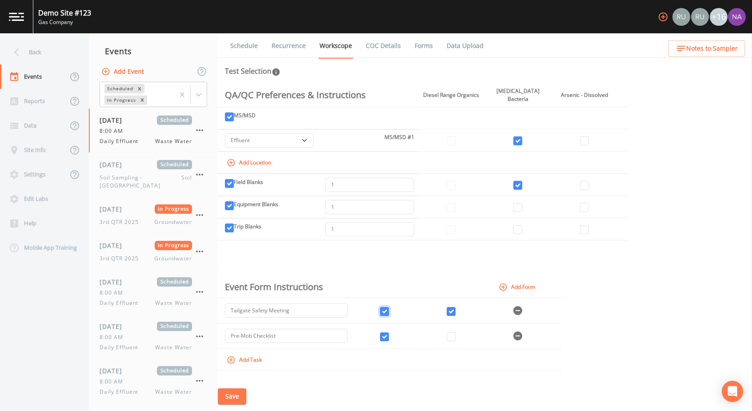
click at [389, 304] on input "checkbox" at bounding box center [384, 311] width 9 height 9
checkbox input "false"
click at [388, 304] on input "checkbox" at bounding box center [384, 336] width 9 height 9
checkbox input "false"
click at [453, 304] on input "checkbox" at bounding box center [451, 336] width 9 height 9
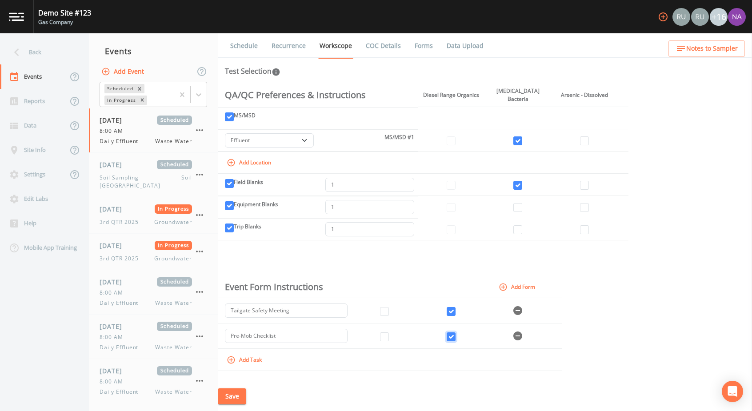
checkbox input "true"
click at [387, 304] on input "checkbox" at bounding box center [384, 311] width 9 height 9
checkbox input "true"
click at [455, 304] on input "checkbox" at bounding box center [451, 311] width 9 height 9
checkbox input "false"
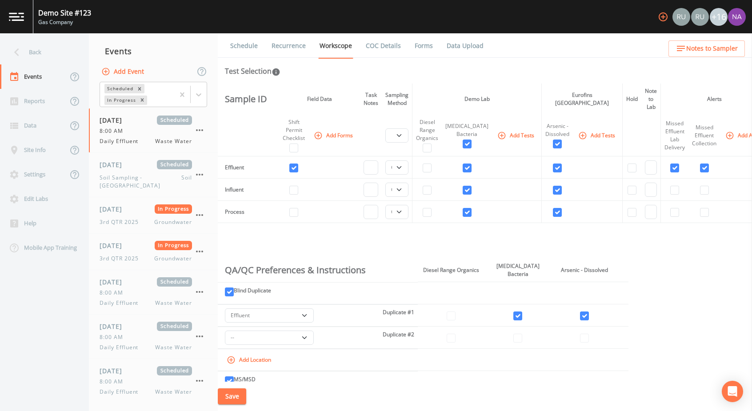
click at [235, 304] on button "Save" at bounding box center [232, 396] width 28 height 16
click at [385, 43] on link "COC Details" at bounding box center [383, 45] width 38 height 25
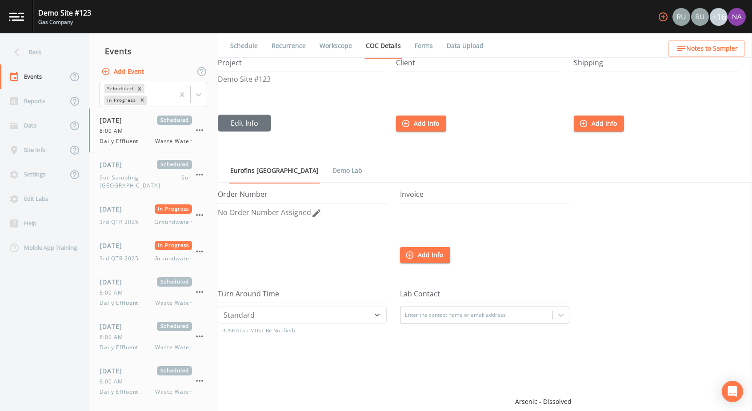
click at [331, 172] on link "Demo Lab" at bounding box center [347, 170] width 32 height 25
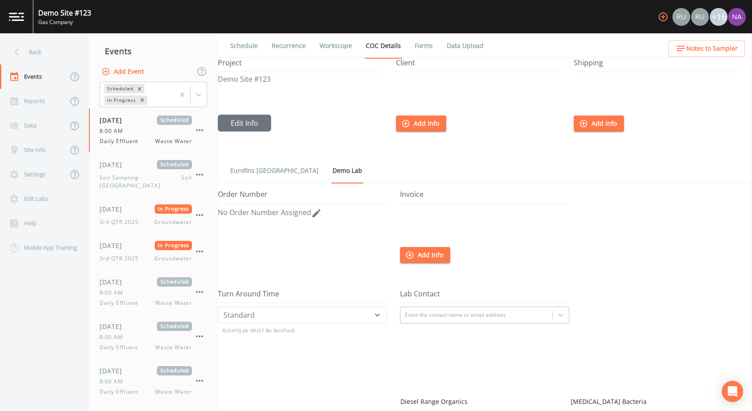
click at [285, 165] on link "Eurofins Pittsburgh" at bounding box center [274, 170] width 91 height 25
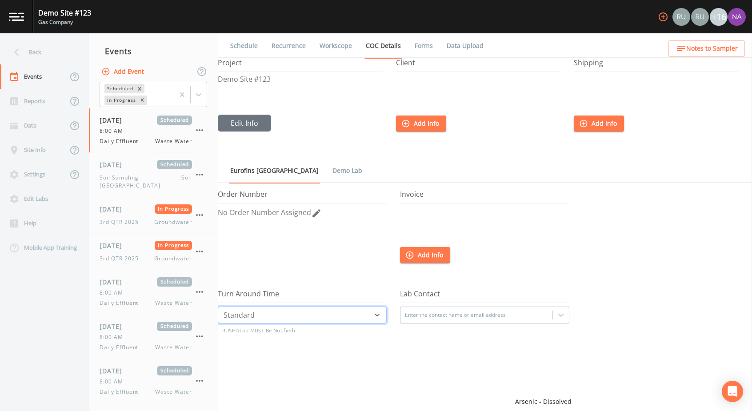
click at [379, 304] on select "Standard Five Day Three Day Two Day Next Day Same Day" at bounding box center [302, 315] width 169 height 17
click at [481, 238] on div at bounding box center [484, 227] width 169 height 40
drag, startPoint x: 242, startPoint y: 330, endPoint x: 309, endPoint y: 333, distance: 67.6
click at [309, 304] on h3 "RUSH? (Lab MUST Be Notified)" at bounding box center [304, 330] width 165 height 14
click at [314, 304] on h3 "RUSH? (Lab MUST Be Notified)" at bounding box center [304, 330] width 165 height 14
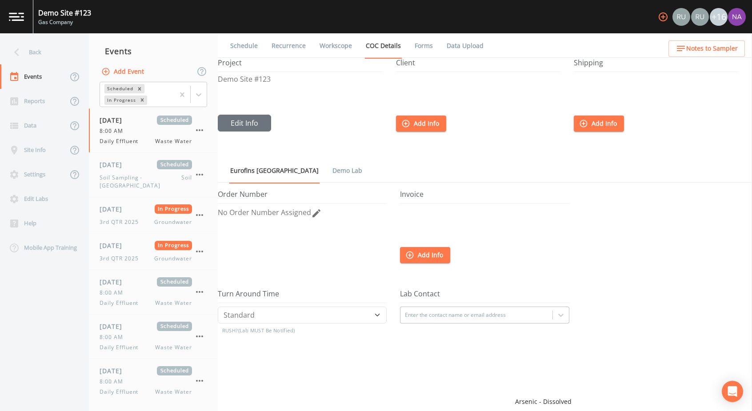
click at [421, 52] on link "Forms" at bounding box center [423, 45] width 21 height 25
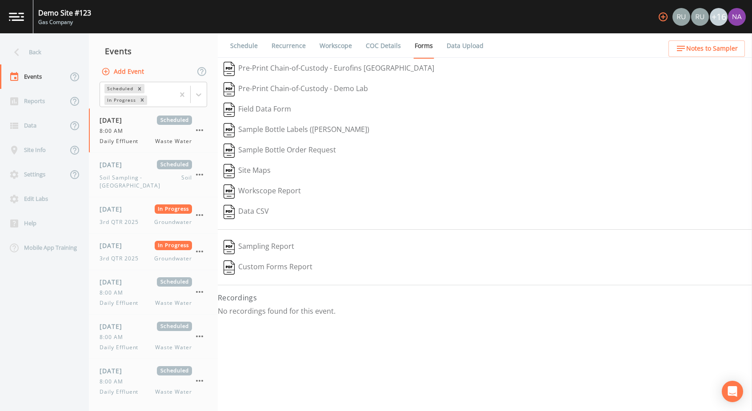
click at [360, 68] on button "Pre-Print Chain-of-Custody - Eurofins Pittsburgh" at bounding box center [329, 69] width 222 height 20
click at [435, 304] on div "Building the Report" at bounding box center [376, 382] width 142 height 28
drag, startPoint x: 363, startPoint y: 96, endPoint x: 351, endPoint y: 91, distance: 12.5
click at [351, 91] on button "Pre-Print Chain-of-Custody - Demo Lab" at bounding box center [296, 89] width 156 height 20
click at [423, 171] on div "Site Maps" at bounding box center [485, 171] width 534 height 20
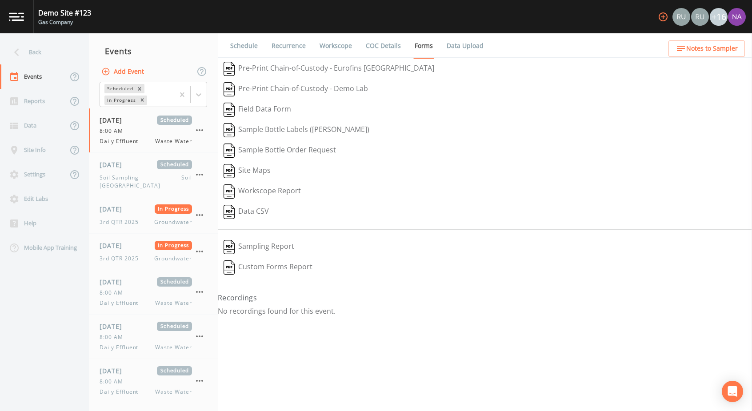
click at [282, 107] on button "Field Data Form" at bounding box center [257, 110] width 79 height 20
click at [302, 130] on button "Sample Bottle Labels (Avery)" at bounding box center [296, 130] width 157 height 20
click at [305, 149] on button "Sample Bottle Order Request" at bounding box center [280, 150] width 124 height 20
click at [267, 168] on button "Site Maps" at bounding box center [247, 171] width 59 height 20
click at [266, 191] on button "Workscope Report" at bounding box center [262, 191] width 89 height 20
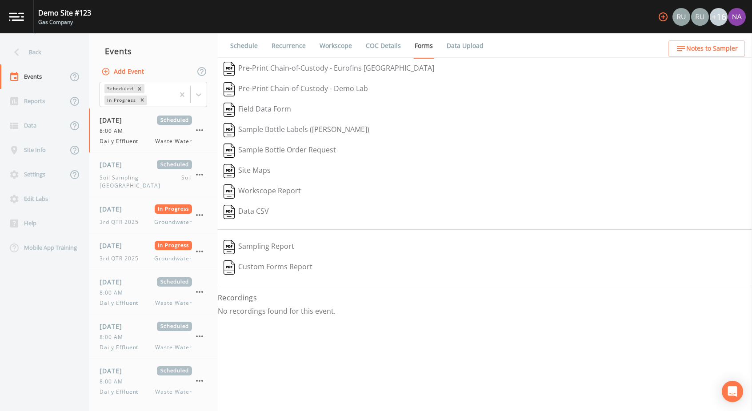
click at [256, 207] on button "Data CSV" at bounding box center [246, 212] width 57 height 20
click at [201, 94] on icon at bounding box center [198, 94] width 5 height 3
click at [173, 118] on div "Completed" at bounding box center [154, 119] width 108 height 15
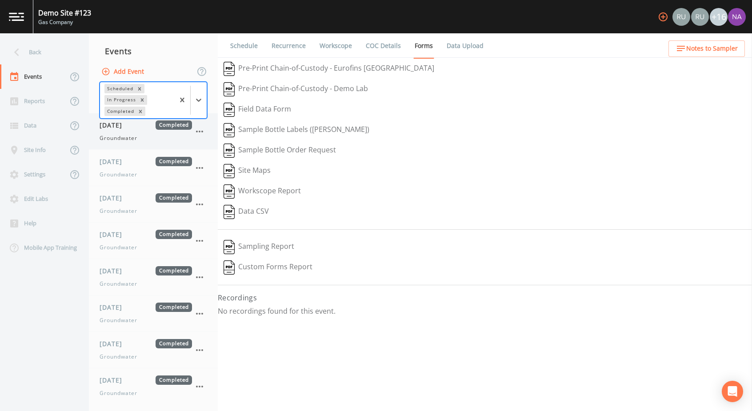
click at [148, 133] on div "06/19/2021 Completed Groundwater" at bounding box center [146, 131] width 92 height 22
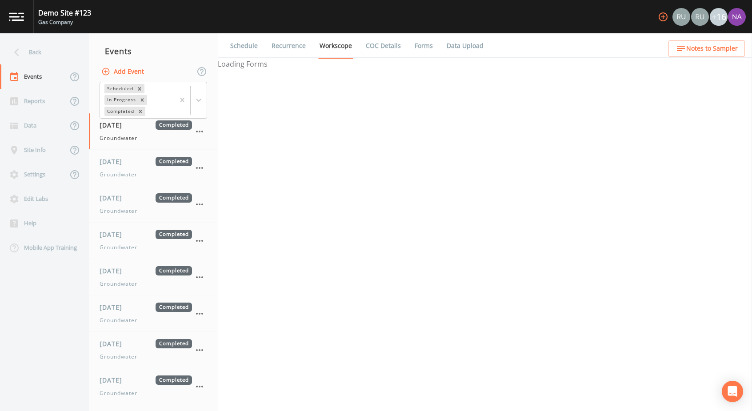
select select "0b1af911-289b-4d7b-9fdf-156f6d27a2cf"
select select "70891e3e-a557-47e7-9ece-70f804fa2ee0"
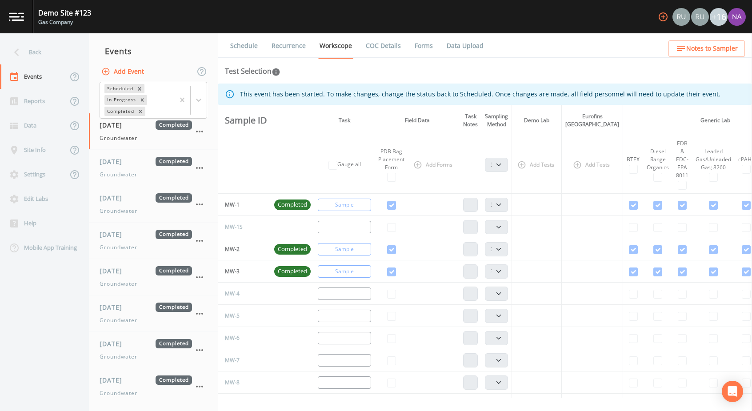
click at [419, 47] on link "Forms" at bounding box center [423, 45] width 21 height 25
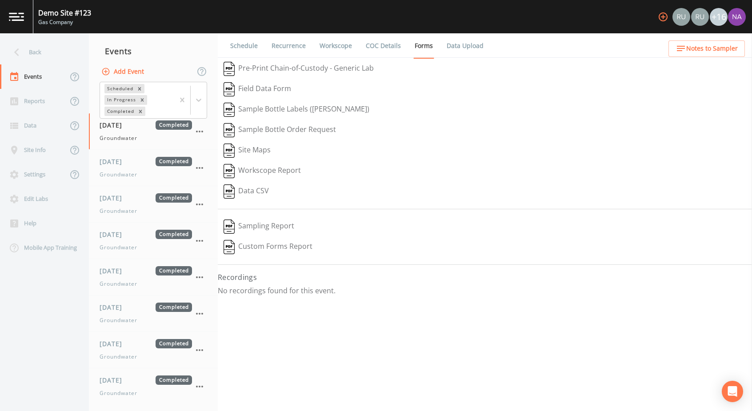
click at [268, 221] on button "Sampling Report" at bounding box center [259, 226] width 82 height 20
click at [277, 243] on button "Custom Forms Report" at bounding box center [268, 247] width 100 height 20
click at [437, 304] on div "Custom Forms Report Built" at bounding box center [376, 382] width 142 height 28
click at [442, 304] on icon "close" at bounding box center [441, 377] width 4 height 4
click at [460, 41] on link "Data Upload" at bounding box center [465, 45] width 40 height 25
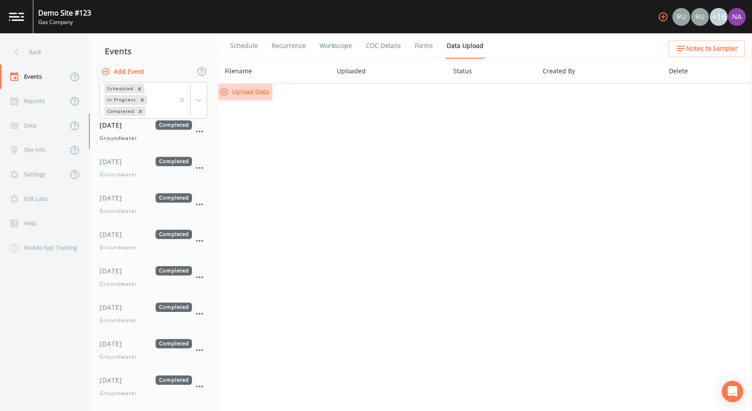
click at [261, 92] on button "Upload Data" at bounding box center [245, 92] width 55 height 16
click at [45, 124] on div "Data" at bounding box center [34, 125] width 68 height 24
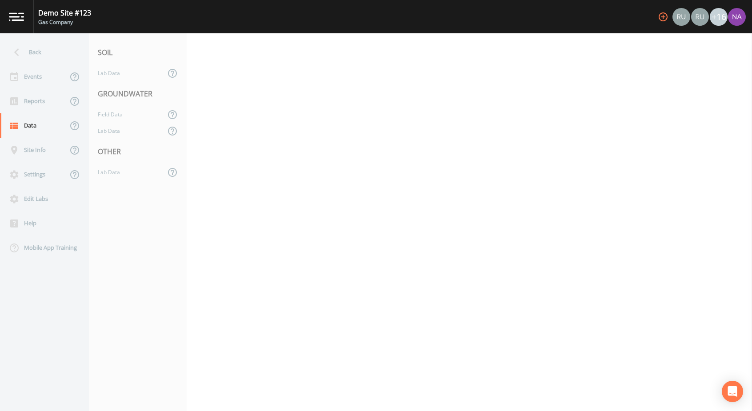
click at [199, 73] on div "Back Events Reports Data Site Info Settings Edit Labs Help Mobile App Training …" at bounding box center [376, 222] width 752 height 378
click at [118, 129] on div "Lab Data" at bounding box center [127, 131] width 76 height 16
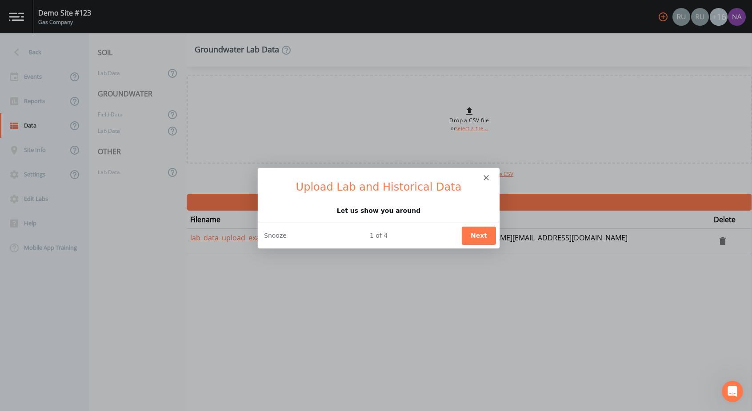
click at [483, 235] on button "Next" at bounding box center [478, 235] width 34 height 18
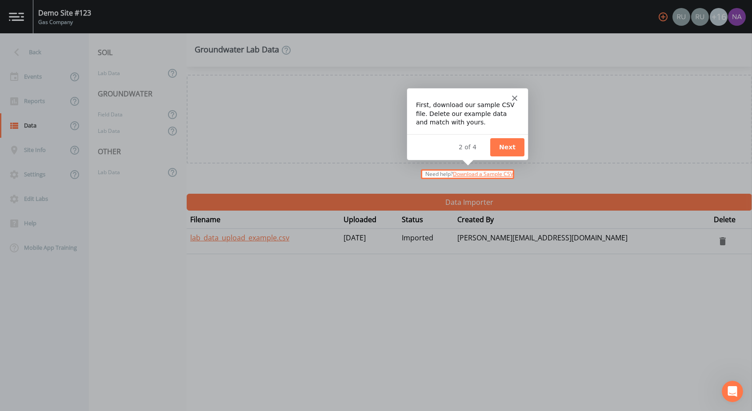
click at [505, 142] on button "Next" at bounding box center [507, 146] width 34 height 18
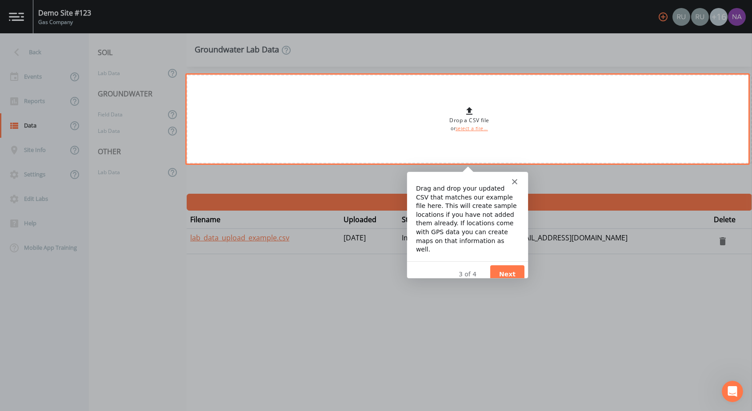
click at [500, 269] on button "Next" at bounding box center [507, 273] width 34 height 18
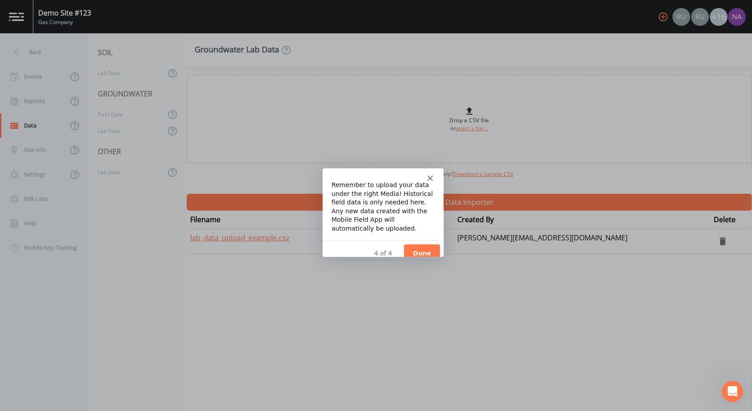
click at [421, 243] on button "Done" at bounding box center [421, 252] width 36 height 18
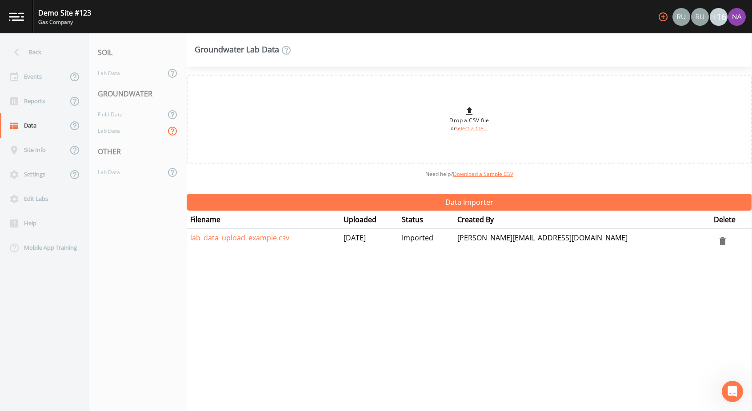
click at [169, 127] on icon at bounding box center [172, 131] width 11 height 11
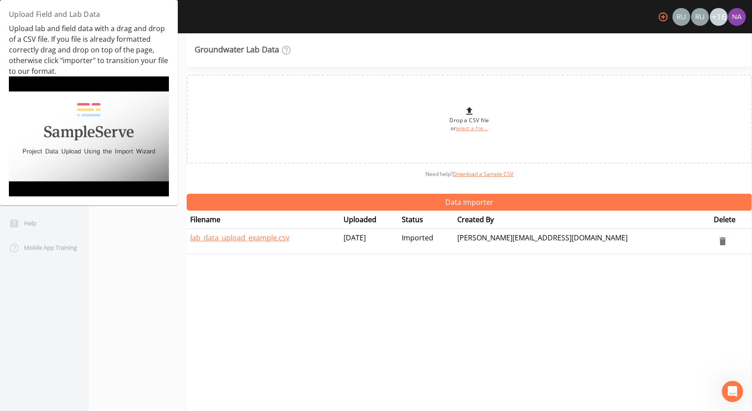
click at [85, 144] on img at bounding box center [89, 136] width 160 height 120
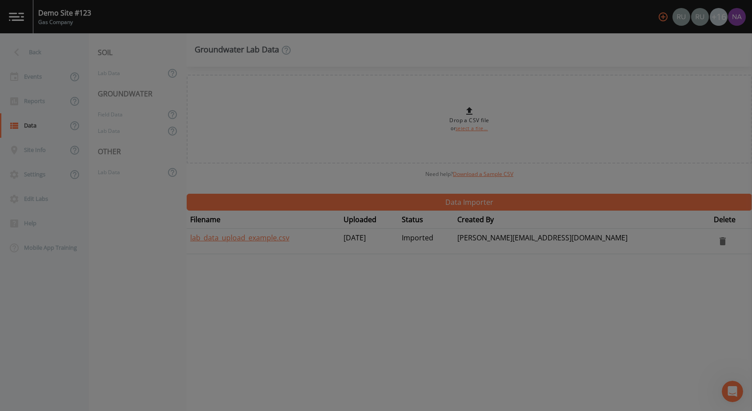
click at [556, 235] on div at bounding box center [376, 205] width 752 height 411
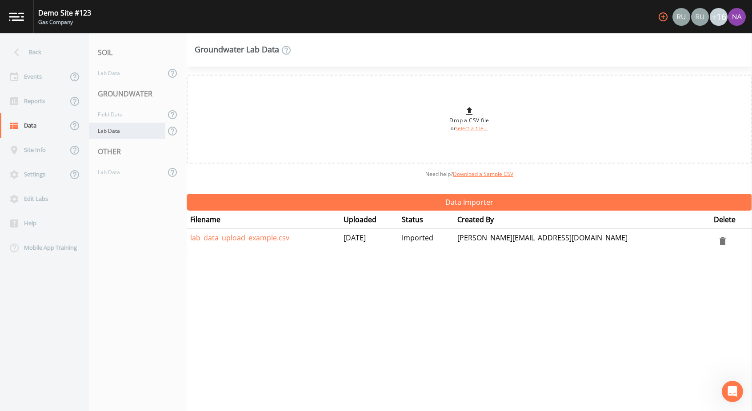
click at [124, 128] on div "Lab Data" at bounding box center [127, 131] width 76 height 16
click at [118, 127] on div "Lab Data" at bounding box center [127, 131] width 76 height 16
click at [117, 130] on div "Lab Data" at bounding box center [127, 131] width 76 height 16
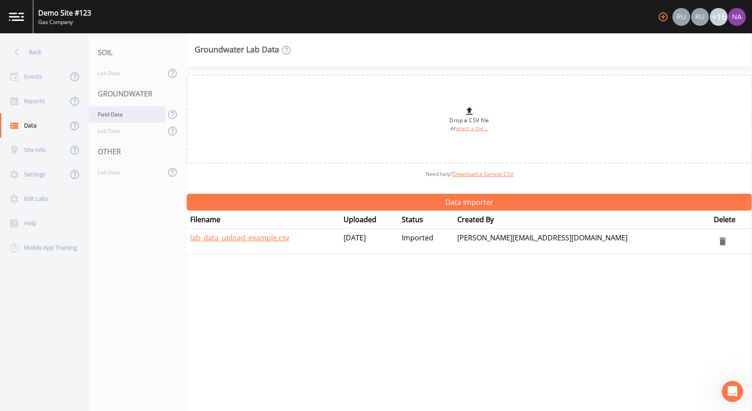
click at [127, 115] on div "Field Data" at bounding box center [127, 114] width 76 height 16
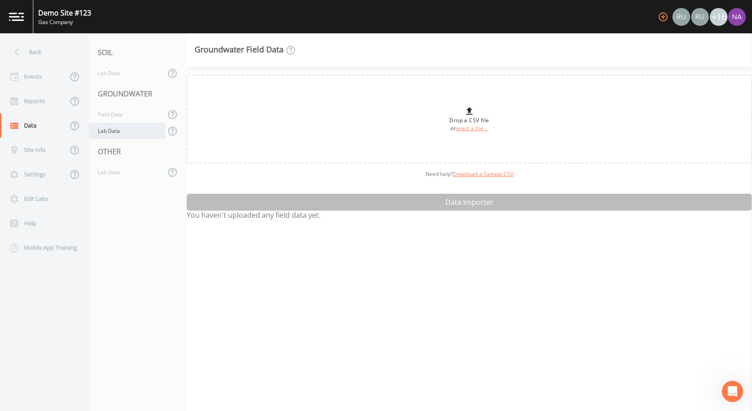
click at [128, 133] on div "Lab Data" at bounding box center [127, 131] width 76 height 16
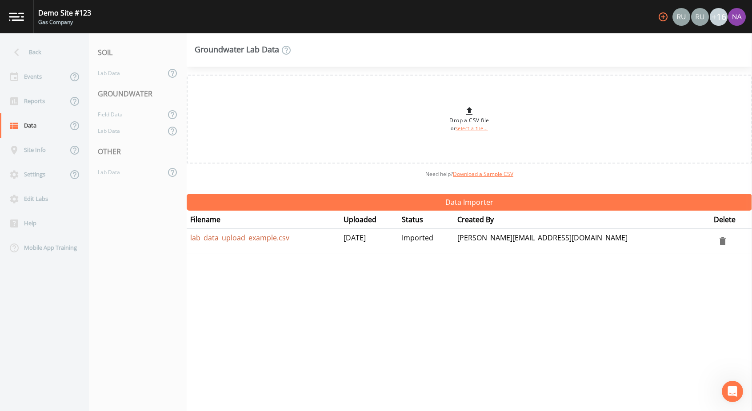
click at [270, 235] on link "lab_data_upload_example.csv" at bounding box center [239, 238] width 99 height 10
click at [348, 304] on div "Drop a CSV file or select a file... Need help?  Download a Sample CSV Data Impo…" at bounding box center [469, 239] width 565 height 344
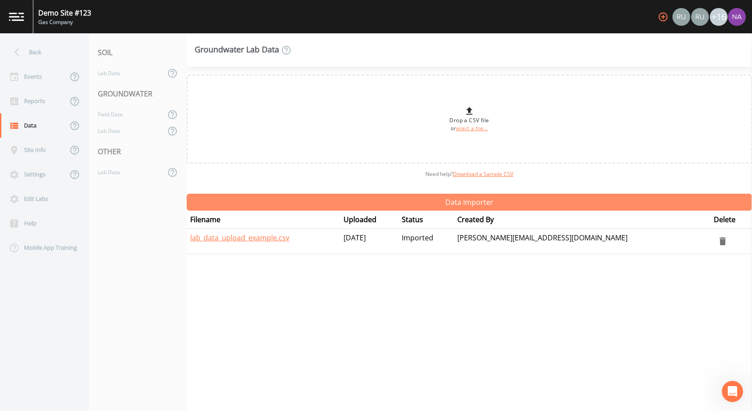
click at [479, 199] on button "Data Importer" at bounding box center [469, 202] width 565 height 17
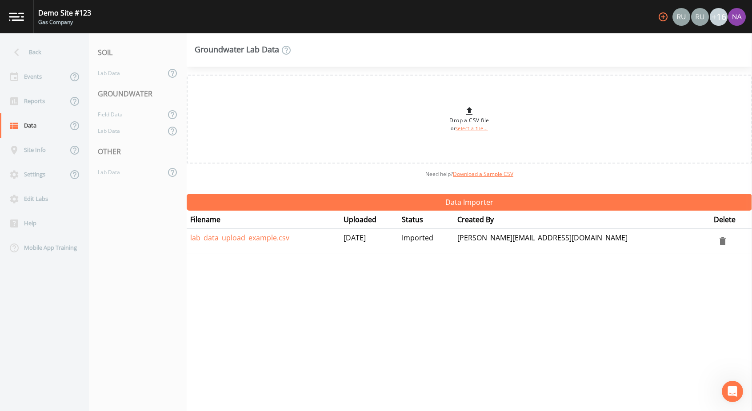
drag, startPoint x: 383, startPoint y: 235, endPoint x: 420, endPoint y: 237, distance: 37.3
click at [398, 237] on td "2 years ago" at bounding box center [369, 241] width 58 height 25
click at [409, 268] on div "Drop a CSV file or select a file... Need help?  Download a Sample CSV Data Impo…" at bounding box center [469, 239] width 565 height 344
click at [41, 183] on div "Settings" at bounding box center [34, 174] width 68 height 24
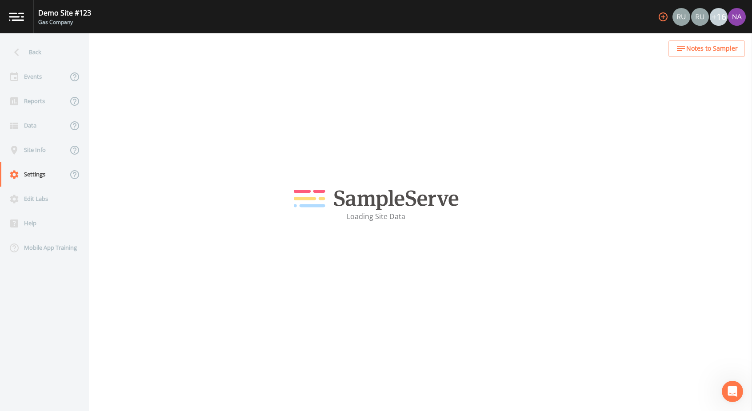
select select "47d45e13-a9d2-4a92-a30e-53aeb2a1ff48"
select select "United States"
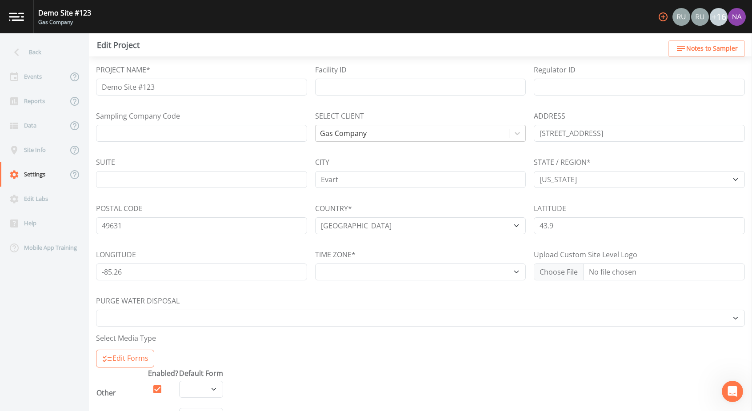
select select "US/Eastern"
select select "Pour on ground"
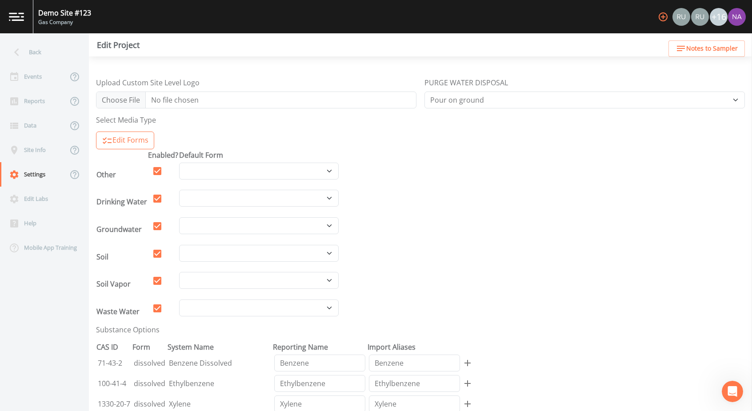
scroll to position [295, 0]
click at [327, 304] on select "Pre-Mob Checklist Shift Permit Checklist Tailgate Safety Meeting" at bounding box center [259, 307] width 160 height 17
click at [413, 304] on form "PROJECT NAME* Demo Site #123 Facility ID Regulator ID Sampling Company Code SEL…" at bounding box center [420, 292] width 649 height 1045
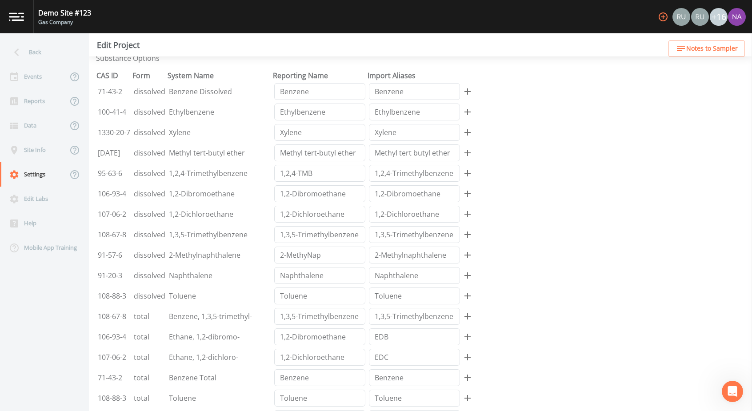
scroll to position [566, 0]
click at [556, 256] on form "PROJECT NAME* Demo Site #123 Facility ID Regulator ID Sampling Company Code SEL…" at bounding box center [420, 21] width 649 height 1045
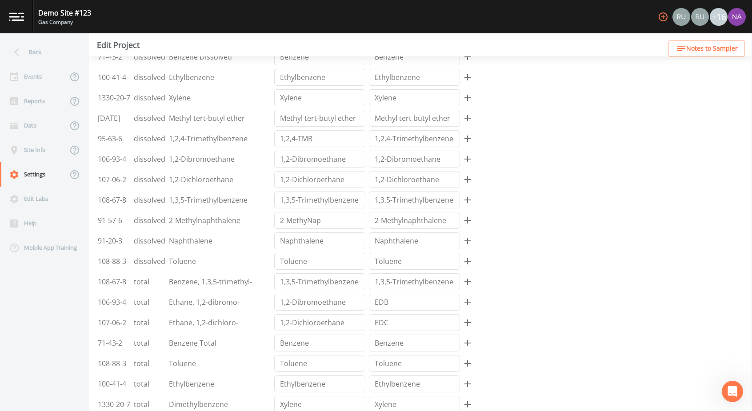
scroll to position [603, 0]
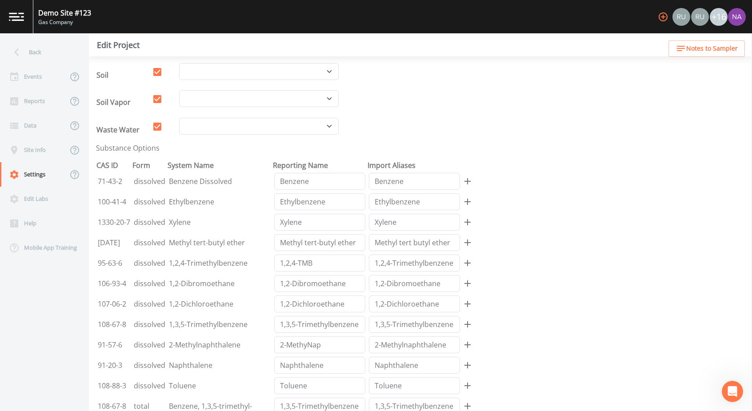
scroll to position [475, 0]
drag, startPoint x: 172, startPoint y: 239, endPoint x: 247, endPoint y: 238, distance: 75.1
click at [247, 238] on td "Methyl tert-butyl ether" at bounding box center [219, 243] width 105 height 20
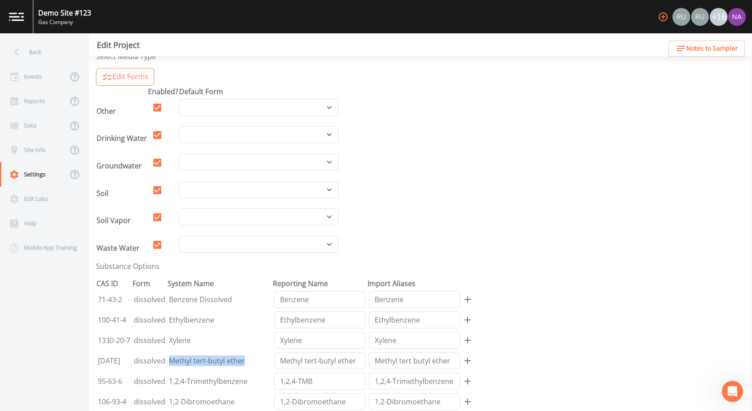
scroll to position [359, 0]
click at [543, 304] on form "PROJECT NAME* Demo Site #123 Facility ID Regulator ID Sampling Company Code SEL…" at bounding box center [420, 227] width 649 height 1045
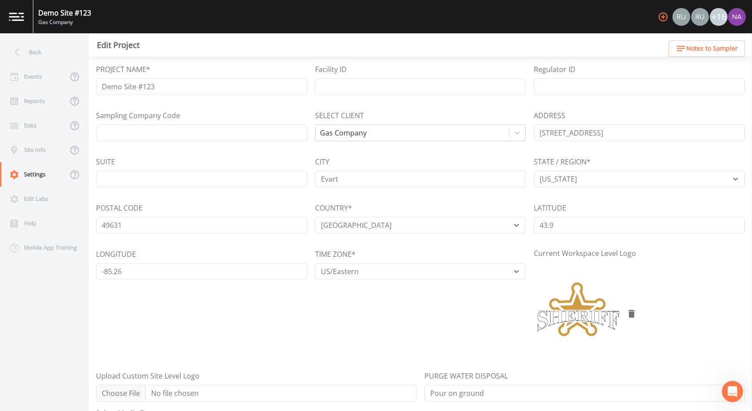
scroll to position [0, 0]
click at [42, 149] on div "Site Info" at bounding box center [34, 150] width 68 height 24
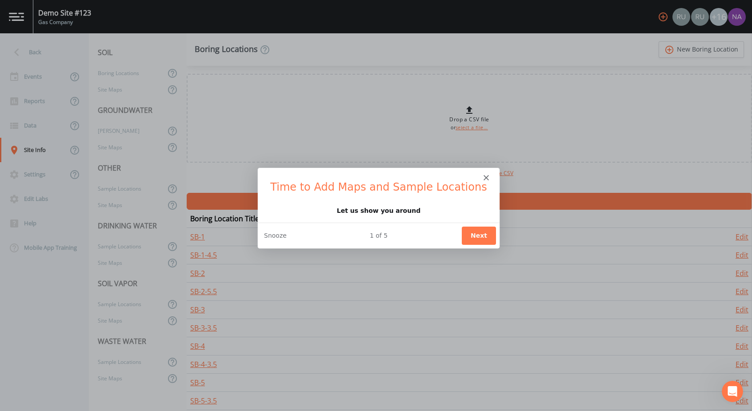
click at [483, 232] on button "Next" at bounding box center [478, 235] width 34 height 18
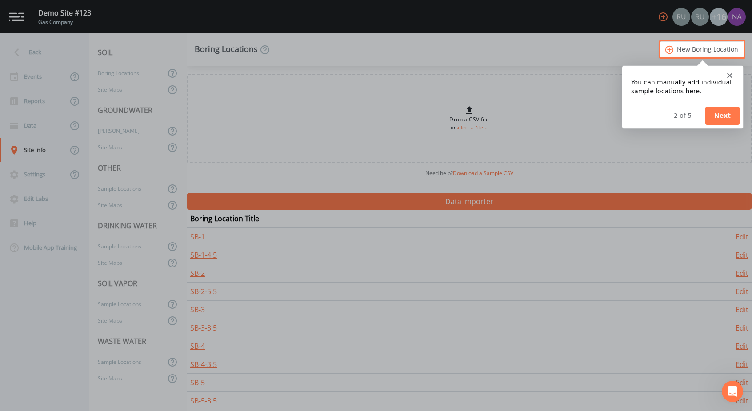
click at [556, 116] on button "Next" at bounding box center [721, 115] width 34 height 18
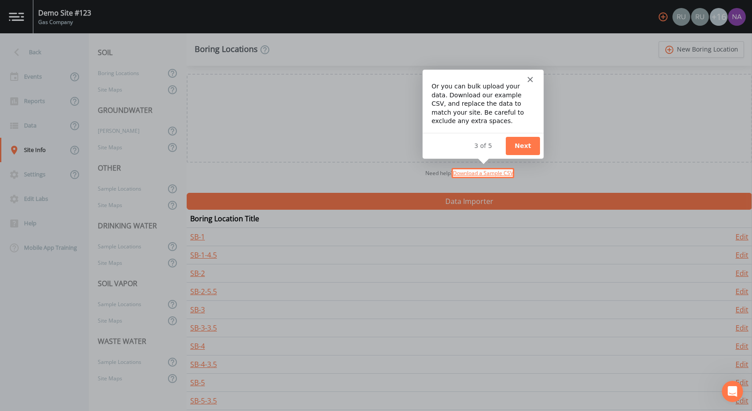
click at [526, 140] on button "Next" at bounding box center [522, 145] width 34 height 18
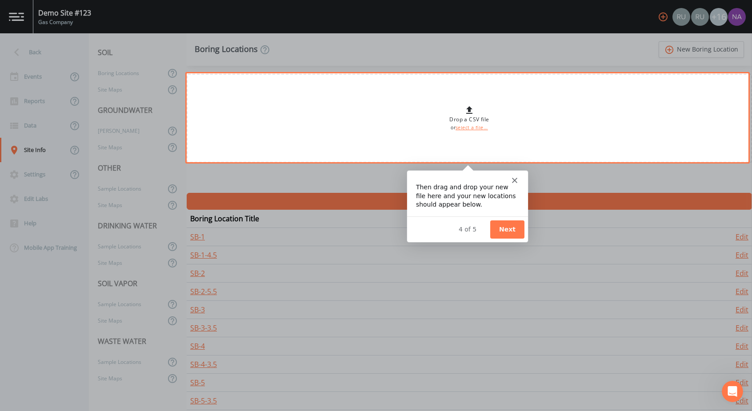
click at [511, 227] on button "Next" at bounding box center [507, 229] width 34 height 18
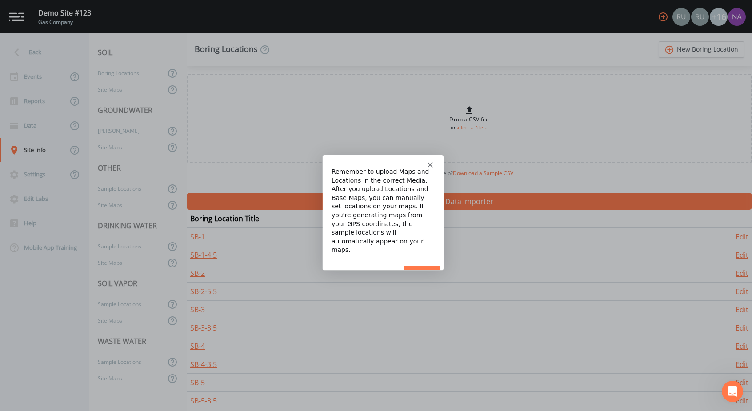
click at [423, 265] on button "Done" at bounding box center [421, 274] width 36 height 18
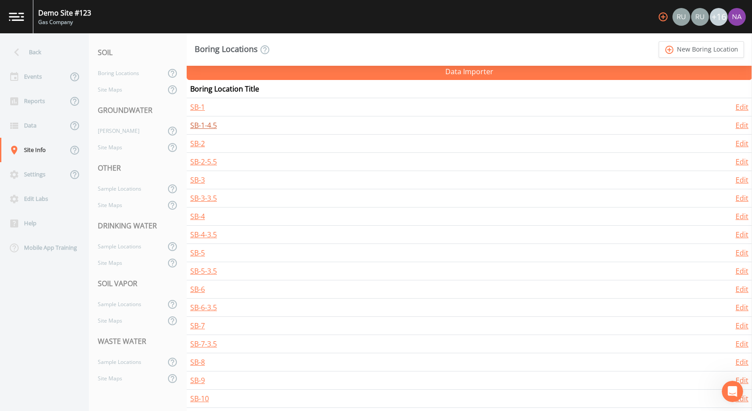
scroll to position [131, 0]
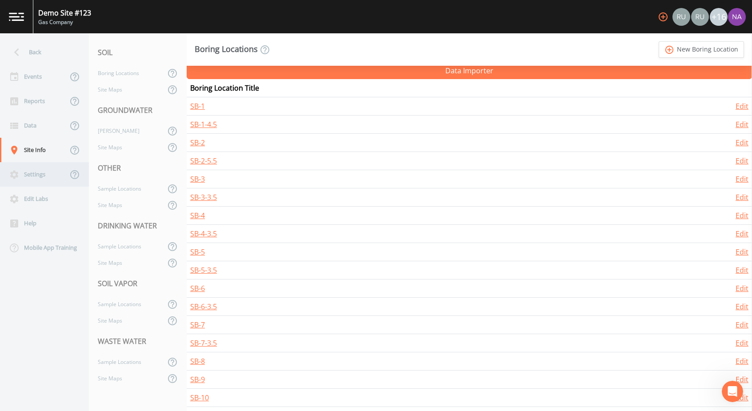
drag, startPoint x: 16, startPoint y: 172, endPoint x: 10, endPoint y: 175, distance: 6.2
click at [10, 175] on icon at bounding box center [14, 174] width 11 height 11
select select "47d45e13-a9d2-4a92-a30e-53aeb2a1ff48"
select select "United States"
select select "US/Eastern"
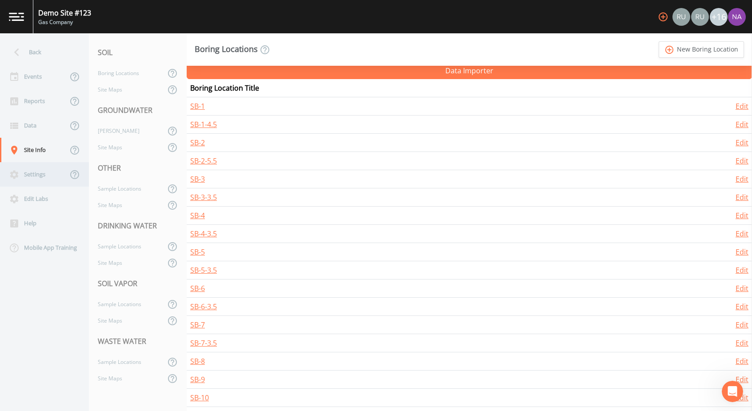
select select "Pour on ground"
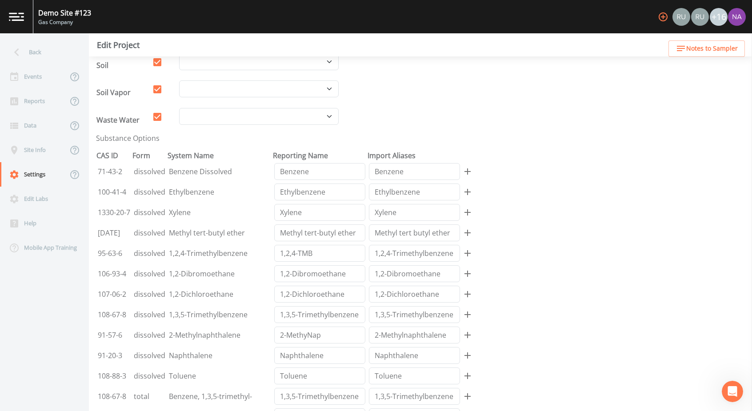
scroll to position [377, 0]
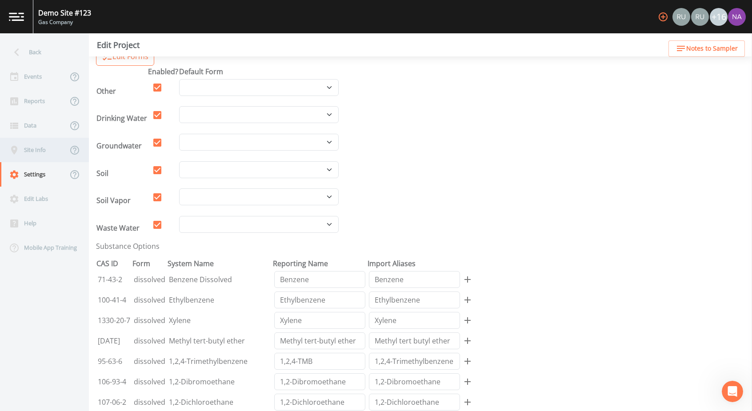
click at [37, 153] on div "Site Info" at bounding box center [34, 150] width 68 height 24
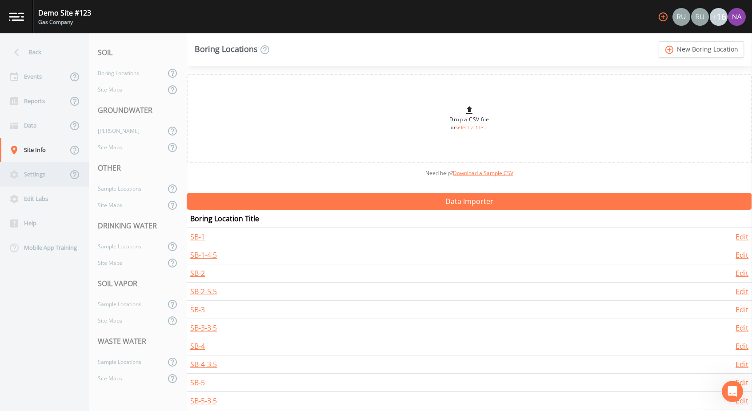
click at [40, 171] on div "Settings" at bounding box center [34, 174] width 68 height 24
select select "47d45e13-a9d2-4a92-a30e-53aeb2a1ff48"
select select "United States"
select select "US/Eastern"
select select "Pour on ground"
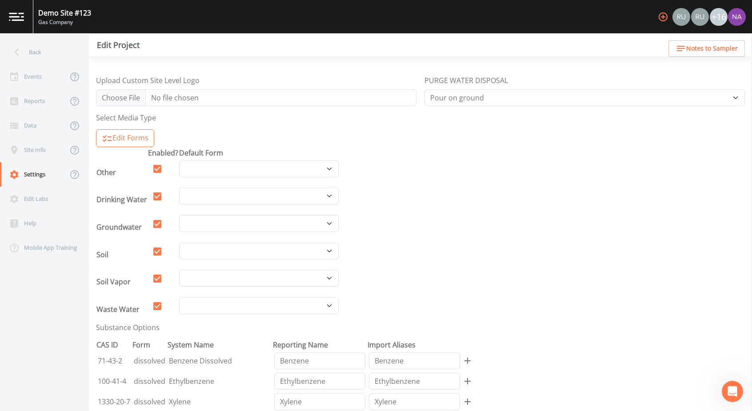
scroll to position [299, 0]
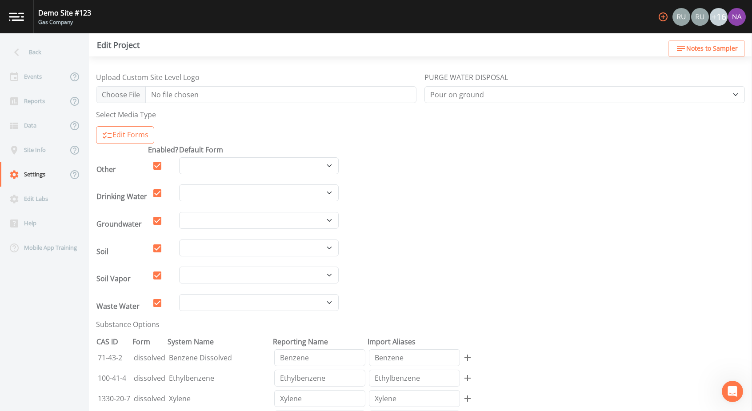
click at [160, 160] on icon at bounding box center [157, 165] width 11 height 11
checkbox input "false"
click at [37, 138] on div "Site Info" at bounding box center [34, 150] width 68 height 24
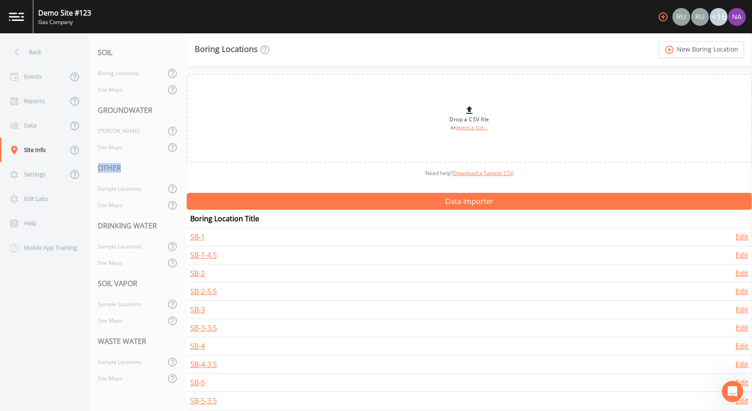
drag, startPoint x: 98, startPoint y: 168, endPoint x: 144, endPoint y: 171, distance: 46.3
click at [144, 171] on div "OTHER" at bounding box center [138, 168] width 98 height 25
click at [37, 173] on div "Settings" at bounding box center [34, 174] width 68 height 24
select select "47d45e13-a9d2-4a92-a30e-53aeb2a1ff48"
select select "United States"
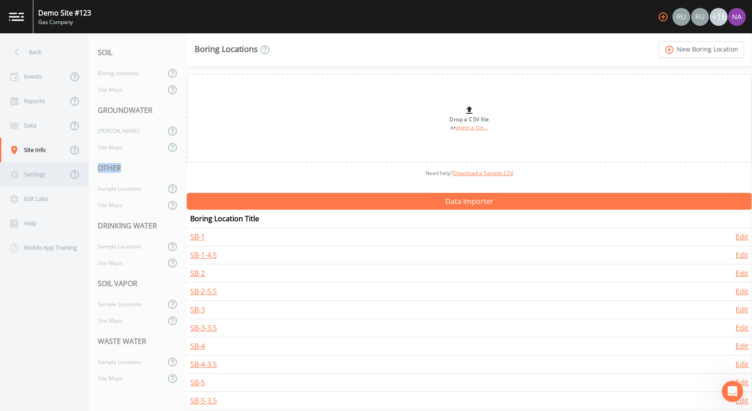
select select "US/Eastern"
select select "Pour on ground"
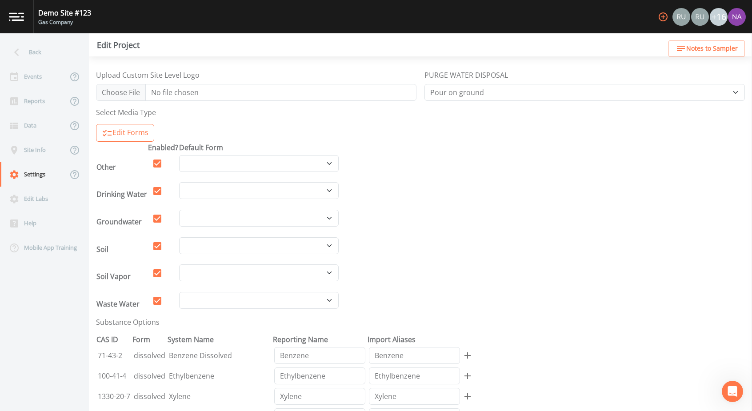
scroll to position [316, 0]
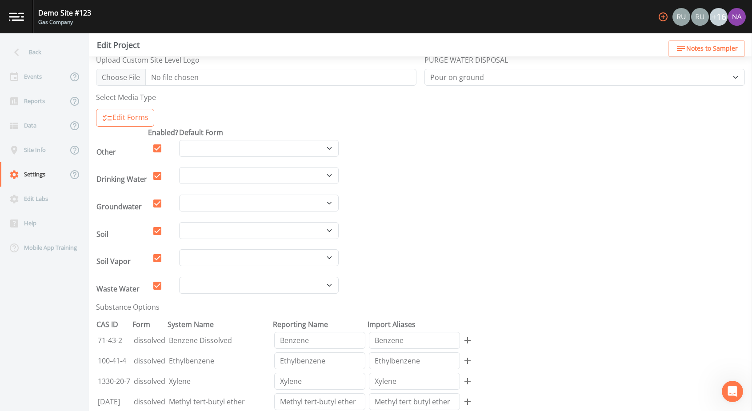
click at [156, 144] on icon at bounding box center [157, 148] width 8 height 8
checkbox input "false"
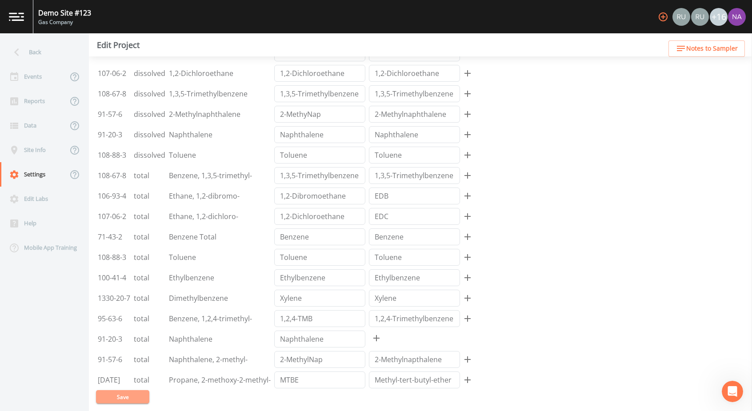
click at [114, 304] on button "Save" at bounding box center [122, 396] width 53 height 13
click at [38, 151] on div "Site Info" at bounding box center [34, 150] width 68 height 24
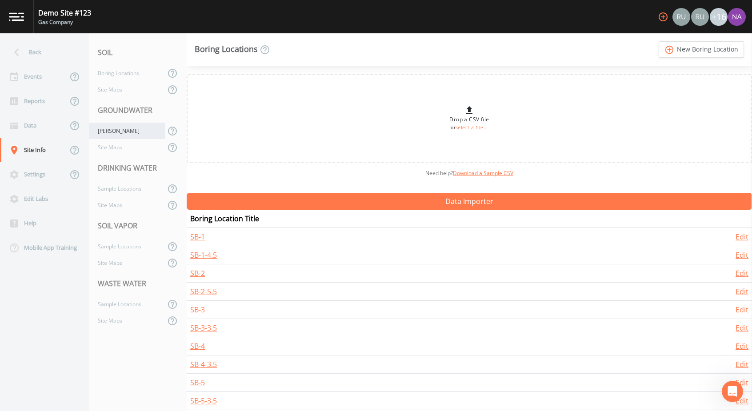
click at [131, 132] on div "Wells" at bounding box center [127, 131] width 76 height 16
click at [504, 173] on link "Download a Sample CSV" at bounding box center [483, 173] width 60 height 8
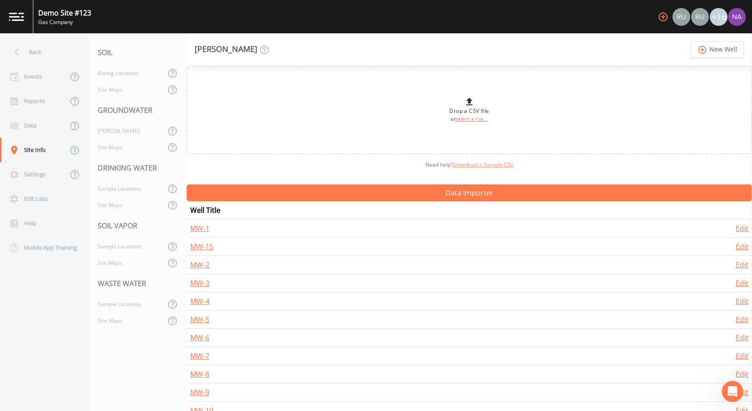
scroll to position [14, 0]
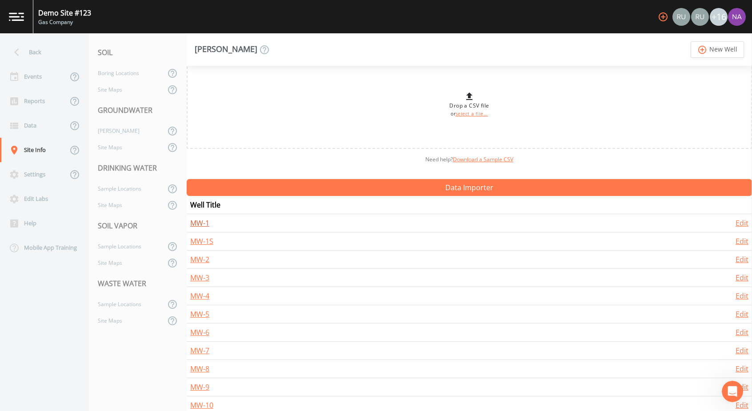
click at [197, 221] on link "MW-1" at bounding box center [199, 223] width 19 height 10
select select "Pour on ground"
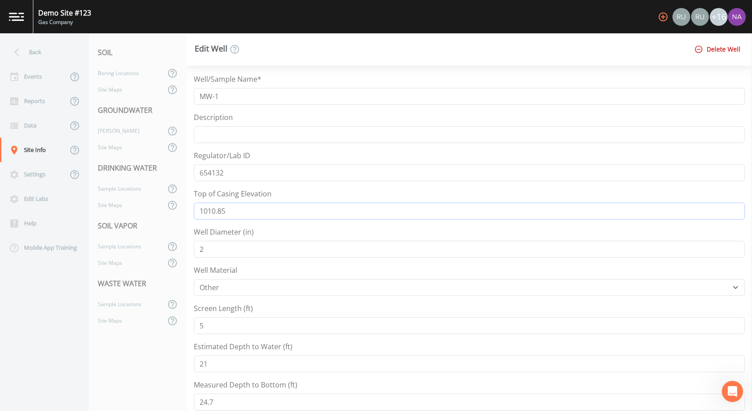
click at [240, 213] on input "1010.85" at bounding box center [469, 211] width 551 height 17
click at [195, 186] on div "Well/Sample Name* MW-1 Description Regulator/Lab ID 654132 Top of Casing Elevat…" at bounding box center [469, 341] width 551 height 534
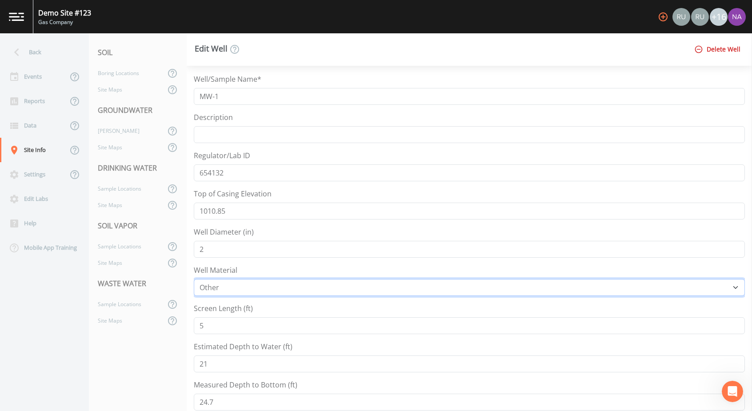
click at [301, 280] on select "Other PVC Steel" at bounding box center [469, 287] width 551 height 17
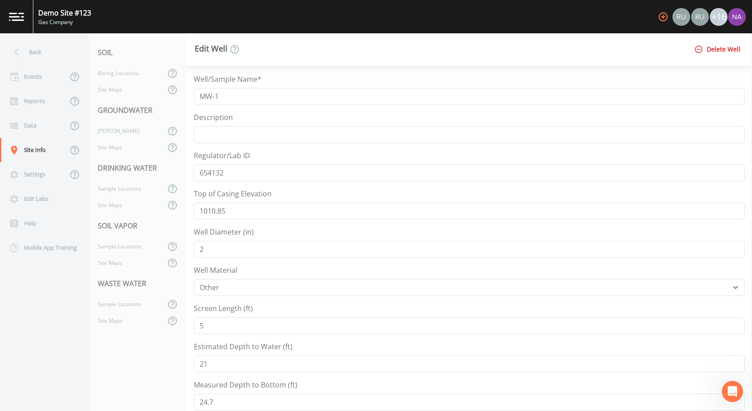
click at [275, 261] on div "Well/Sample Name* MW-1 Description Regulator/Lab ID 654132 Top of Casing Elevat…" at bounding box center [469, 341] width 551 height 534
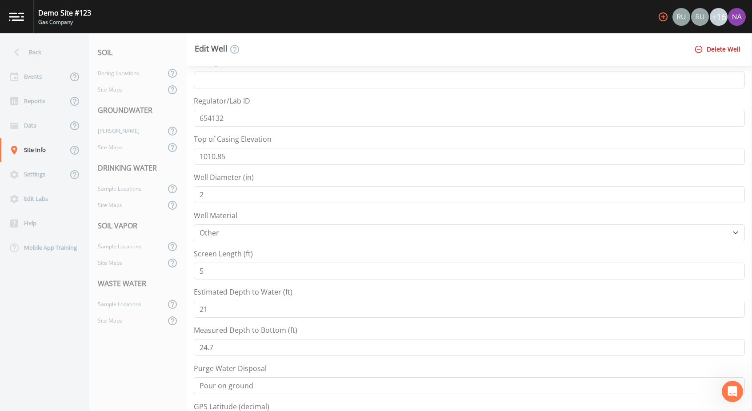
scroll to position [55, 0]
click at [183, 278] on div "WASTE WATER" at bounding box center [138, 283] width 98 height 25
click at [189, 286] on div "Well/Sample Name* MW-1 Description Regulator/Lab ID 654132 Top of Casing Elevat…" at bounding box center [469, 239] width 565 height 346
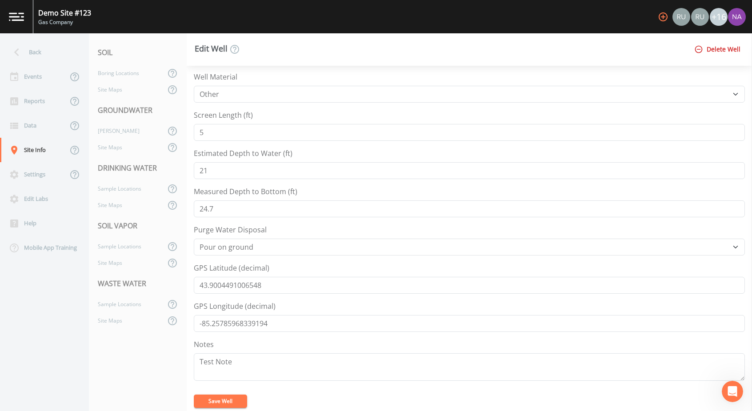
scroll to position [193, 0]
click at [127, 145] on div "Site Maps" at bounding box center [127, 147] width 76 height 16
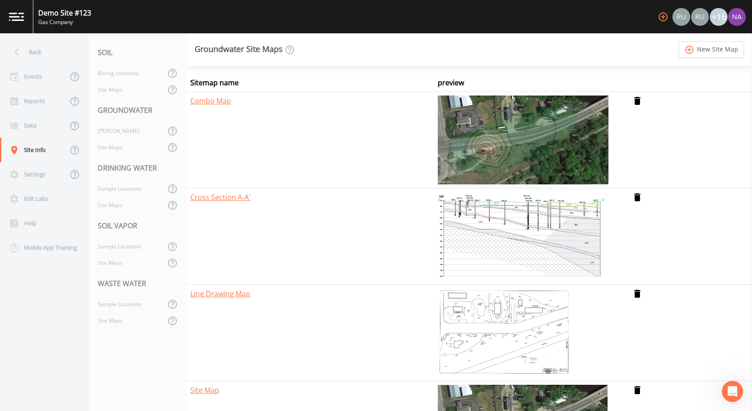
click at [178, 180] on div "DRINKING WATER" at bounding box center [138, 168] width 98 height 25
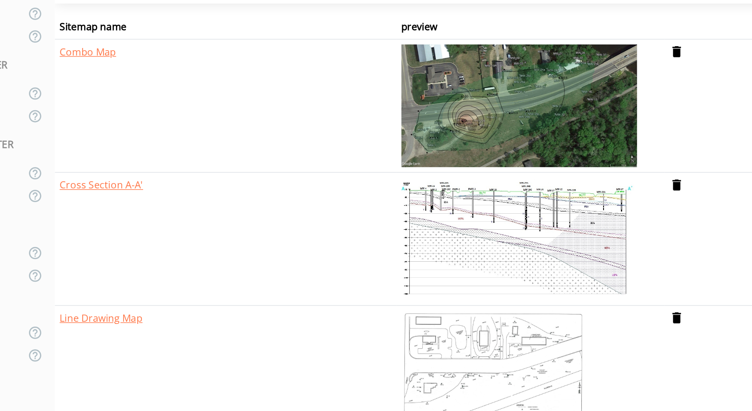
click at [533, 229] on img at bounding box center [522, 236] width 168 height 89
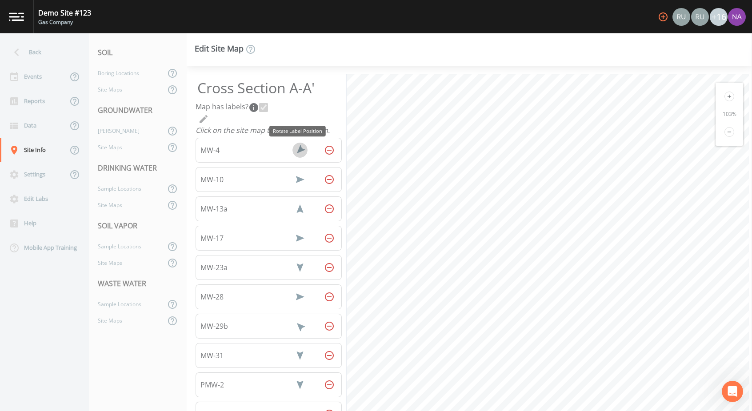
click at [297, 150] on icon "Rotate Label Position" at bounding box center [300, 150] width 11 height 11
click at [297, 150] on icon "Rotate Label Position" at bounding box center [299, 150] width 8 height 7
click at [297, 150] on icon "Rotate Label Position" at bounding box center [300, 150] width 11 height 11
click at [297, 150] on icon "Rotate Label Position" at bounding box center [300, 150] width 7 height 8
click at [297, 150] on icon "Rotate Label Position" at bounding box center [300, 150] width 11 height 11
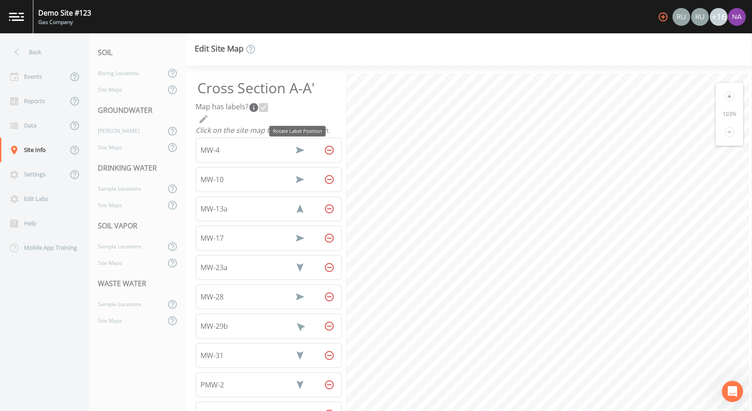
click at [297, 150] on icon "Rotate Label Position" at bounding box center [300, 150] width 8 height 7
click at [297, 150] on icon "Rotate Label Position" at bounding box center [300, 150] width 11 height 11
click at [297, 150] on icon "Rotate Label Position" at bounding box center [300, 150] width 7 height 8
click at [297, 150] on icon "Rotate Label Position" at bounding box center [300, 150] width 11 height 11
click at [297, 150] on icon "Rotate Label Position" at bounding box center [299, 150] width 8 height 7
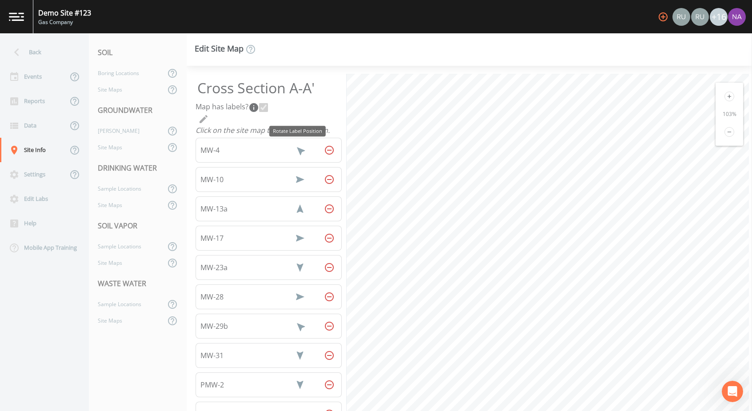
click at [297, 150] on icon "Rotate Label Position" at bounding box center [300, 150] width 11 height 11
click at [297, 150] on icon "Rotate Label Position" at bounding box center [300, 150] width 7 height 8
click at [297, 150] on icon "Rotate Label Position" at bounding box center [300, 150] width 11 height 11
click at [301, 154] on icon "Rotate Label Position" at bounding box center [300, 150] width 11 height 11
click at [301, 154] on button "Rotate Label Position" at bounding box center [299, 150] width 15 height 15
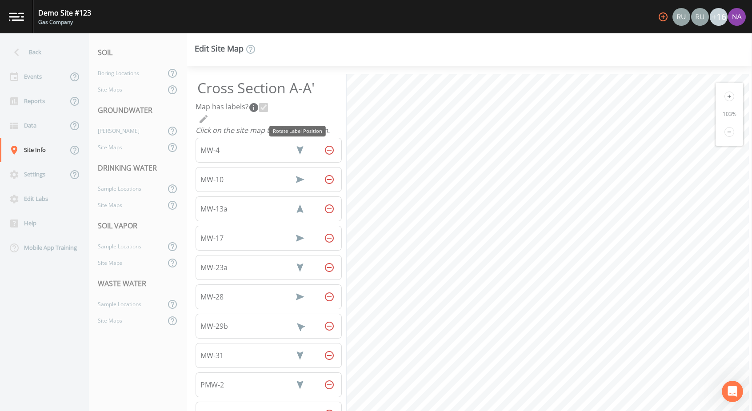
click at [301, 154] on icon "Rotate Label Position" at bounding box center [300, 150] width 11 height 11
click at [328, 148] on icon "Remove Well" at bounding box center [329, 150] width 11 height 11
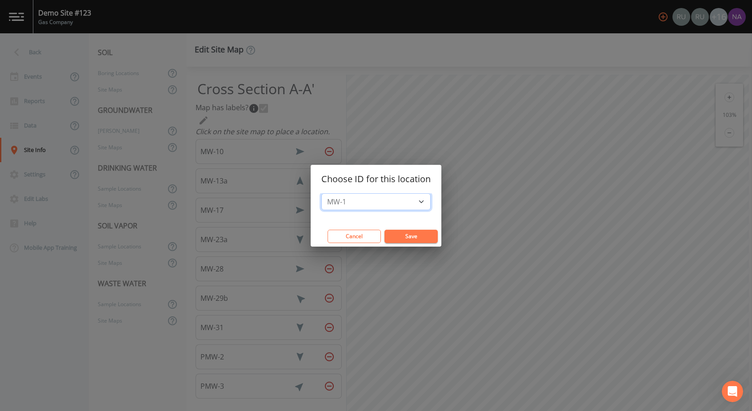
click at [411, 199] on select "MW-1 MW-11 MW-12 MW-13 MW-13b MW-13c MW-14 MW-15 MW-16 MW-16S MW-17S MW-18 MW-1…" at bounding box center [375, 201] width 109 height 17
select select "e5ad3ab2-9c0f-4ceb-838a-ba2547d54dcd"
click at [321, 193] on select "MW-1 MW-11 MW-12 MW-13 MW-13b MW-13c MW-14 MW-15 MW-16 MW-16S MW-17S MW-18 MW-1…" at bounding box center [375, 201] width 109 height 17
click at [399, 236] on button "Save" at bounding box center [410, 236] width 53 height 13
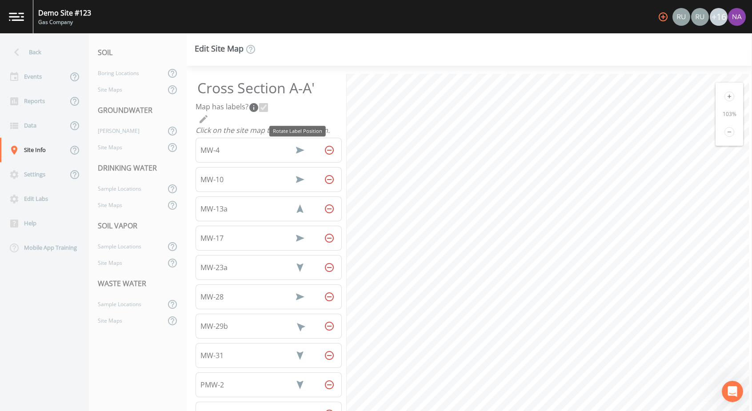
click at [298, 148] on icon "Rotate Label Position" at bounding box center [300, 150] width 11 height 11
click at [298, 148] on icon "Rotate Label Position" at bounding box center [299, 150] width 15 height 15
click at [298, 148] on icon "Rotate Label Position" at bounding box center [300, 150] width 7 height 8
click at [109, 210] on div "Site Maps" at bounding box center [127, 205] width 76 height 16
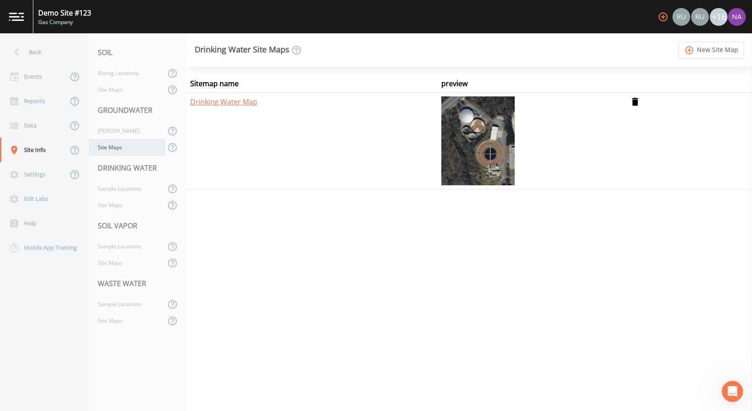
click at [111, 145] on div "Site Maps" at bounding box center [127, 147] width 76 height 16
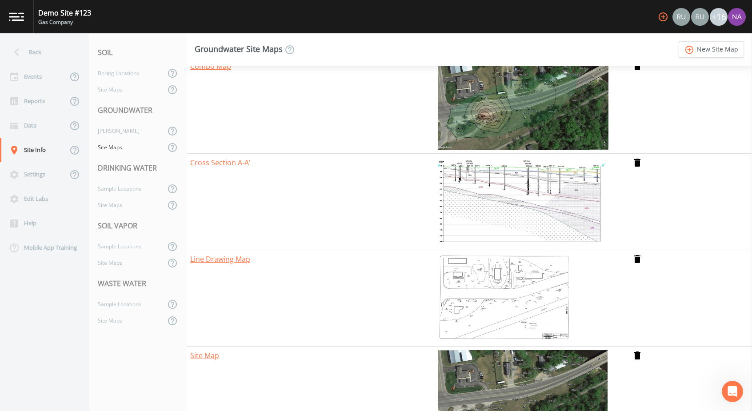
scroll to position [35, 0]
click at [123, 304] on div "Site Maps" at bounding box center [127, 320] width 76 height 16
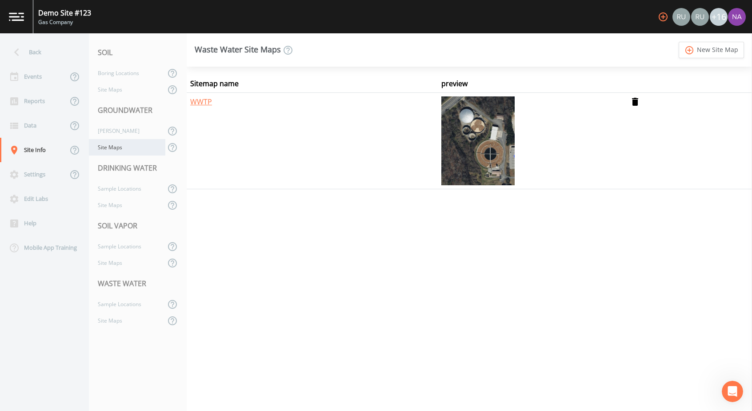
click at [135, 143] on div "Site Maps" at bounding box center [127, 147] width 76 height 16
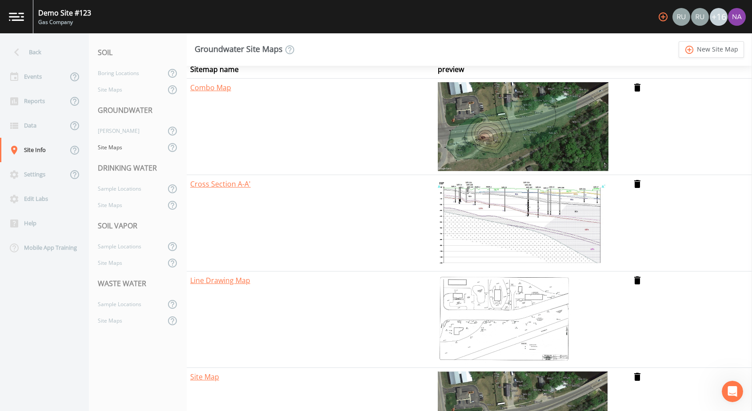
scroll to position [14, 0]
click at [556, 51] on link "add_circle_outline New Site Map" at bounding box center [711, 49] width 65 height 16
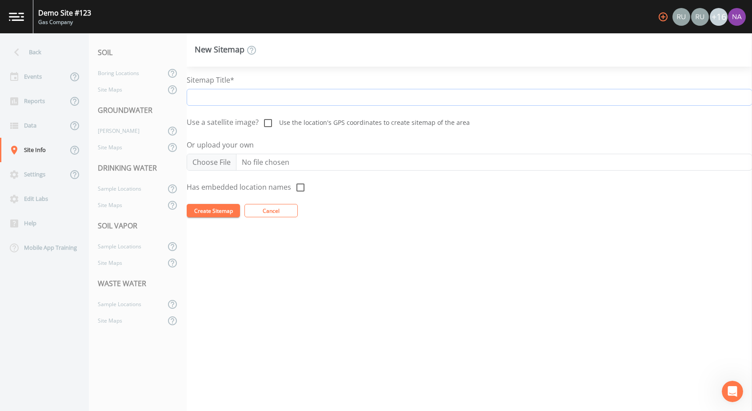
click at [422, 96] on input "Sitemap Title*" at bounding box center [469, 97] width 565 height 17
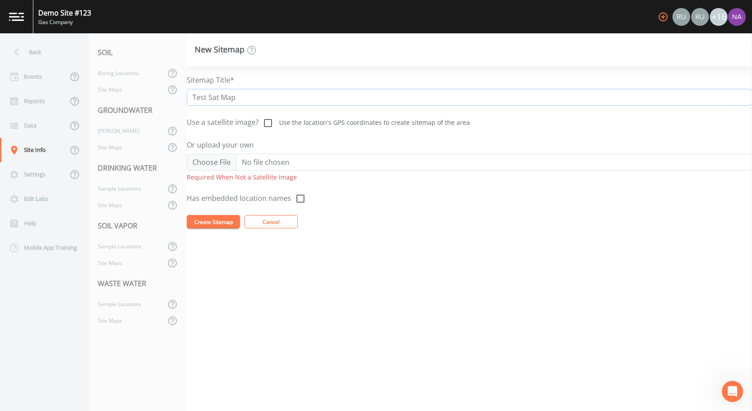
type input "Test Sat Map"
click at [267, 121] on icon at bounding box center [268, 123] width 11 height 11
checkbox input "true"
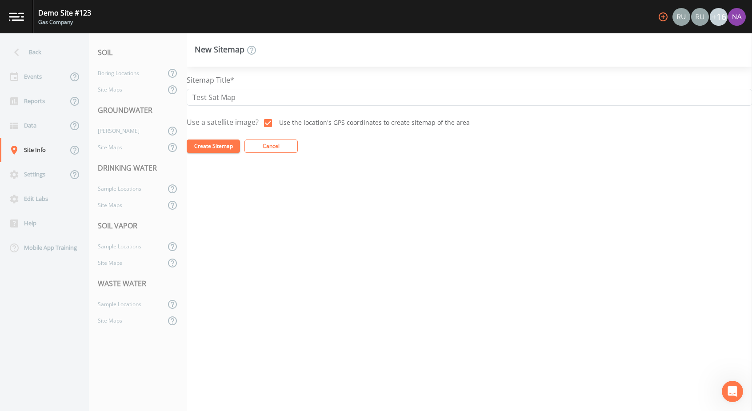
click at [224, 144] on button "Create Sitemap" at bounding box center [213, 146] width 53 height 13
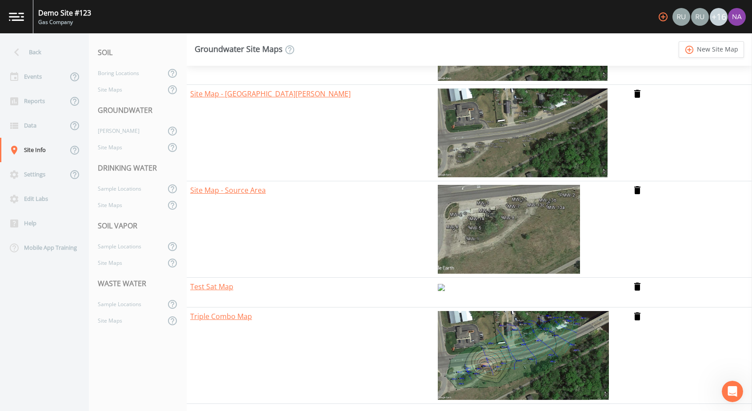
scroll to position [424, 0]
click at [445, 291] on img at bounding box center [441, 287] width 7 height 7
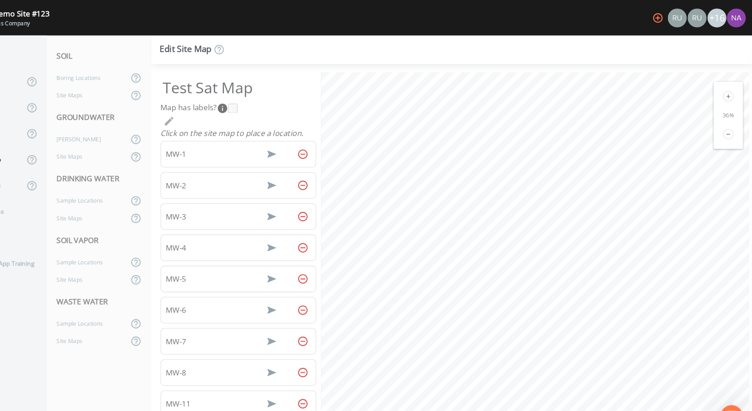
click at [556, 89] on icon at bounding box center [729, 91] width 10 height 10
click at [556, 125] on icon at bounding box center [729, 126] width 10 height 10
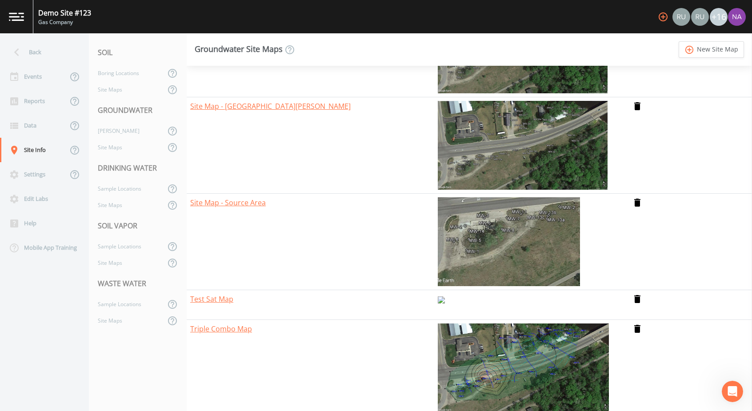
scroll to position [458, 0]
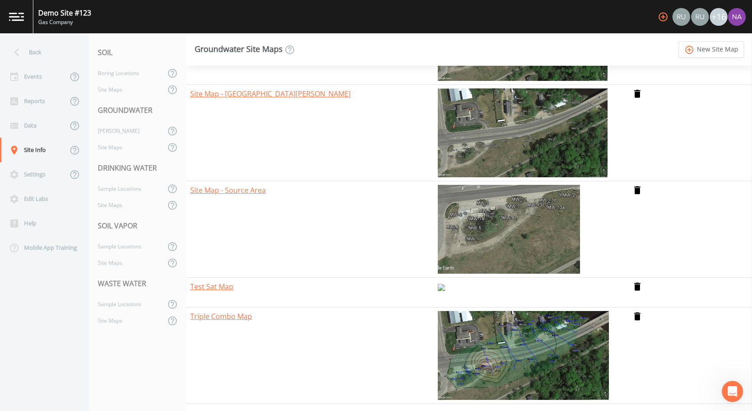
click at [556, 281] on icon "delete" at bounding box center [654, 292] width 44 height 22
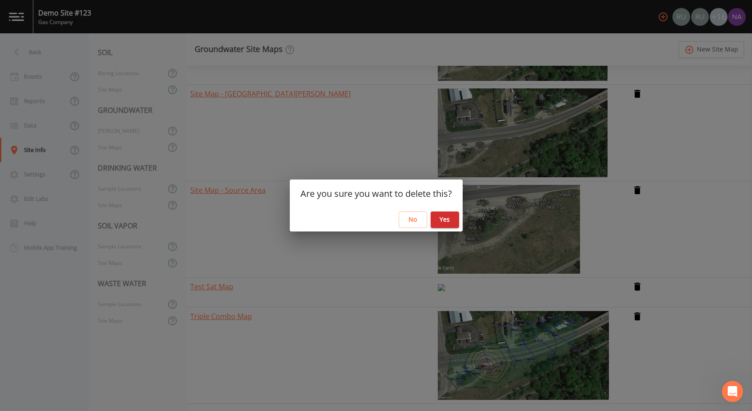
click at [452, 216] on button "Yes" at bounding box center [445, 220] width 28 height 16
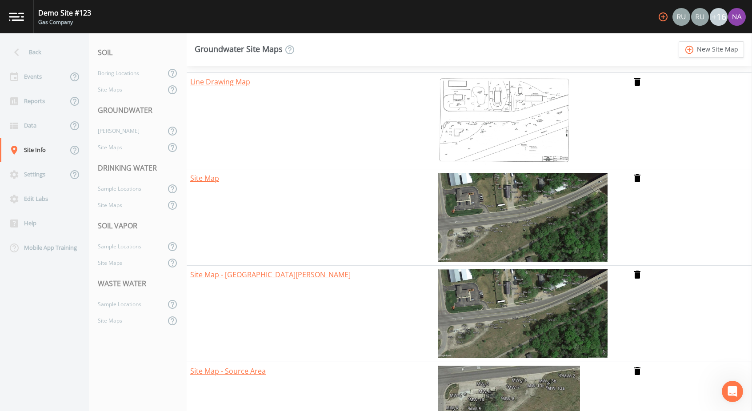
scroll to position [212, 0]
click at [131, 65] on div "Boring Locations" at bounding box center [127, 73] width 76 height 16
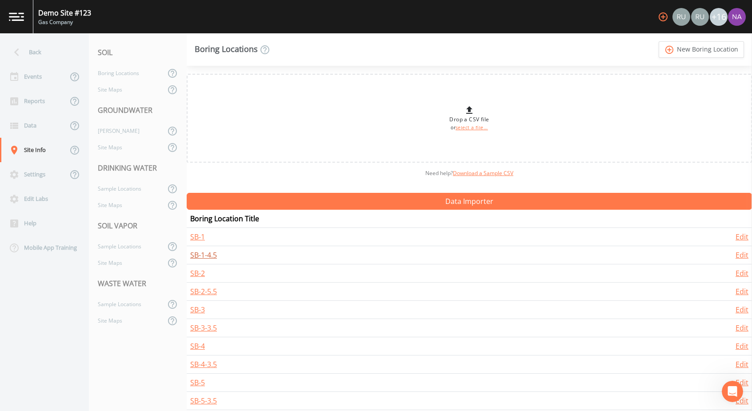
click at [215, 252] on link "SB-1-4.5" at bounding box center [203, 255] width 27 height 10
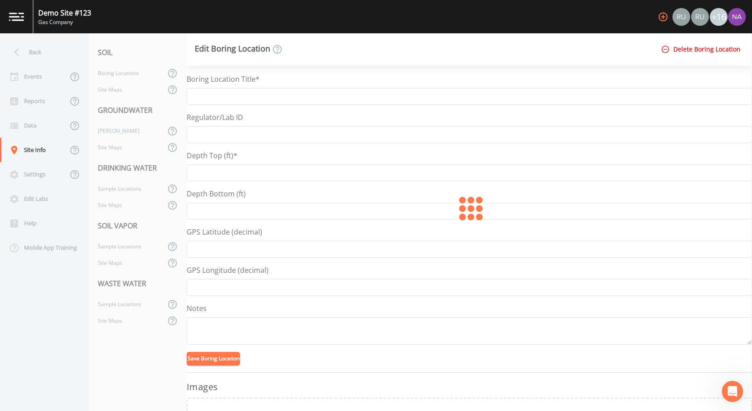
type input "SB-1-4.5"
type input "4.5"
type input "43.90027"
type input "-85.25782"
click at [111, 299] on div "Sample Locations" at bounding box center [127, 304] width 76 height 16
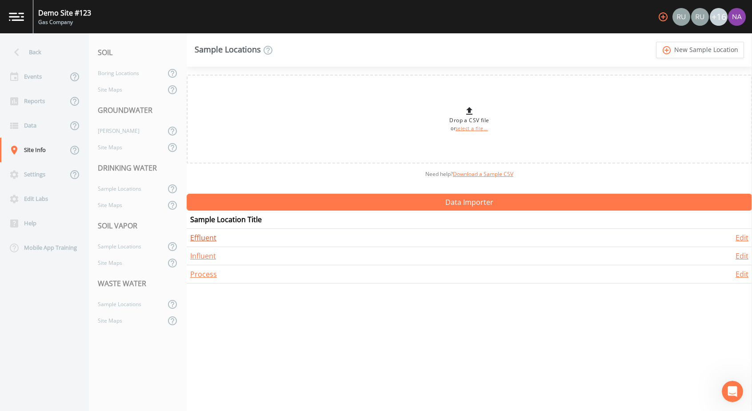
click at [201, 236] on link "Effluent" at bounding box center [203, 238] width 26 height 10
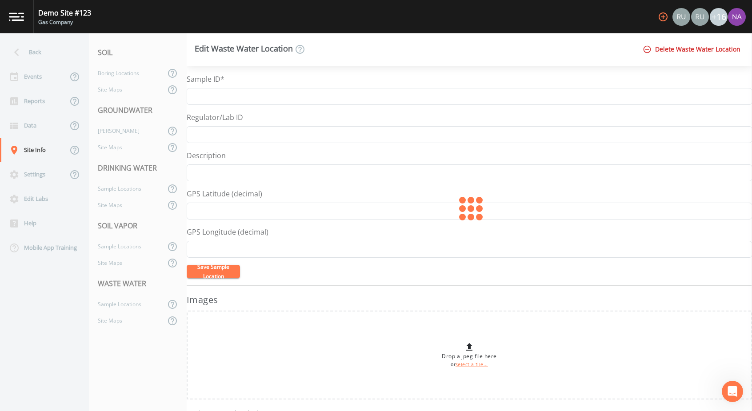
type input "Effluent"
